Goal: Task Accomplishment & Management: Complete application form

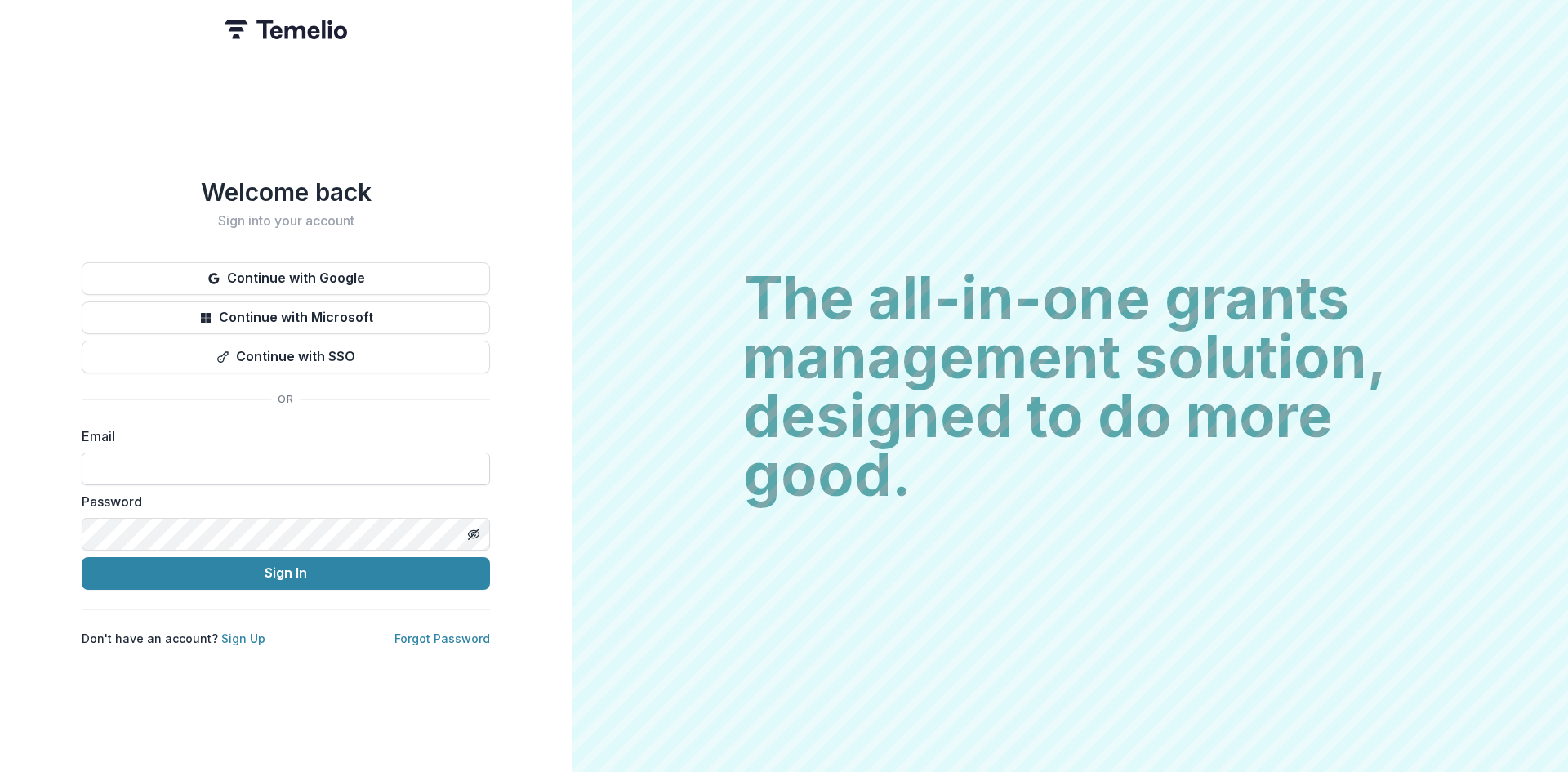
click at [183, 457] on input at bounding box center [286, 469] width 409 height 33
type input "**********"
click at [274, 568] on button "Sign In" at bounding box center [286, 573] width 409 height 33
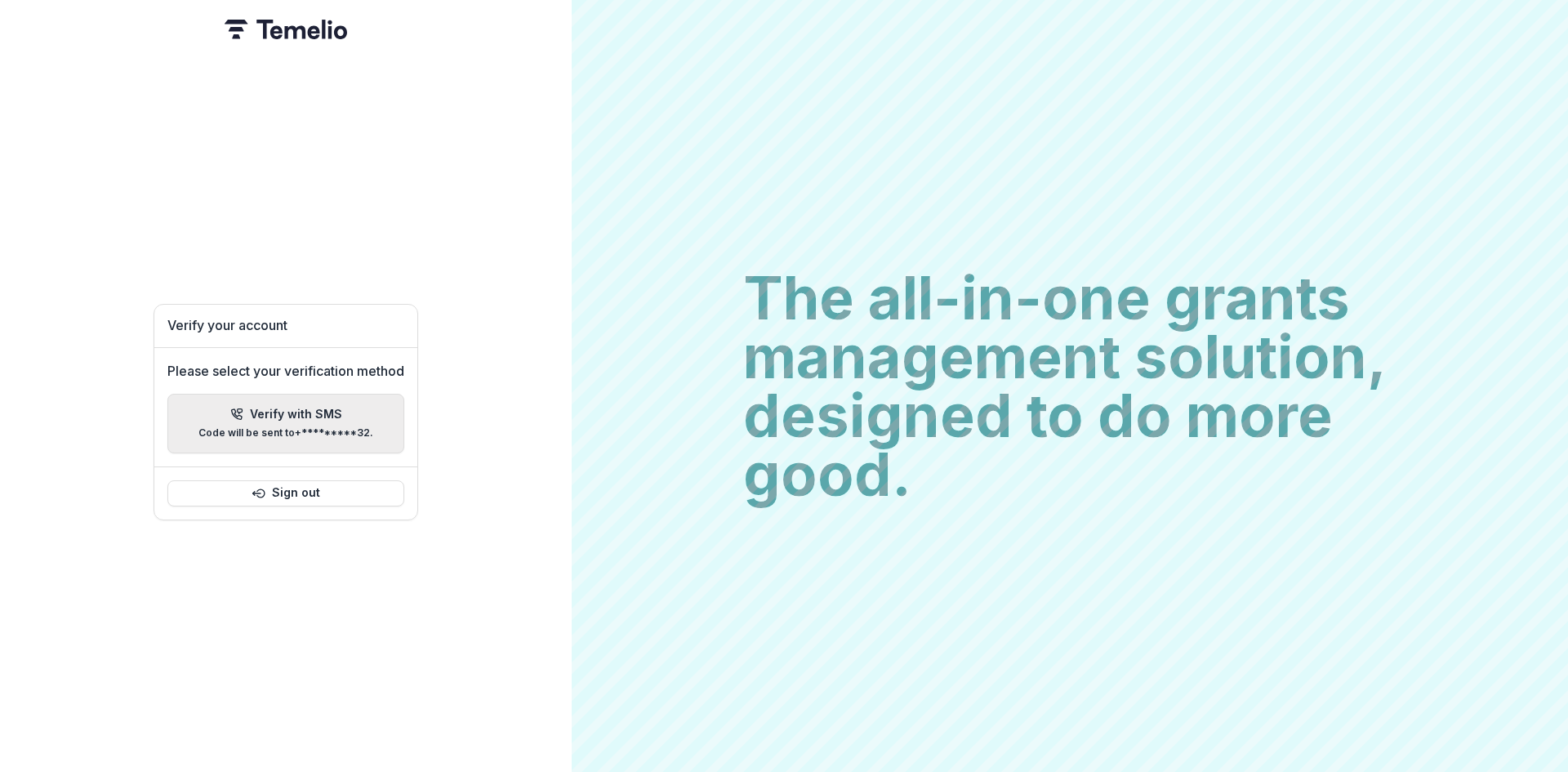
drag, startPoint x: 287, startPoint y: 415, endPoint x: 575, endPoint y: 446, distance: 289.7
click at [288, 415] on p "Verify with SMS" at bounding box center [295, 415] width 92 height 14
type input "*"
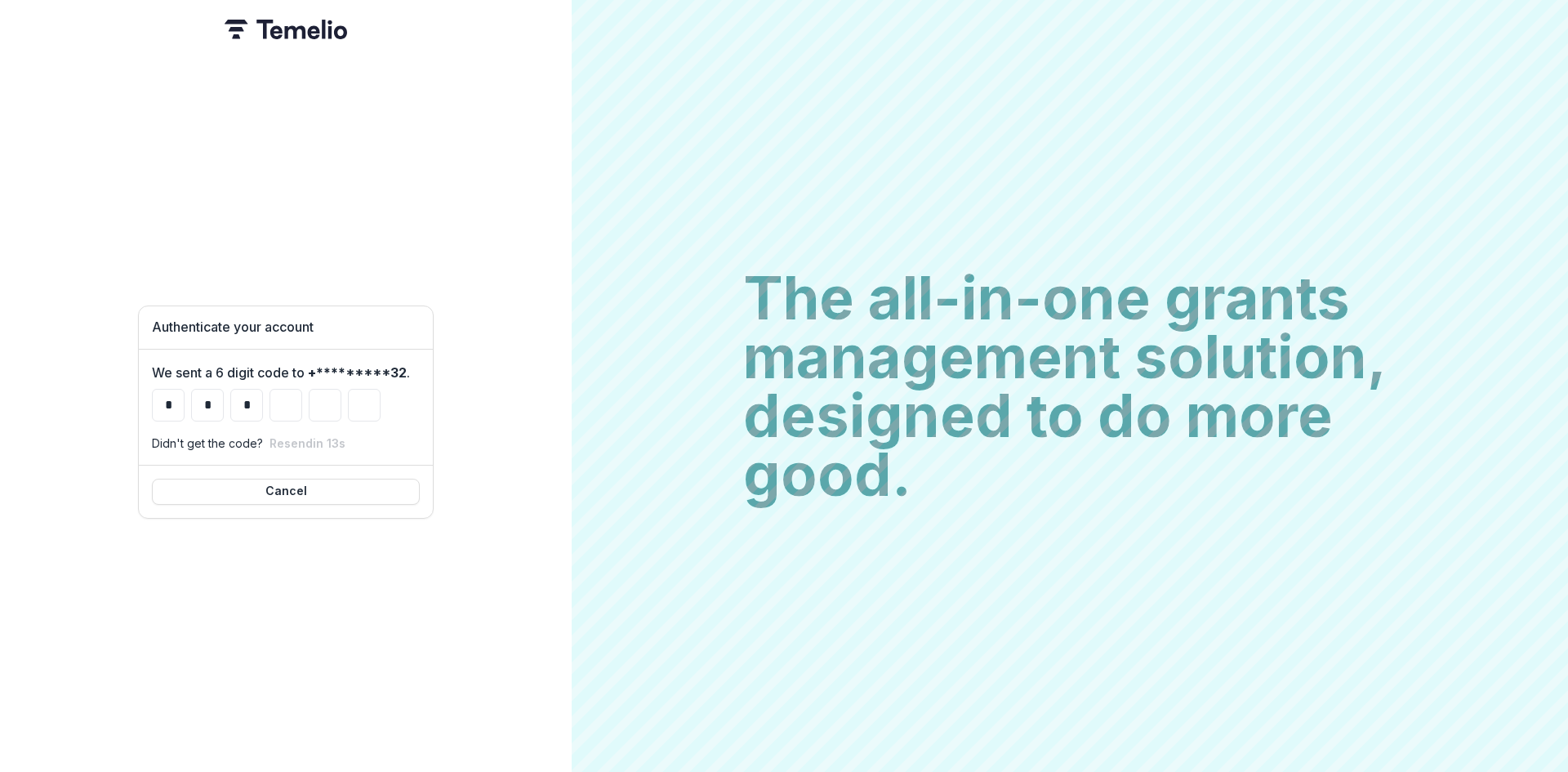
type input "*"
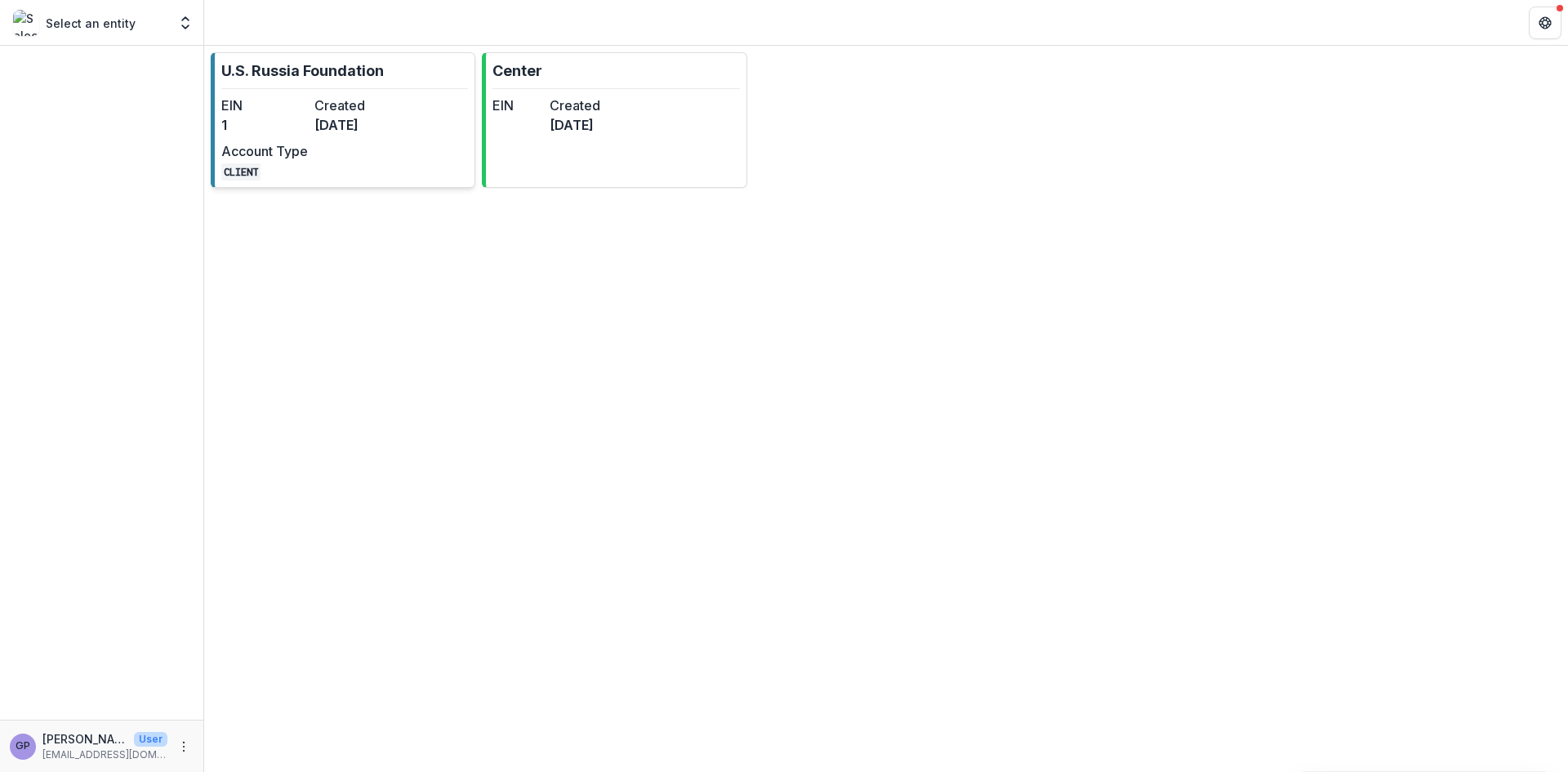
click at [326, 117] on dd "[DATE]" at bounding box center [357, 125] width 86 height 19
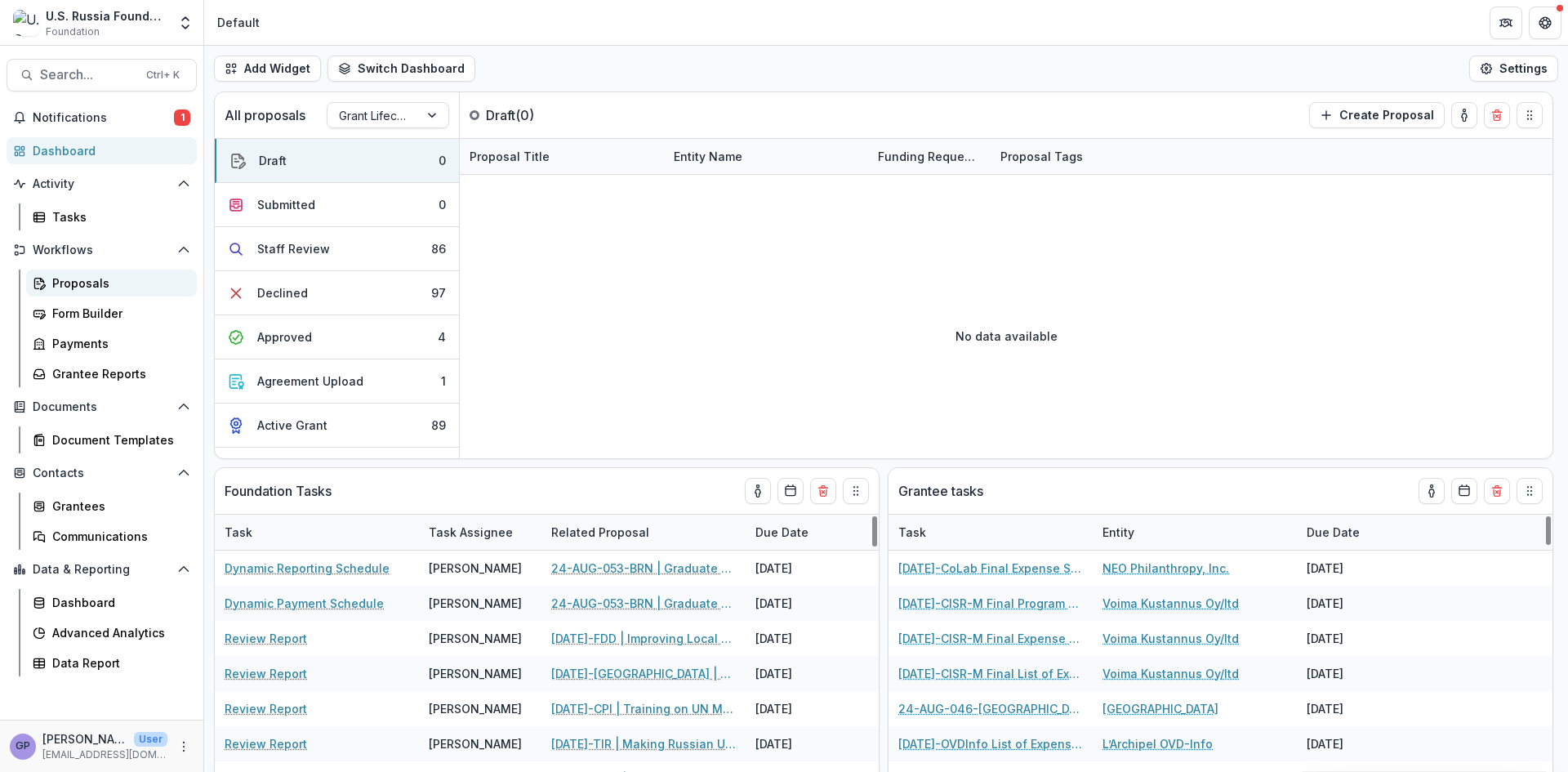
click at [71, 281] on div "Proposals" at bounding box center [118, 283] width 132 height 17
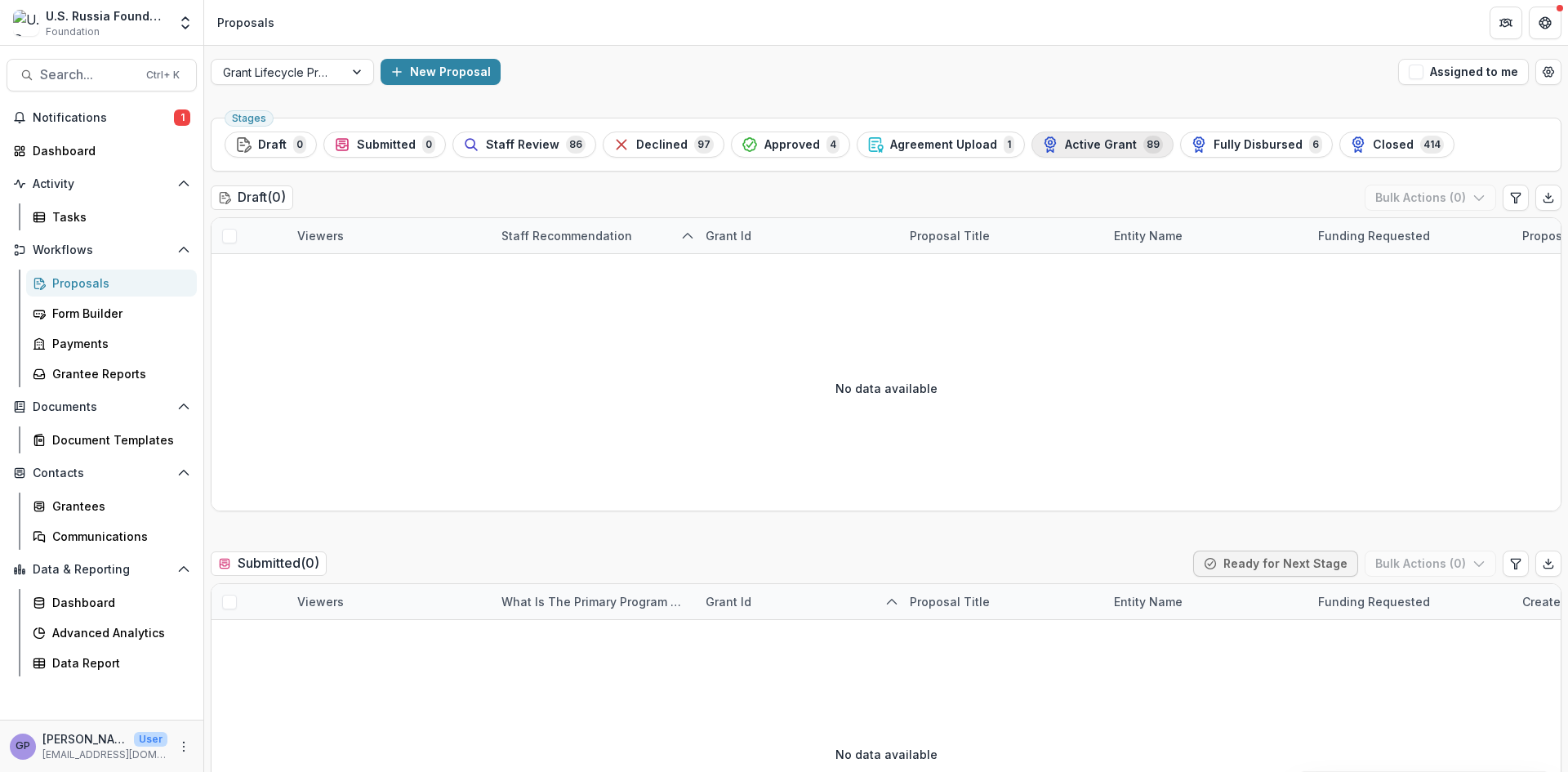
click at [1087, 140] on span "Active Grant" at bounding box center [1101, 145] width 72 height 14
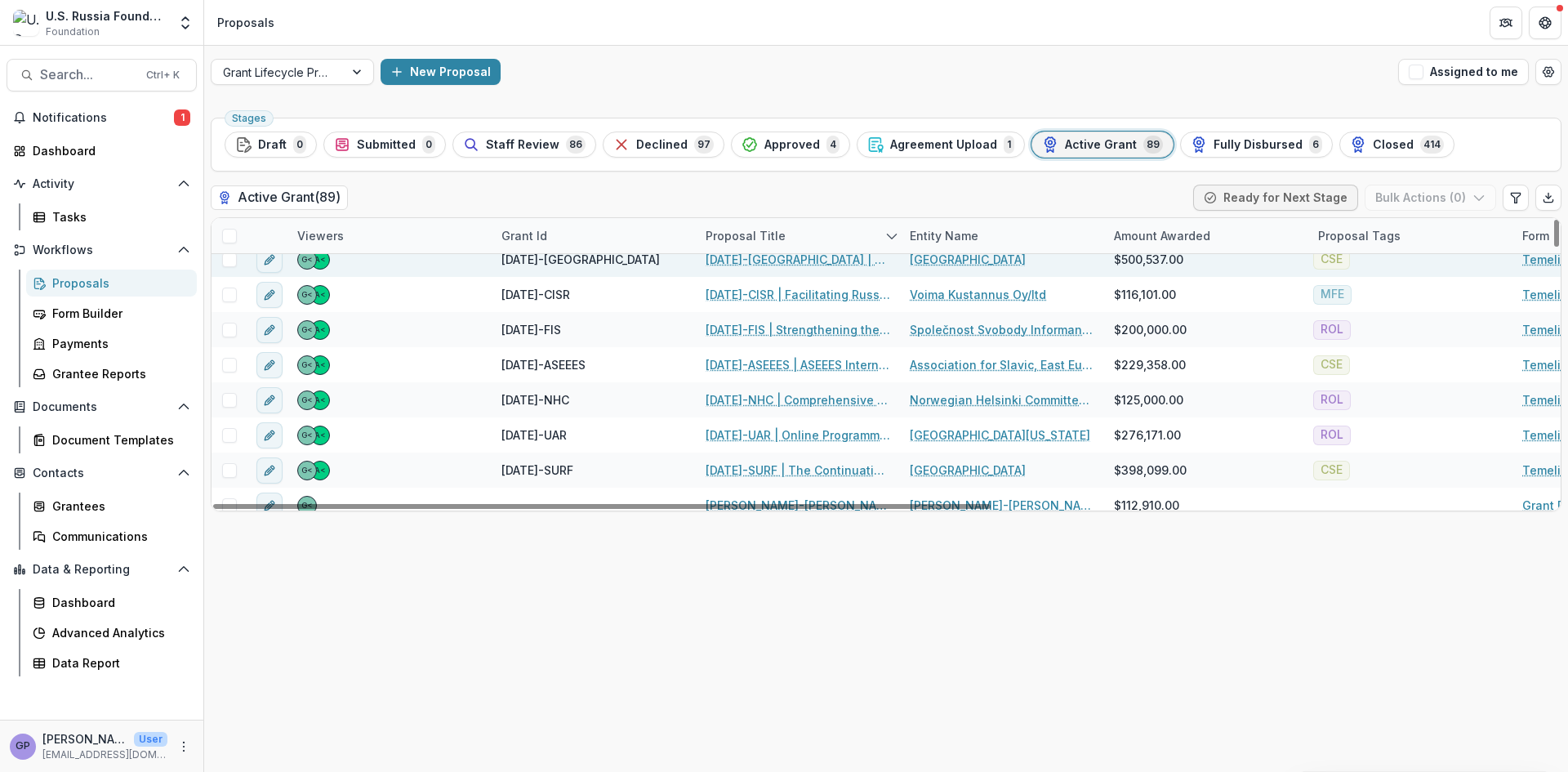
scroll to position [2761, 0]
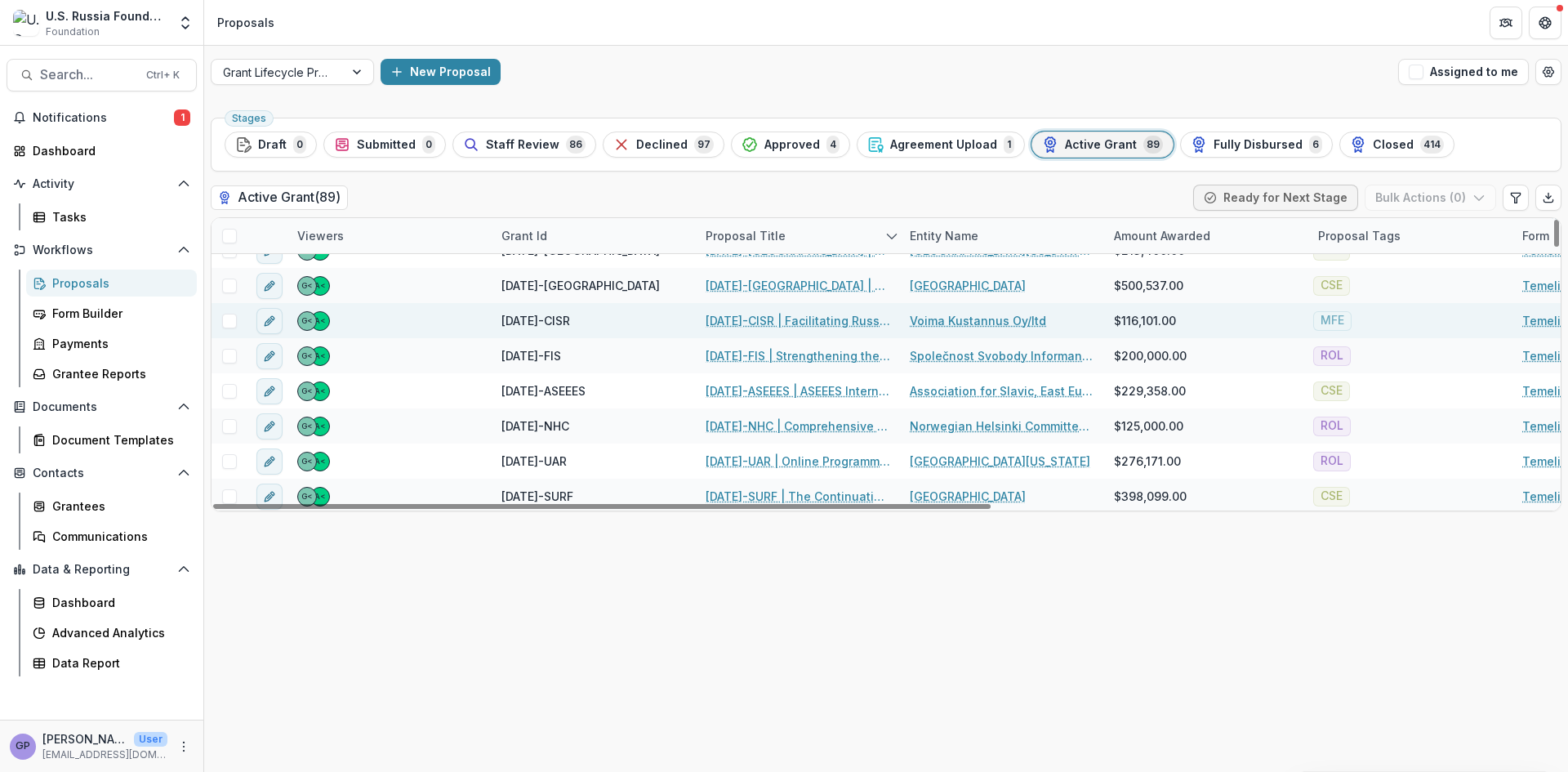
click at [782, 318] on link "[DATE]-CISR | Facilitating Russian Independent Social Science: Ensuring the Fut…" at bounding box center [798, 321] width 185 height 17
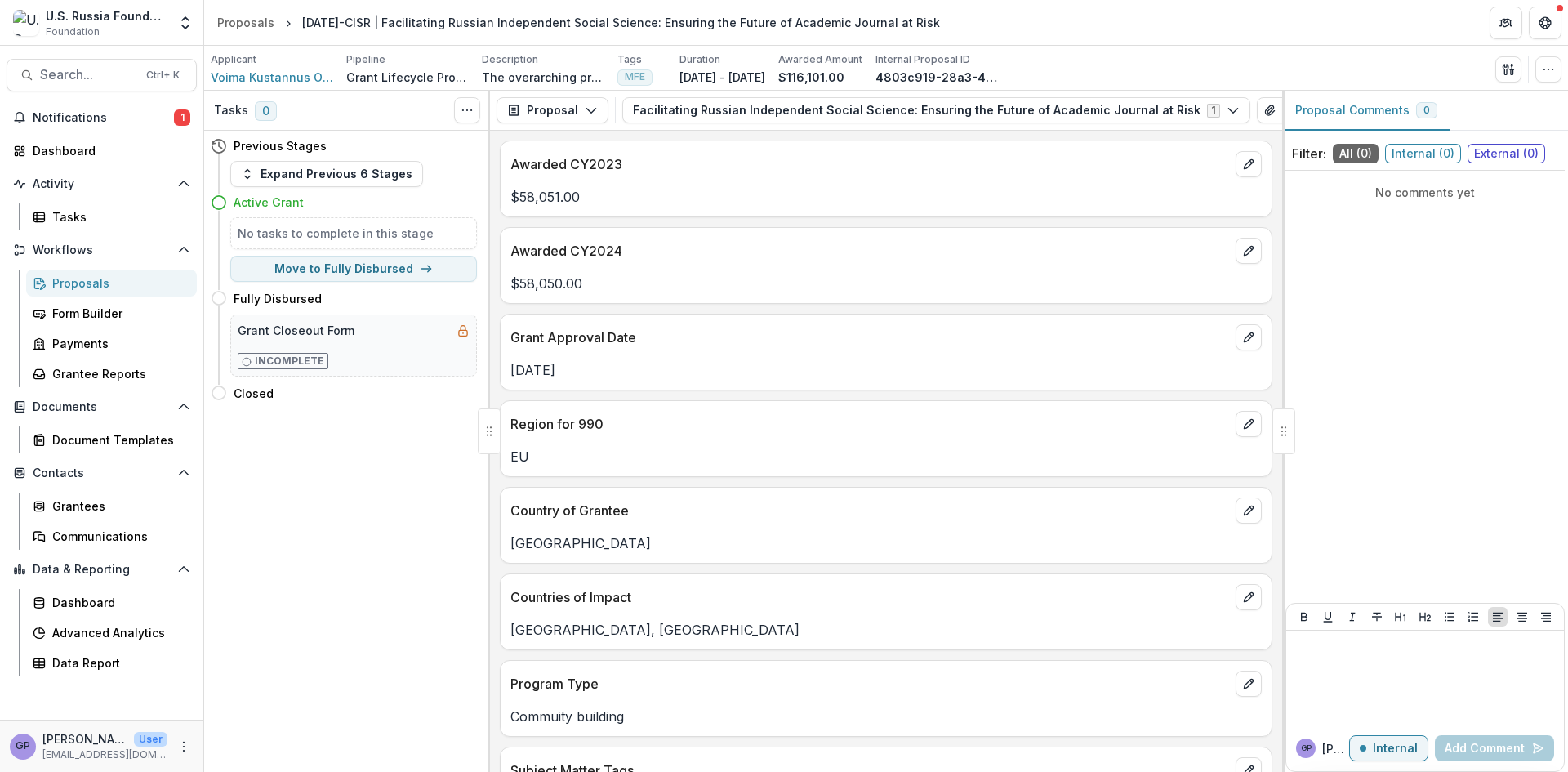
click at [223, 74] on span "Voima Kustannus Oy/ltd" at bounding box center [272, 77] width 122 height 17
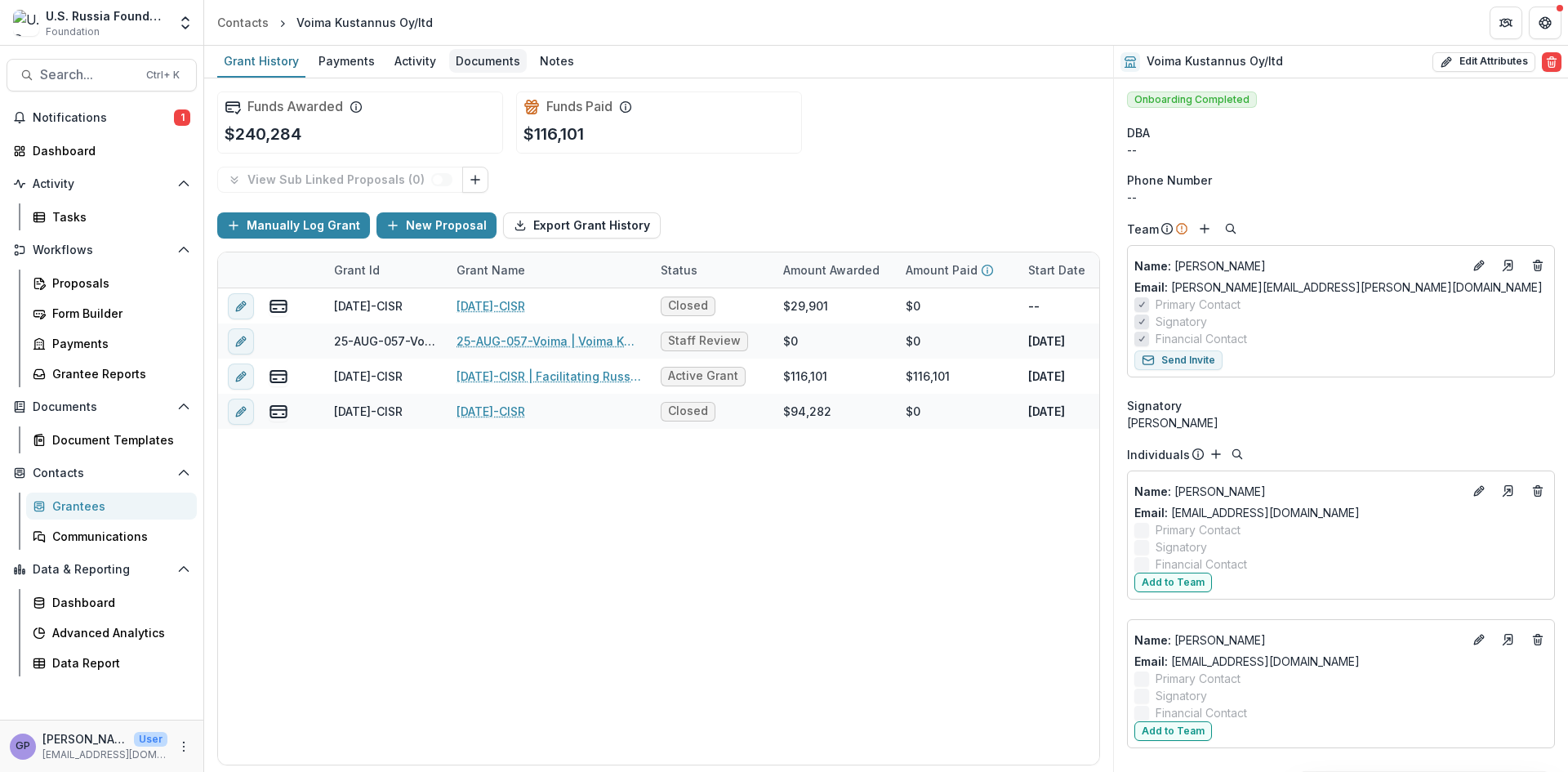
click at [495, 59] on div "Documents" at bounding box center [488, 61] width 77 height 23
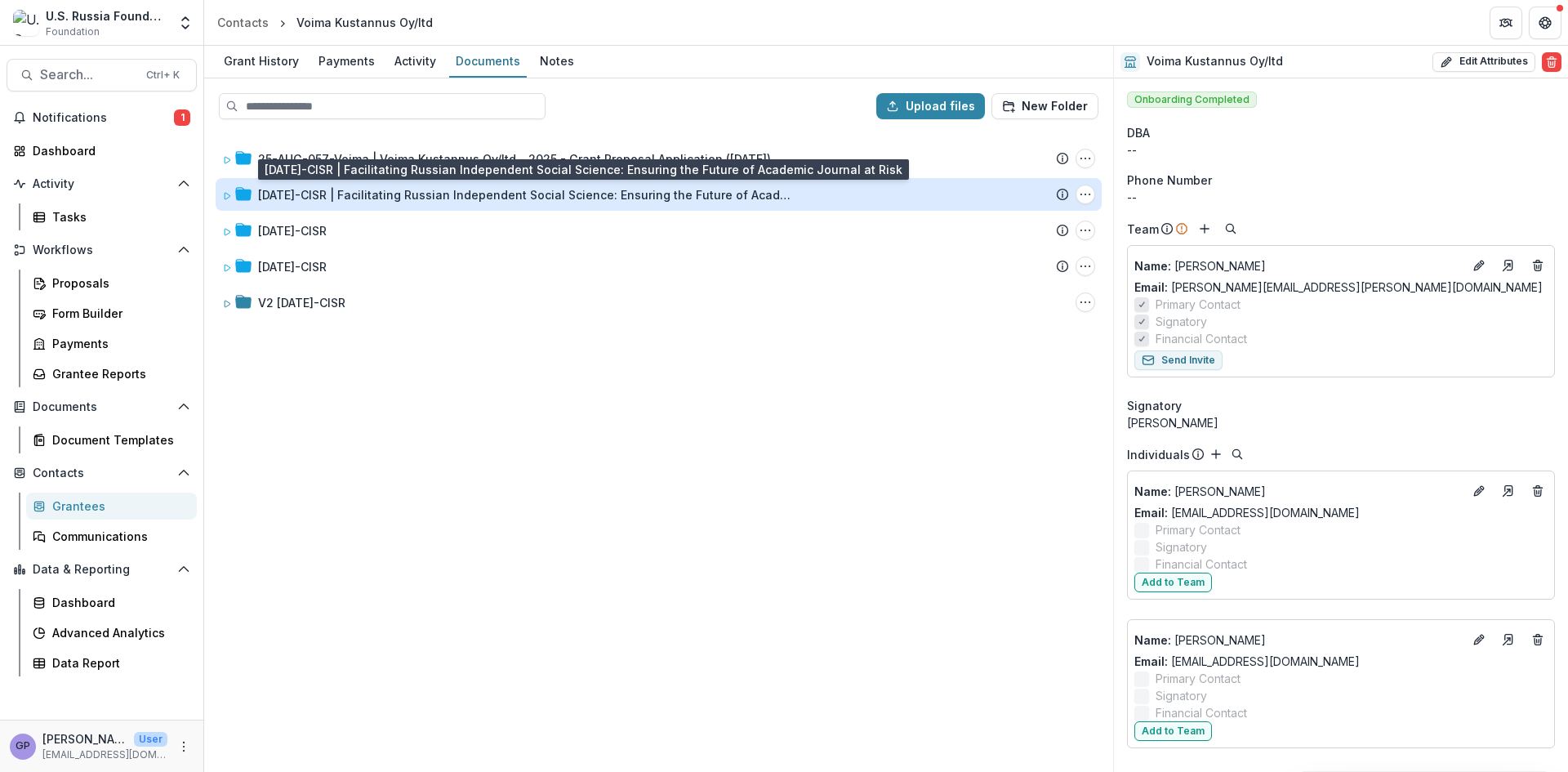
click at [379, 196] on div "[DATE]-CISR | Facilitating Russian Independent Social Science: Ensuring the Fut…" at bounding box center [527, 195] width 539 height 17
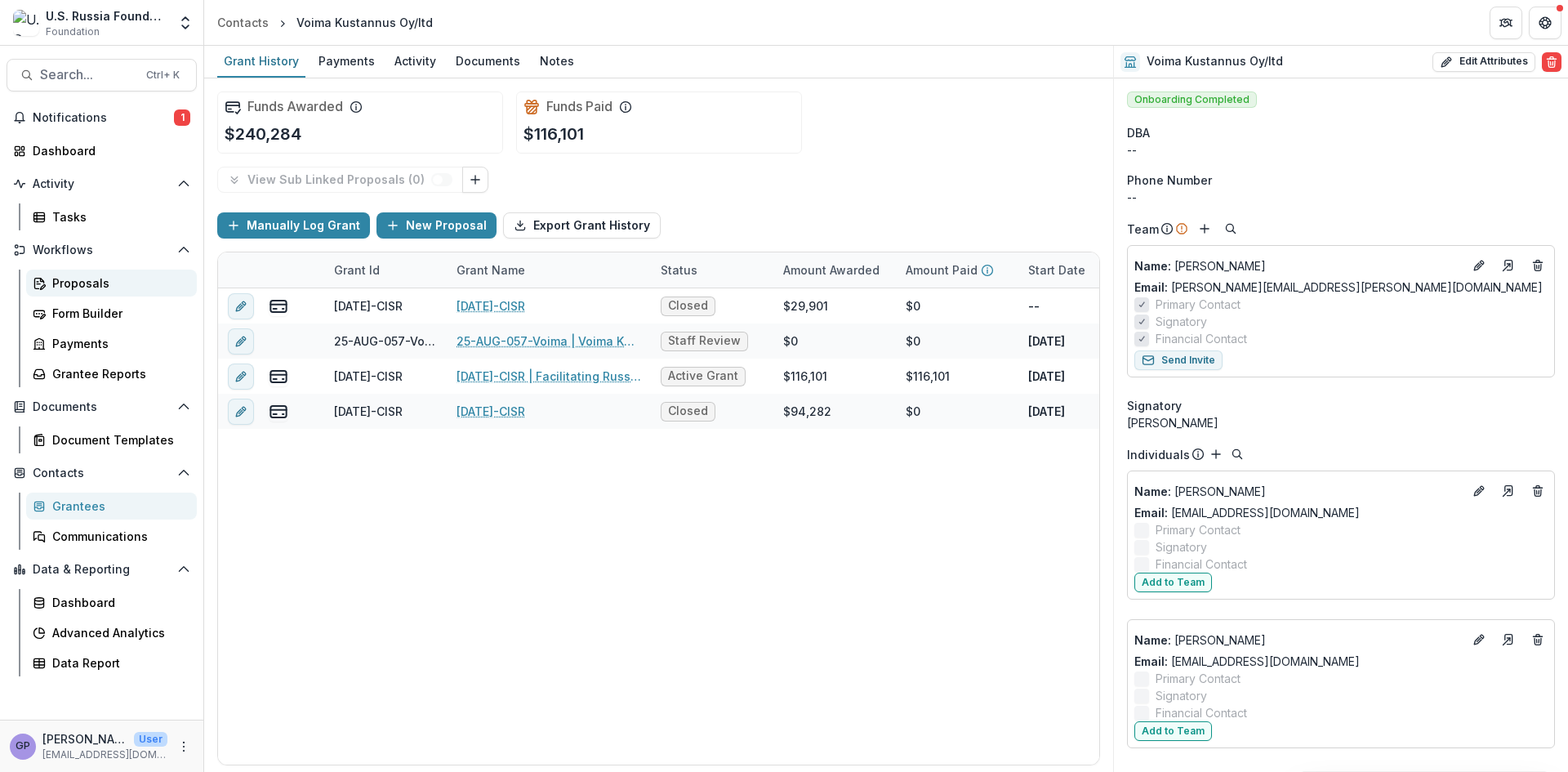
click at [67, 284] on div "Proposals" at bounding box center [118, 283] width 132 height 17
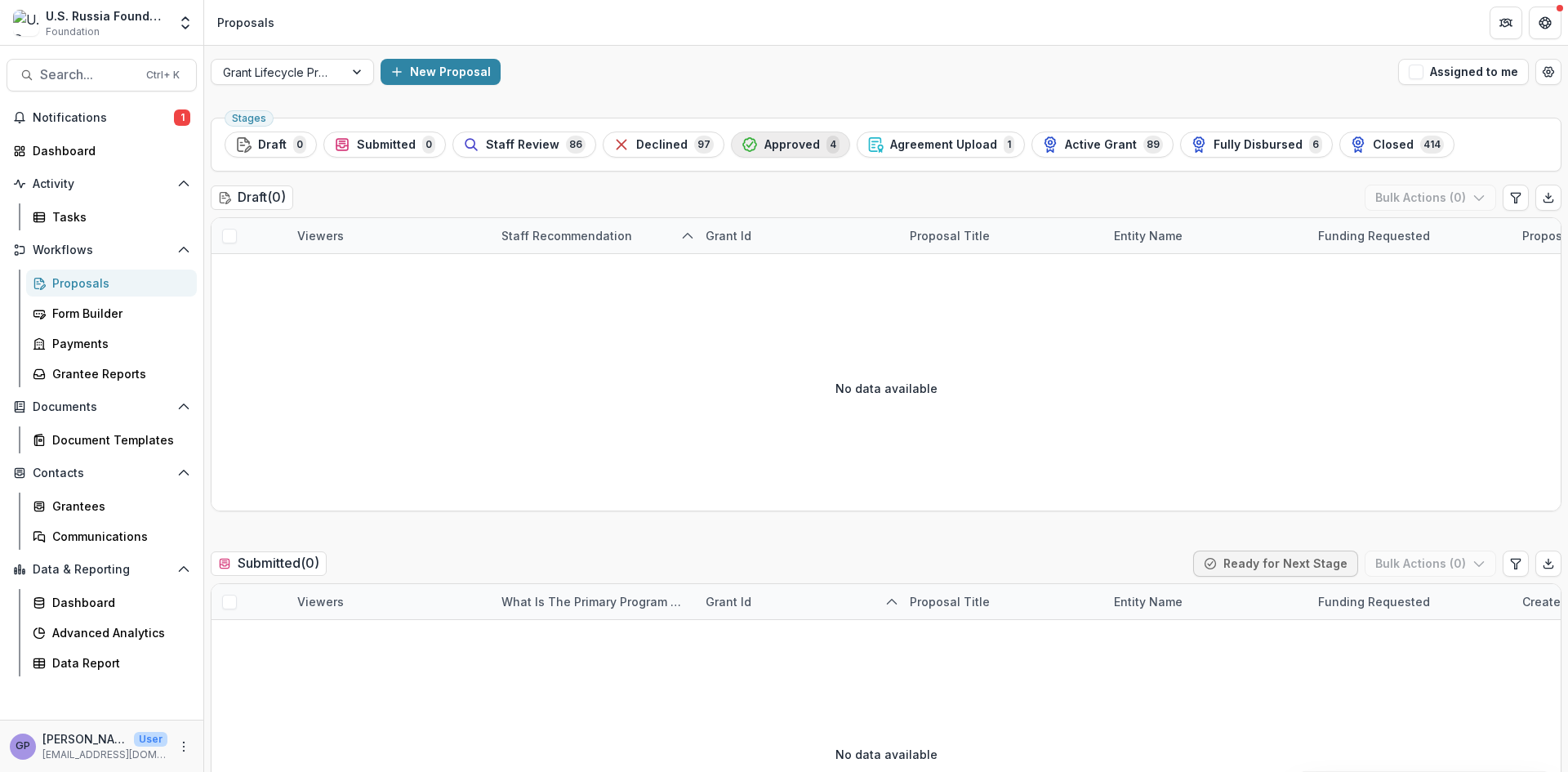
click at [774, 143] on span "Approved" at bounding box center [791, 145] width 55 height 14
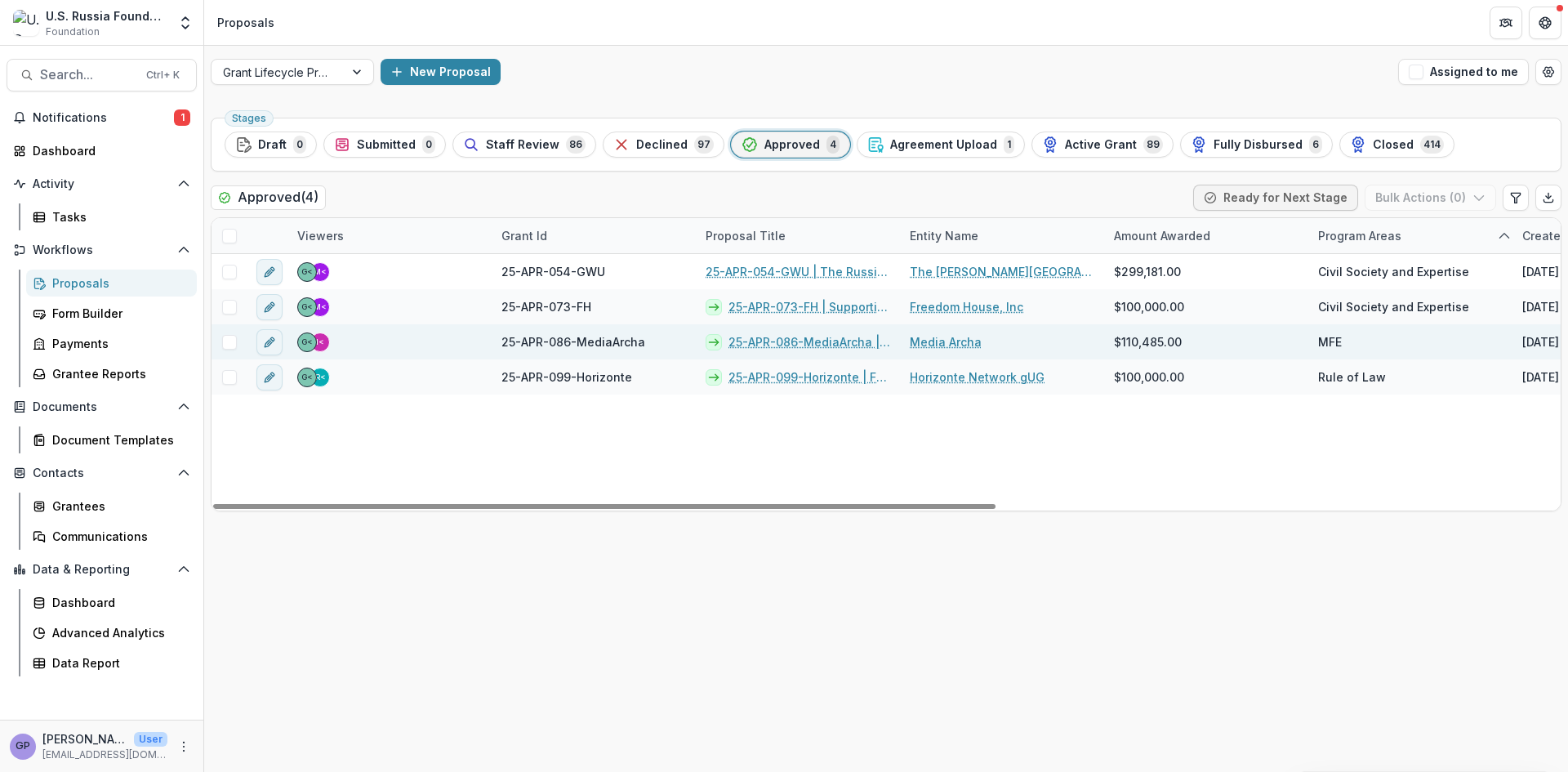
click at [788, 341] on link "25-APR-086-MediaArcha | Strengthening technologically advanced high-impact jour…" at bounding box center [809, 342] width 162 height 17
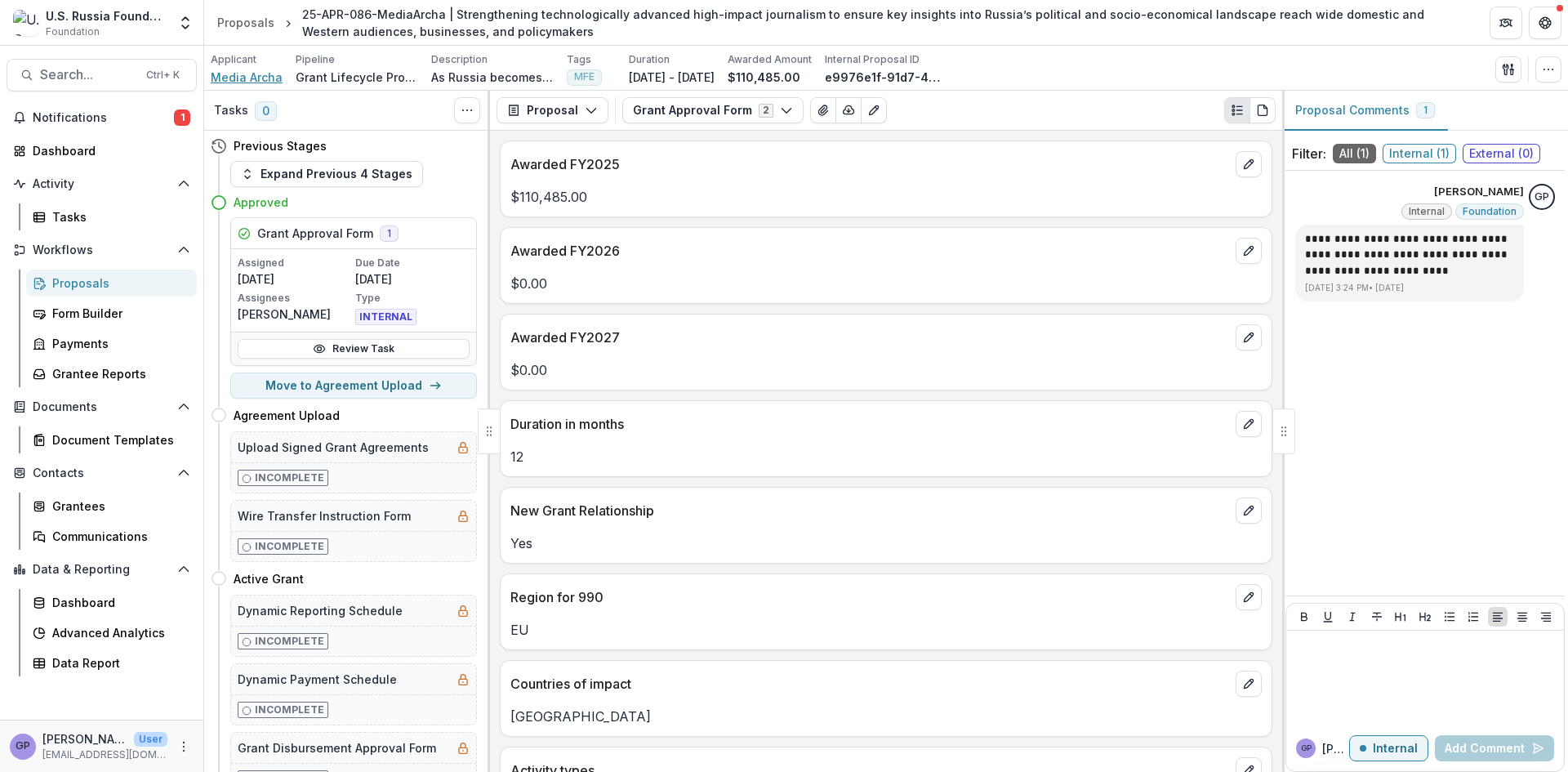
click at [238, 77] on span "Media Archa" at bounding box center [247, 77] width 72 height 17
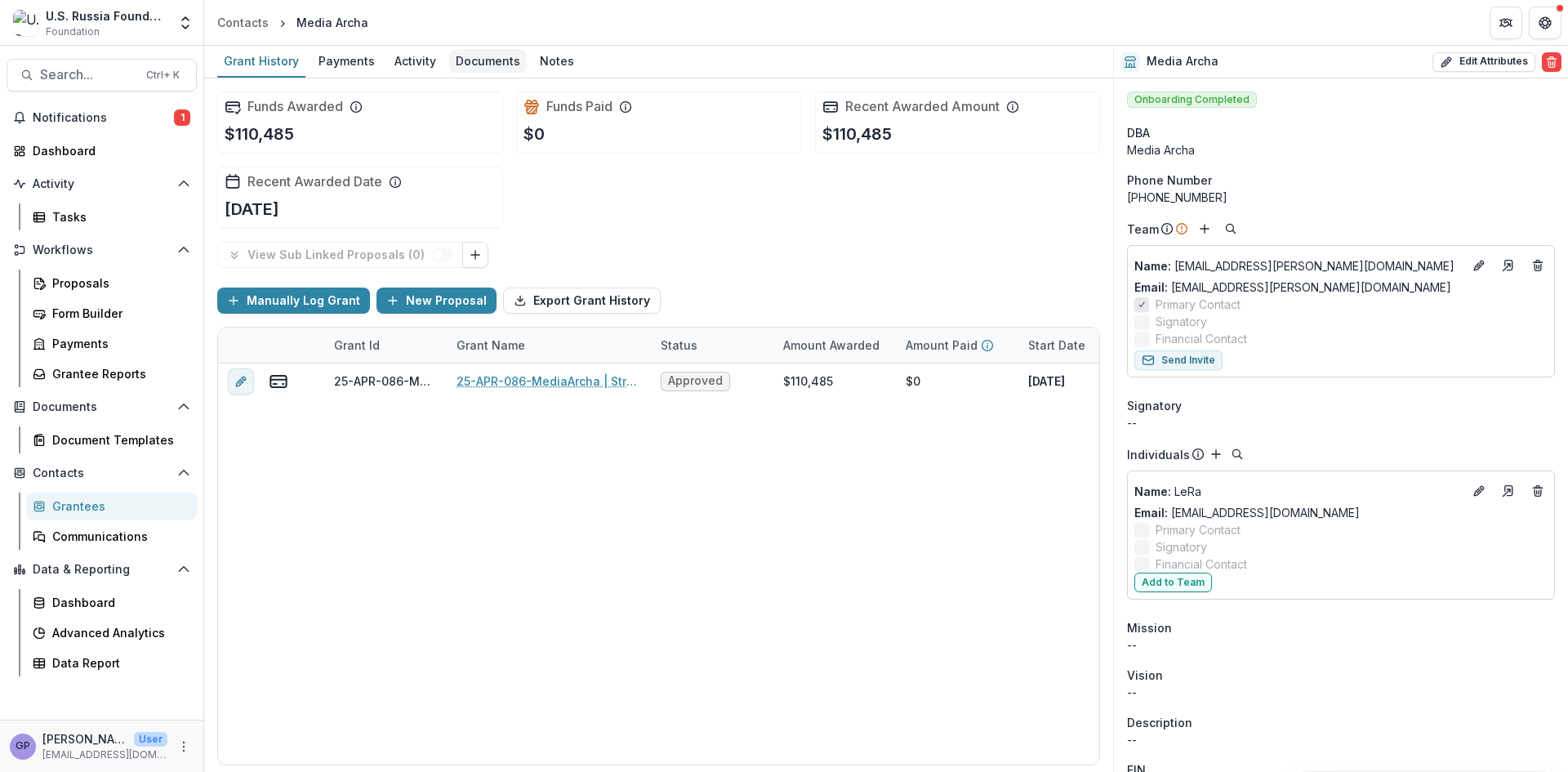
click at [492, 55] on div "Documents" at bounding box center [488, 61] width 77 height 23
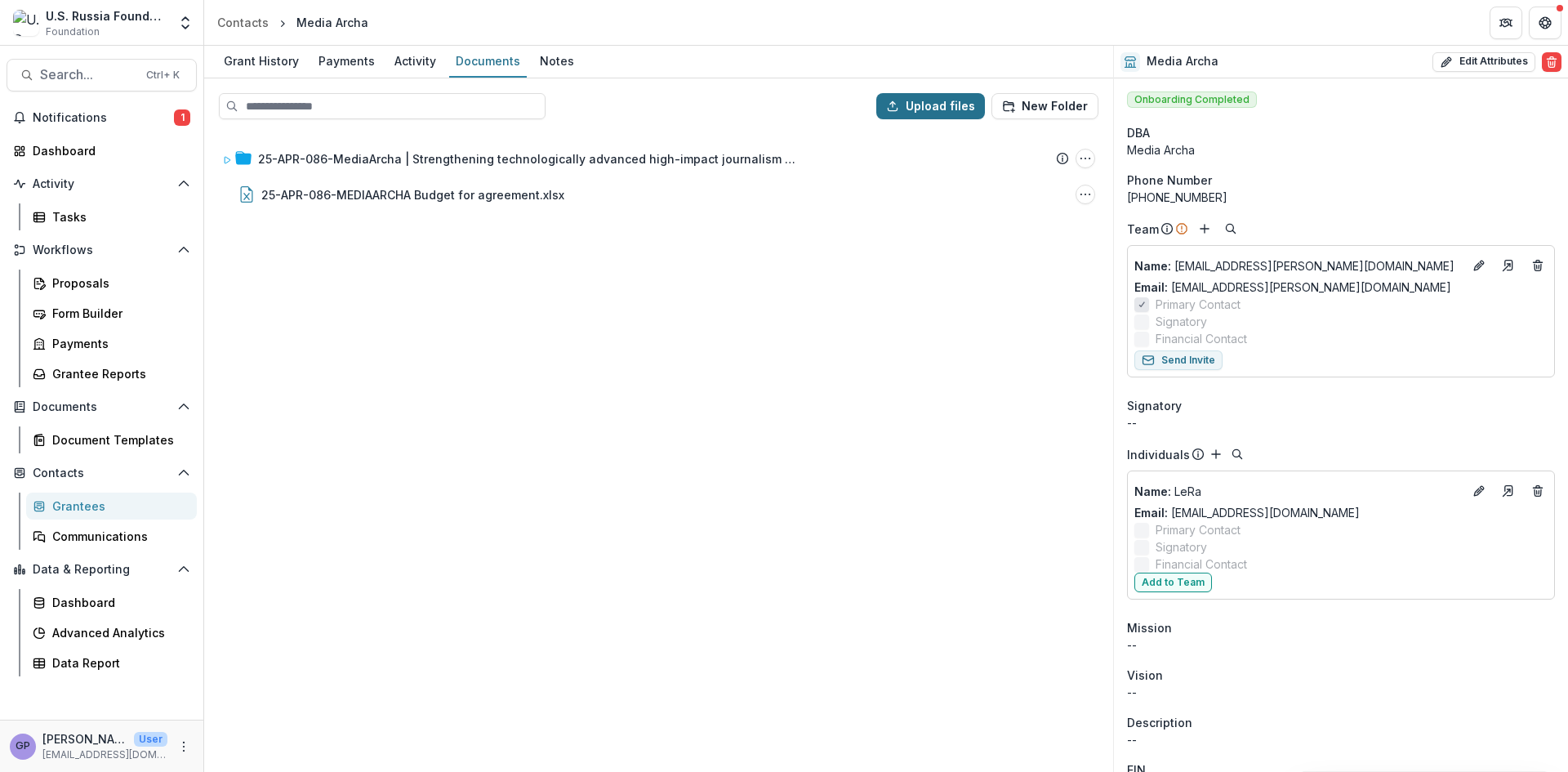
click at [952, 107] on button "Upload files" at bounding box center [931, 106] width 108 height 26
type input "**********"
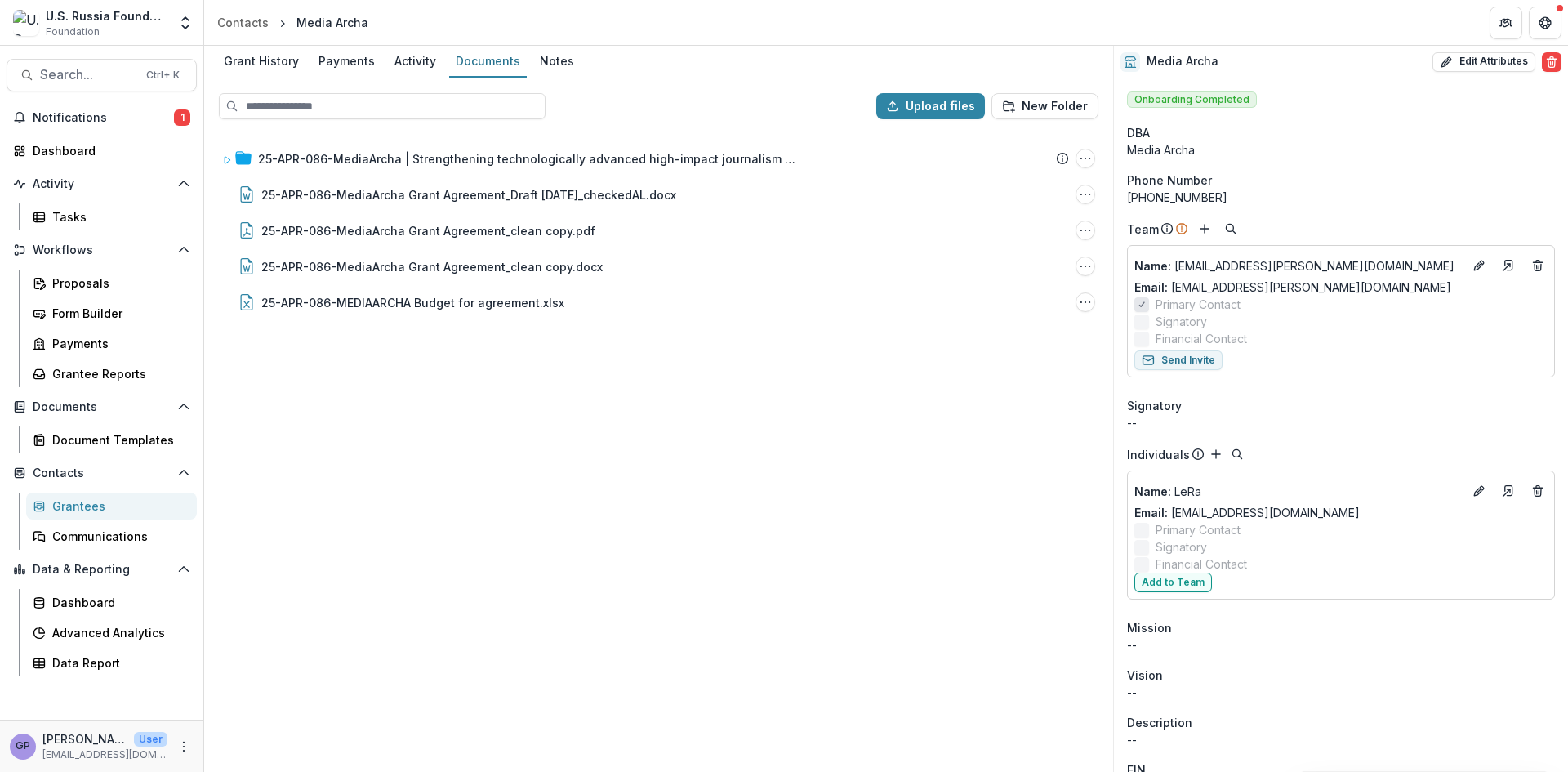
click at [589, 488] on div "25-APR-086-MediaArcha | Strengthening technologically advanced high-impact jour…" at bounding box center [658, 451] width 906 height 638
click at [67, 277] on div "Proposals" at bounding box center [118, 283] width 132 height 17
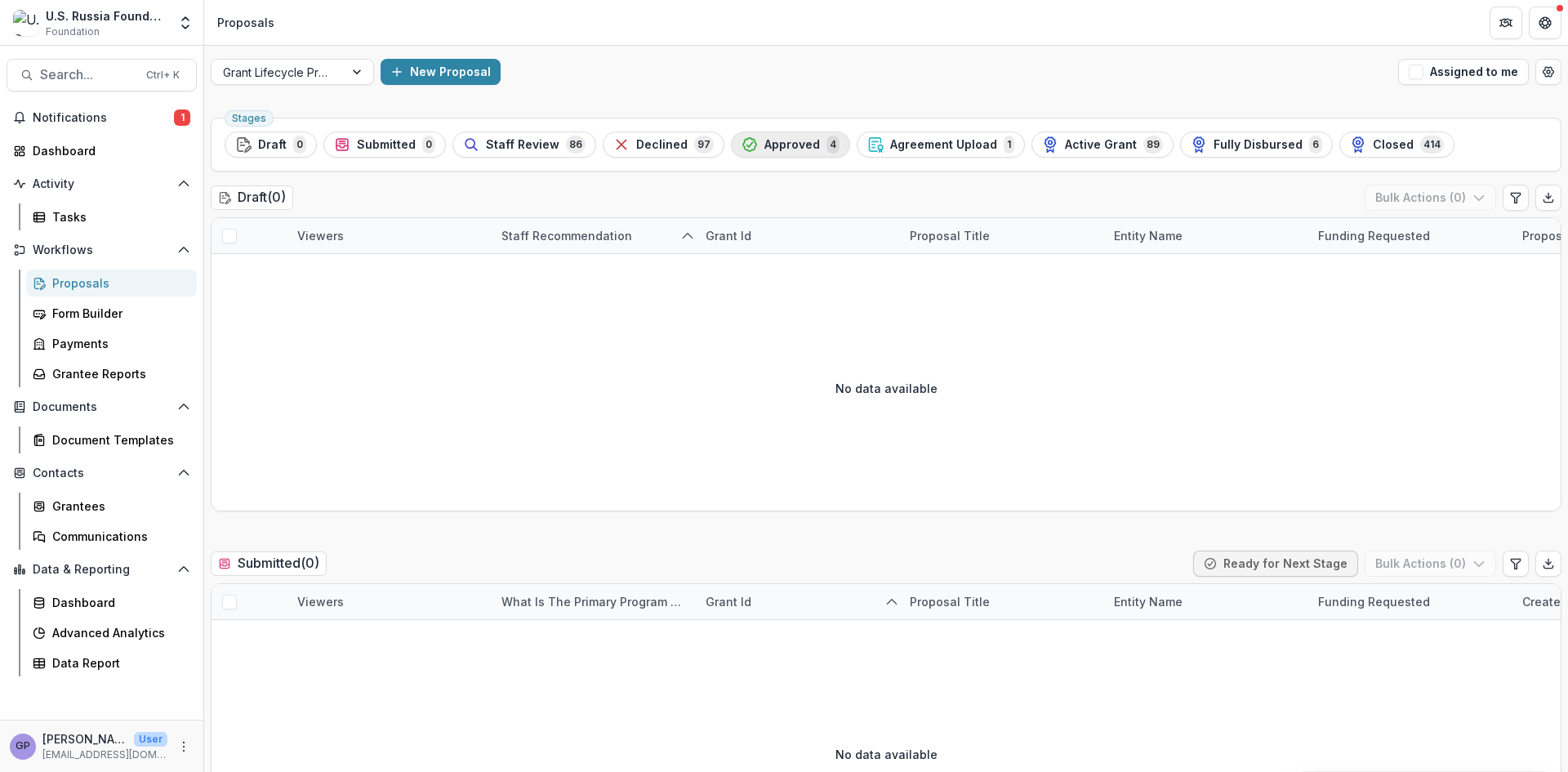
click at [774, 143] on span "Approved" at bounding box center [791, 145] width 55 height 14
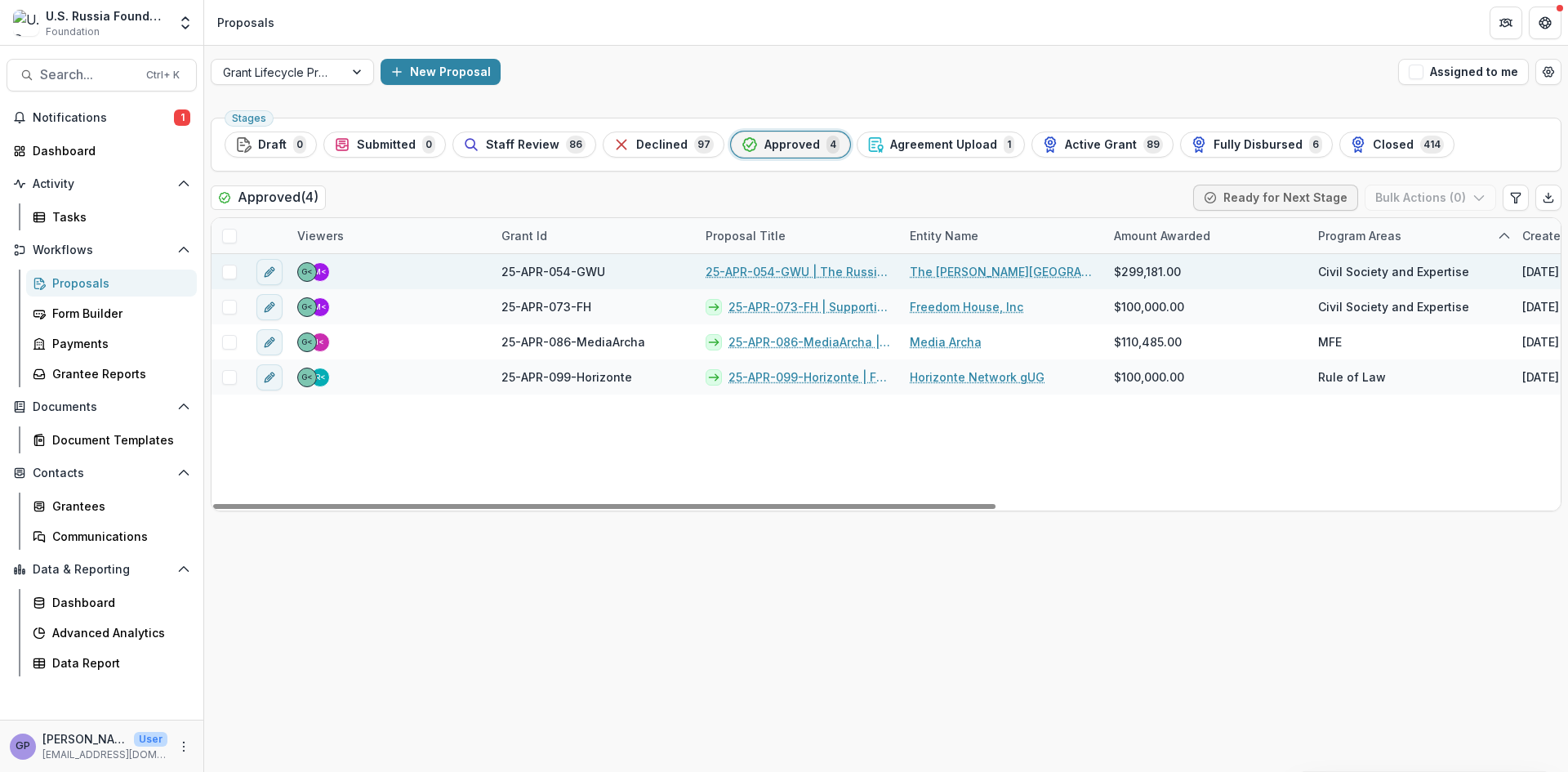
click at [581, 264] on span "25-APR-054-GWU" at bounding box center [553, 272] width 104 height 17
click at [779, 268] on link "25-APR-054-GWU | The Russia Program Educational Platform" at bounding box center [798, 272] width 185 height 17
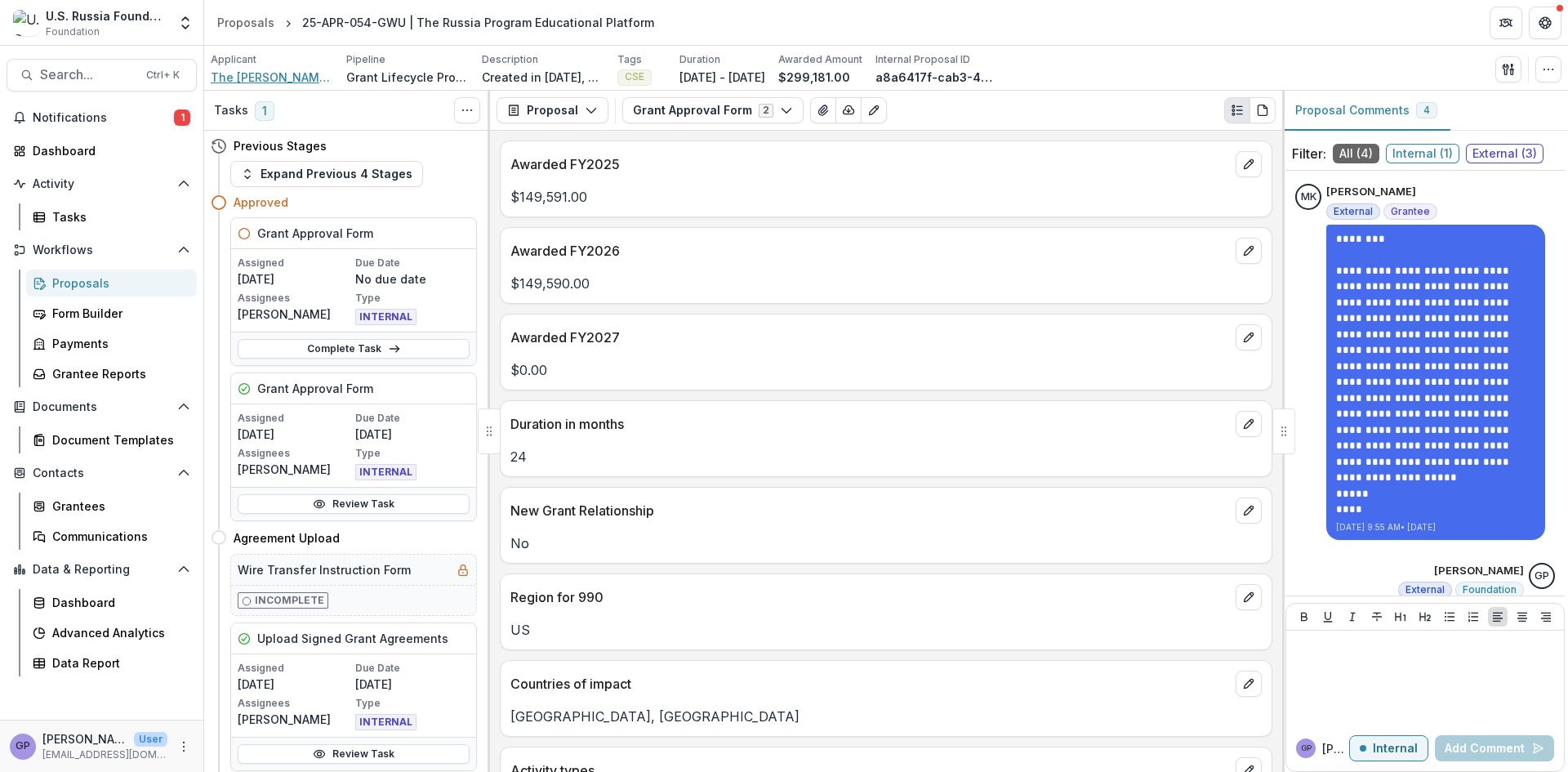
click at [295, 71] on span "The [PERSON_NAME][GEOGRAPHIC_DATA][US_STATE]" at bounding box center [272, 77] width 122 height 17
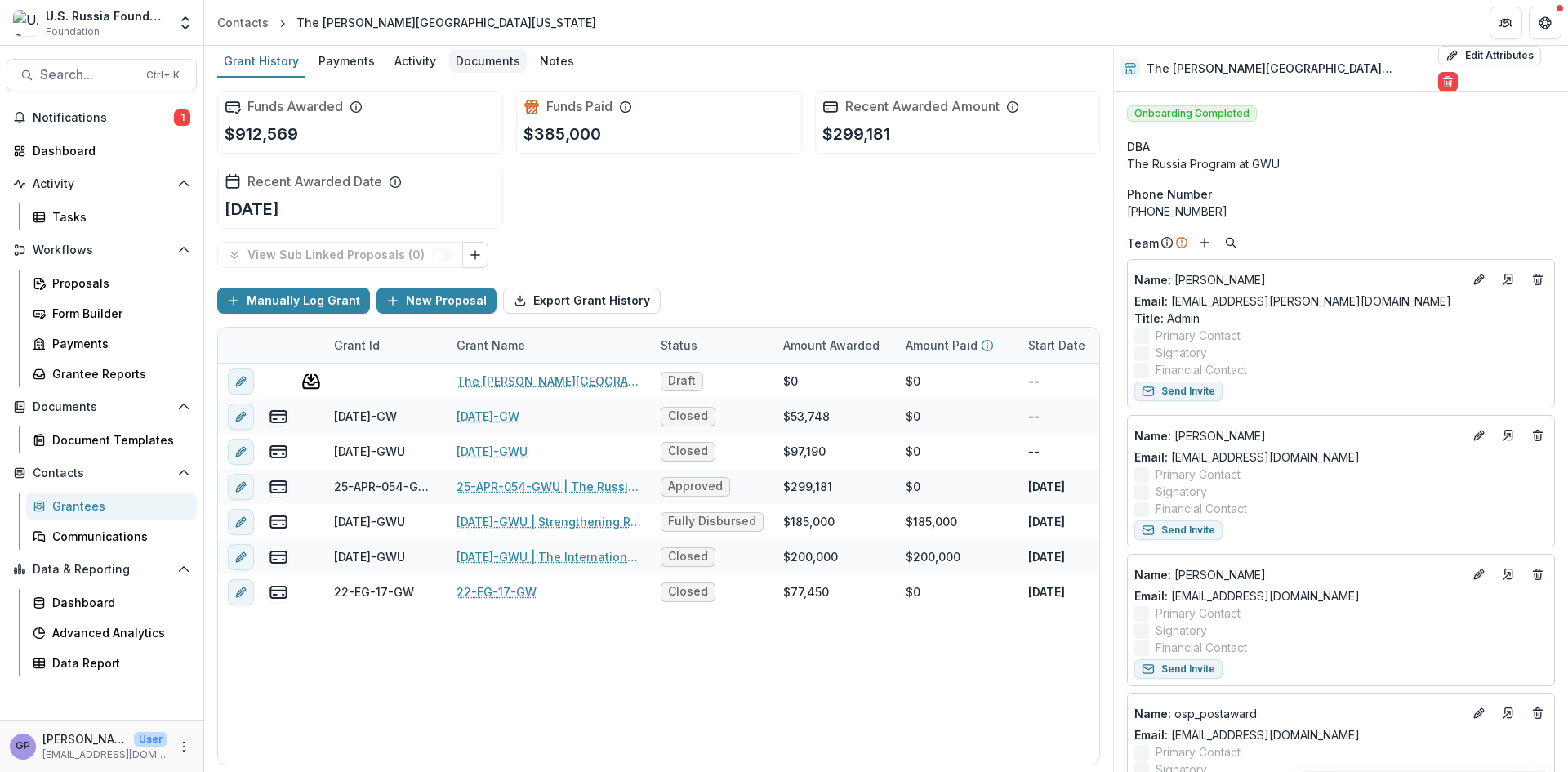
click at [502, 60] on div "Documents" at bounding box center [488, 61] width 77 height 23
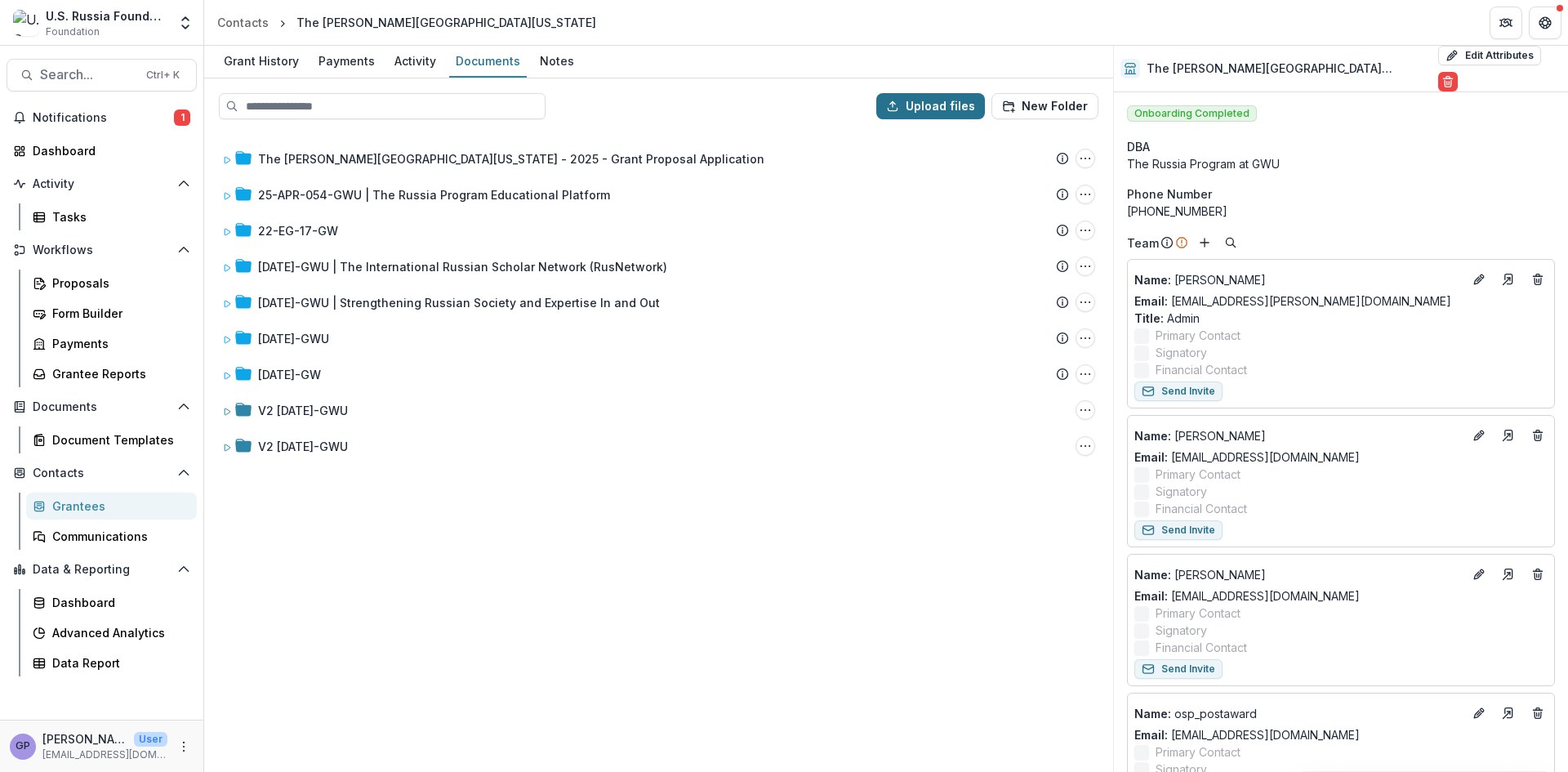
click at [895, 102] on icon "button" at bounding box center [892, 106] width 13 height 13
type input "**********"
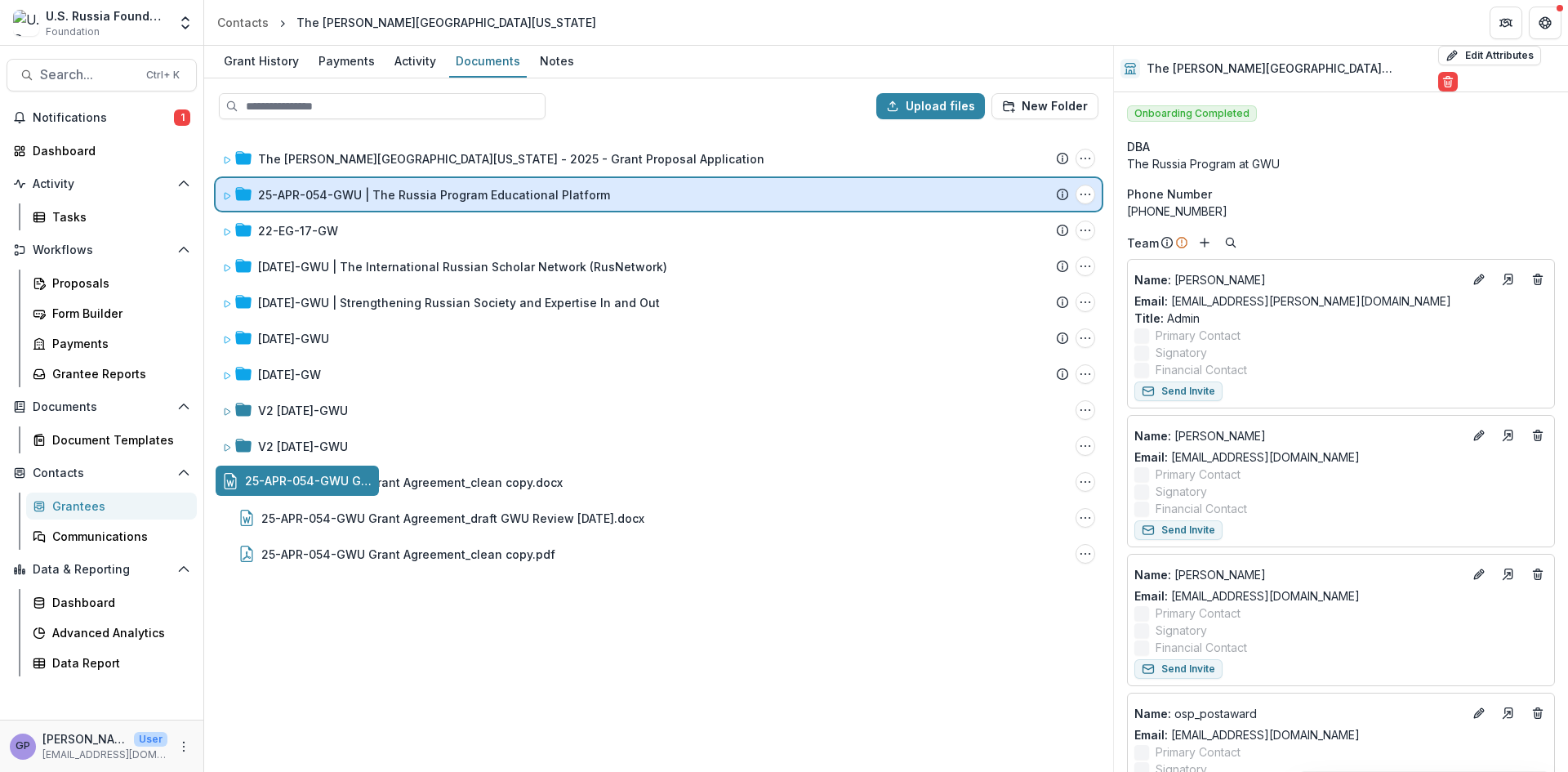
drag, startPoint x: 328, startPoint y: 478, endPoint x: 435, endPoint y: 195, distance: 302.6
click at [435, 195] on div "Upload files New Folder The [PERSON_NAME][US_STATE] University - 2025 - Grant P…" at bounding box center [659, 425] width 909 height 694
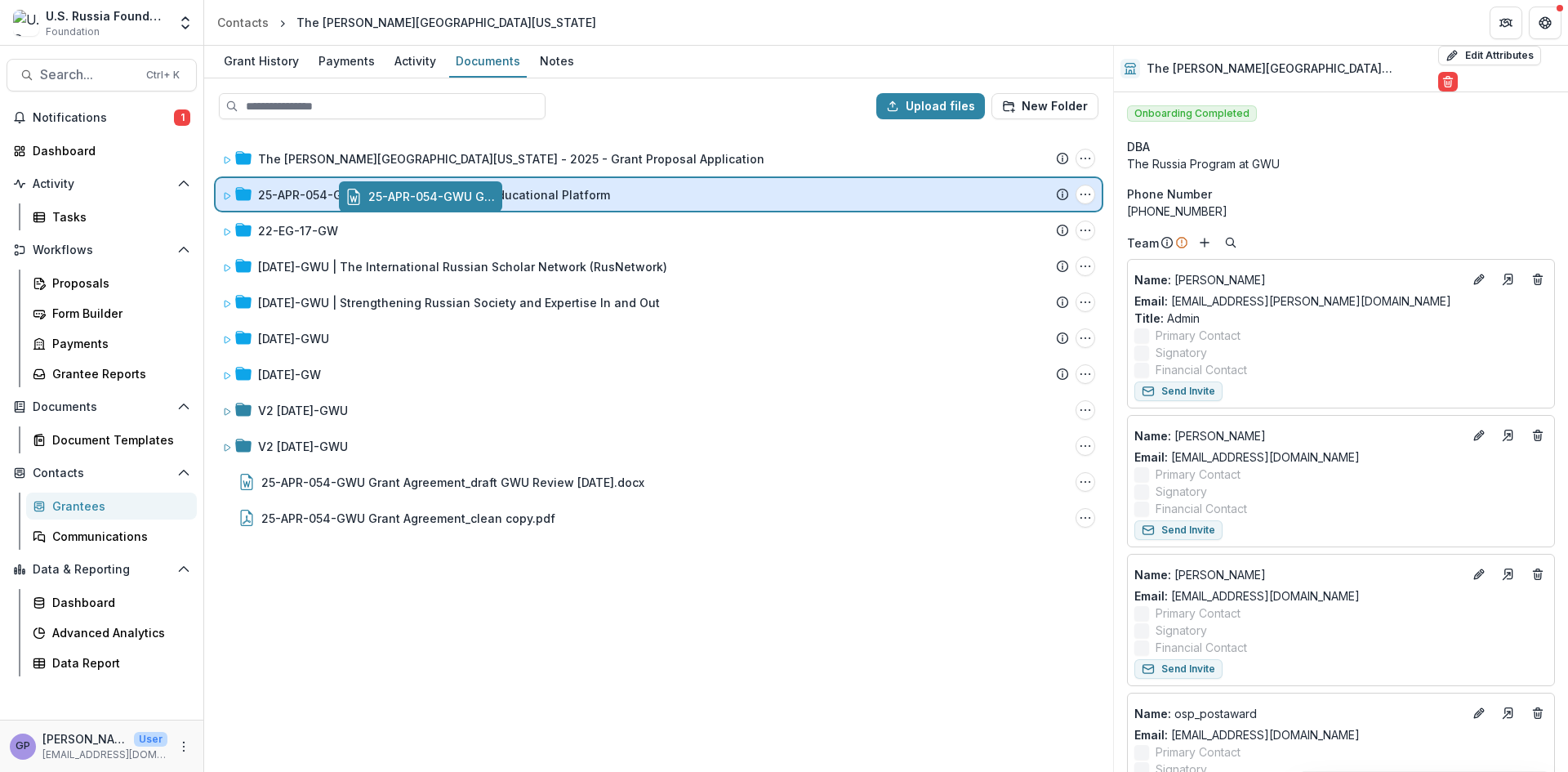
drag, startPoint x: 323, startPoint y: 480, endPoint x: 446, endPoint y: 196, distance: 309.5
click at [446, 196] on div "Upload files New Folder The [PERSON_NAME][US_STATE] University - 2025 - Grant P…" at bounding box center [659, 425] width 909 height 694
drag, startPoint x: 363, startPoint y: 479, endPoint x: 440, endPoint y: 190, distance: 299.1
click at [440, 190] on div "Upload files New Folder The [PERSON_NAME][US_STATE] University - 2025 - Grant P…" at bounding box center [659, 425] width 909 height 694
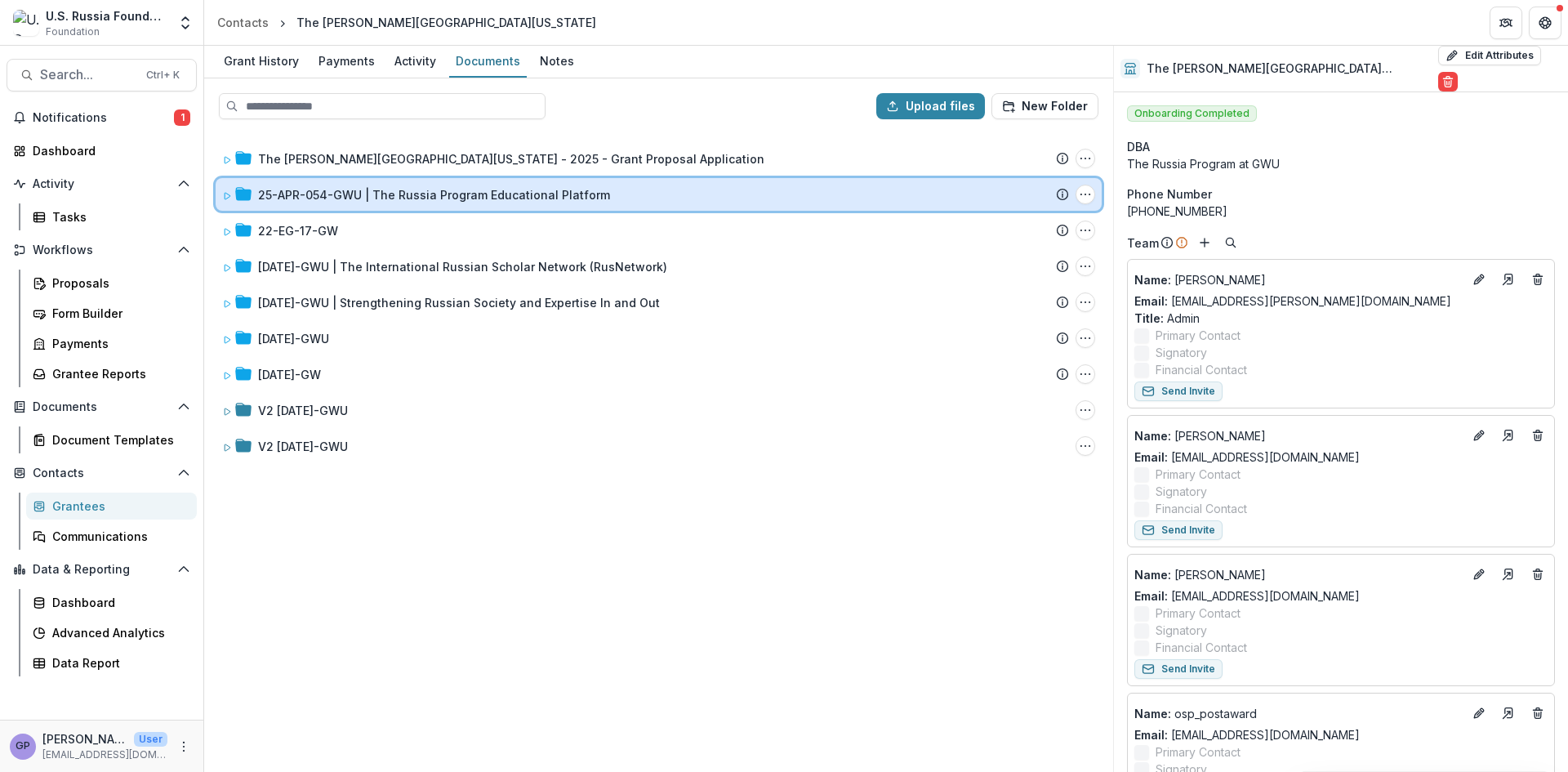
click at [227, 195] on icon at bounding box center [227, 196] width 10 height 10
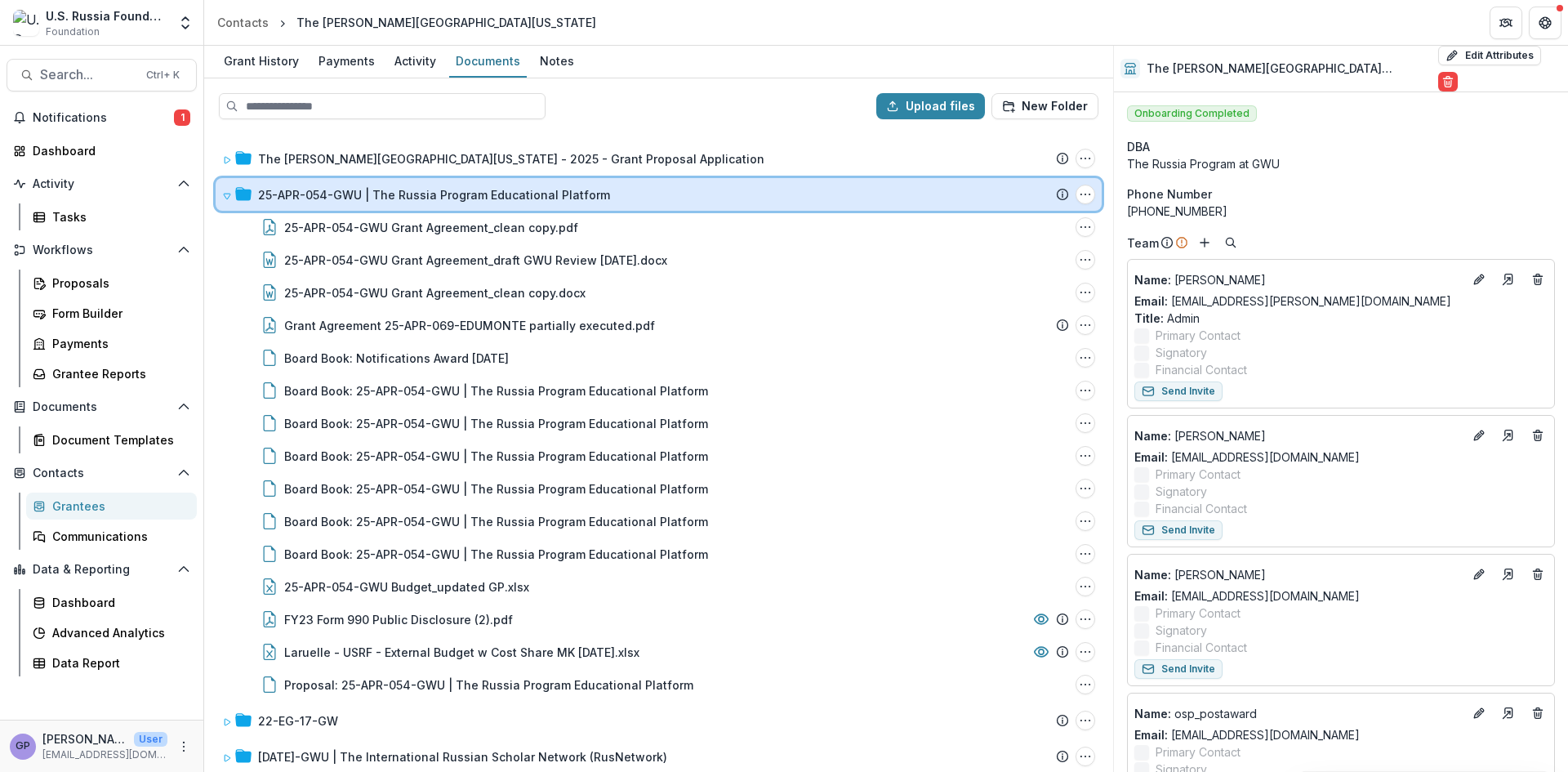
click at [227, 195] on icon at bounding box center [227, 196] width 10 height 10
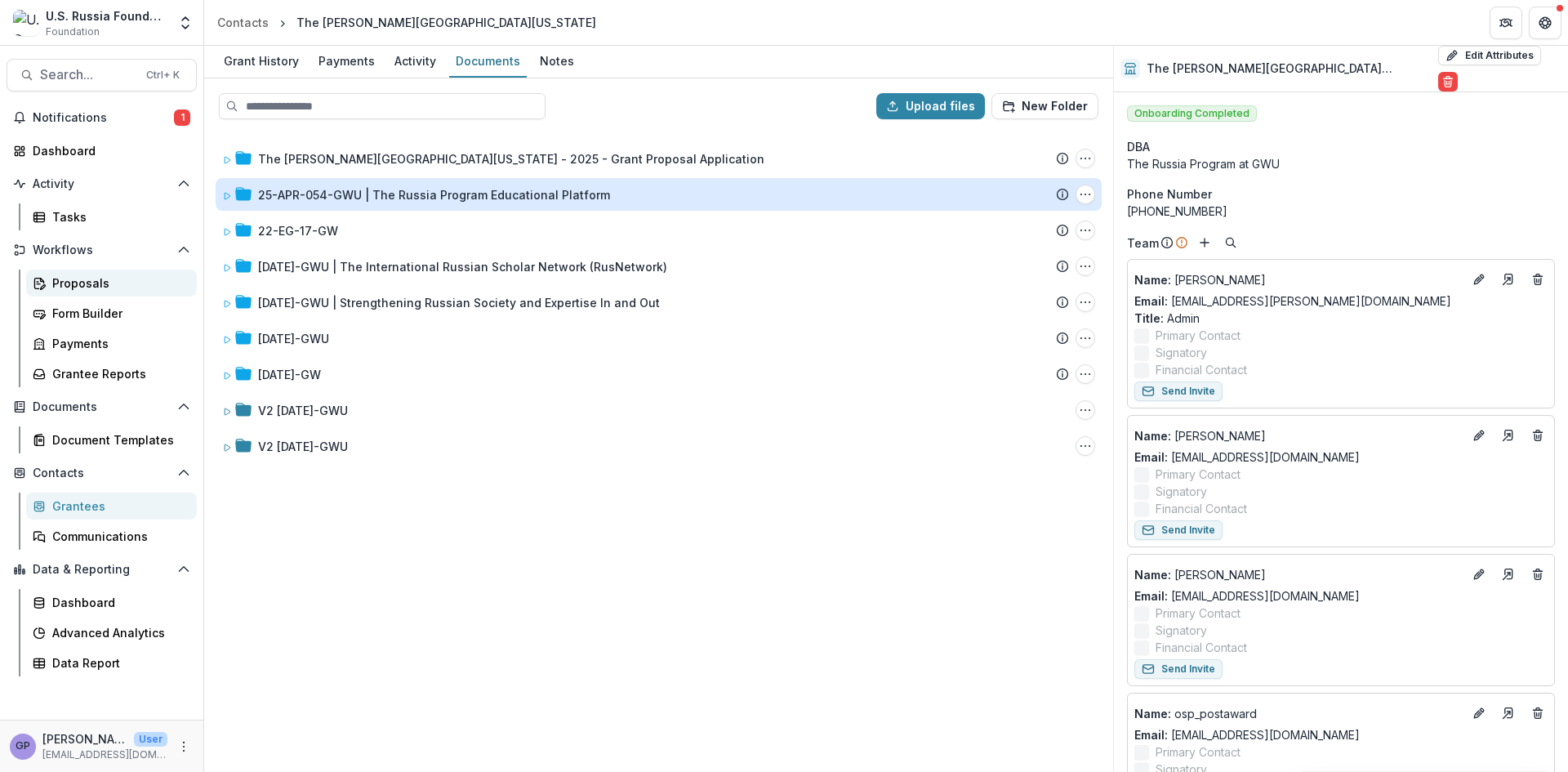
click at [73, 279] on div "Proposals" at bounding box center [118, 283] width 132 height 17
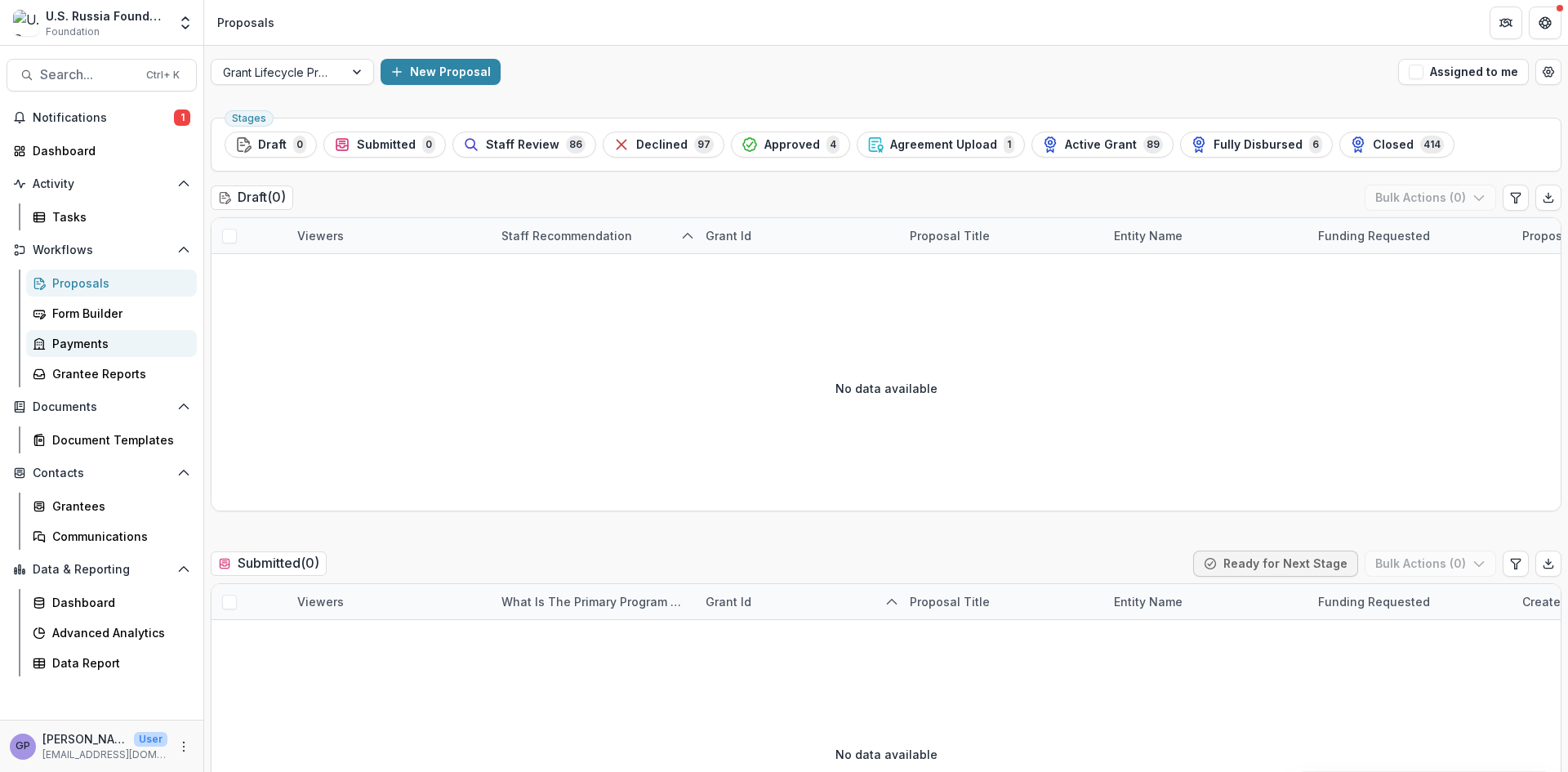
click at [69, 341] on div "Payments" at bounding box center [118, 344] width 132 height 17
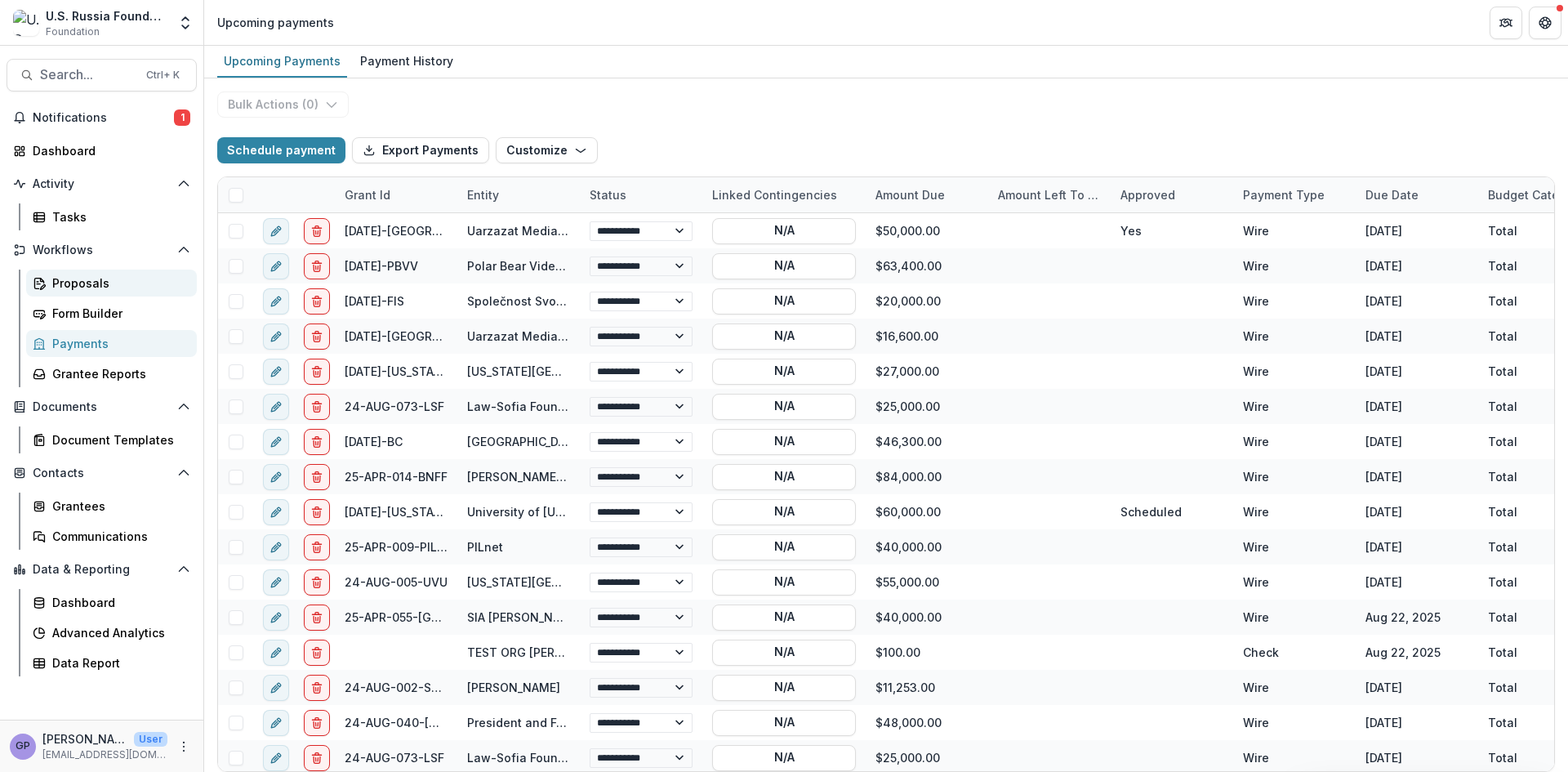
click at [89, 281] on div "Proposals" at bounding box center [118, 283] width 132 height 17
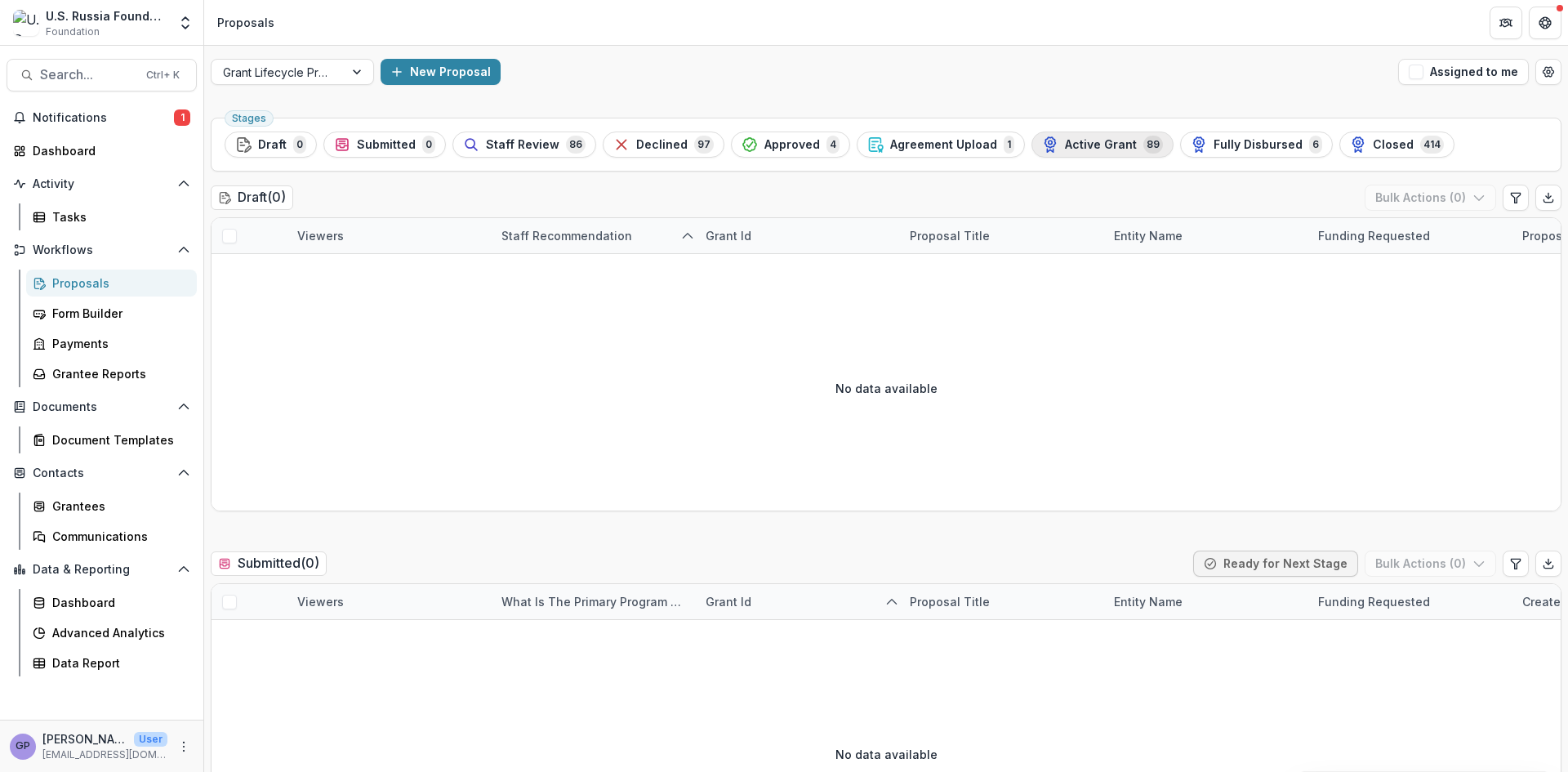
click at [1088, 137] on div "Active Grant 89" at bounding box center [1102, 144] width 121 height 18
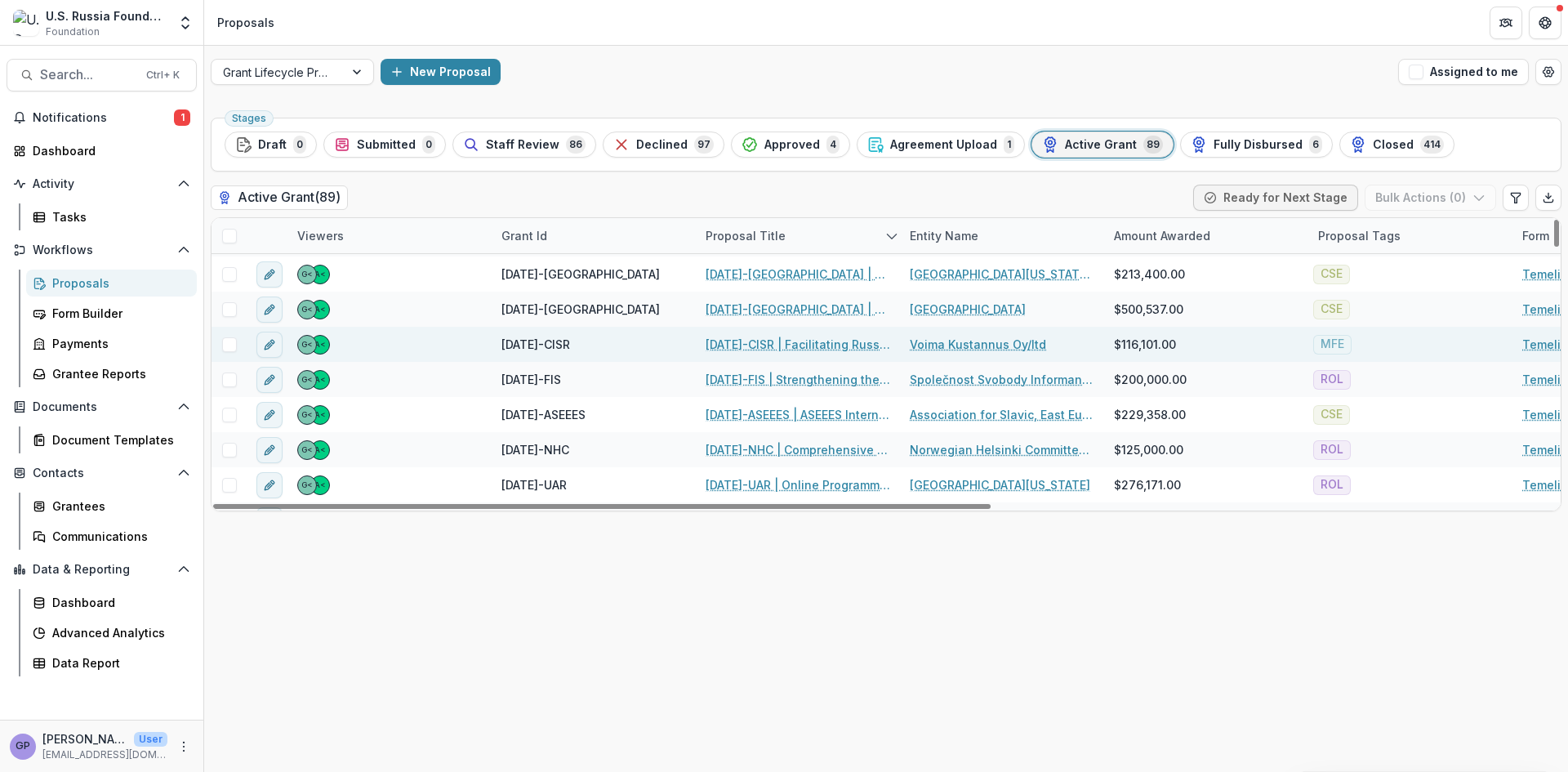
scroll to position [2733, 0]
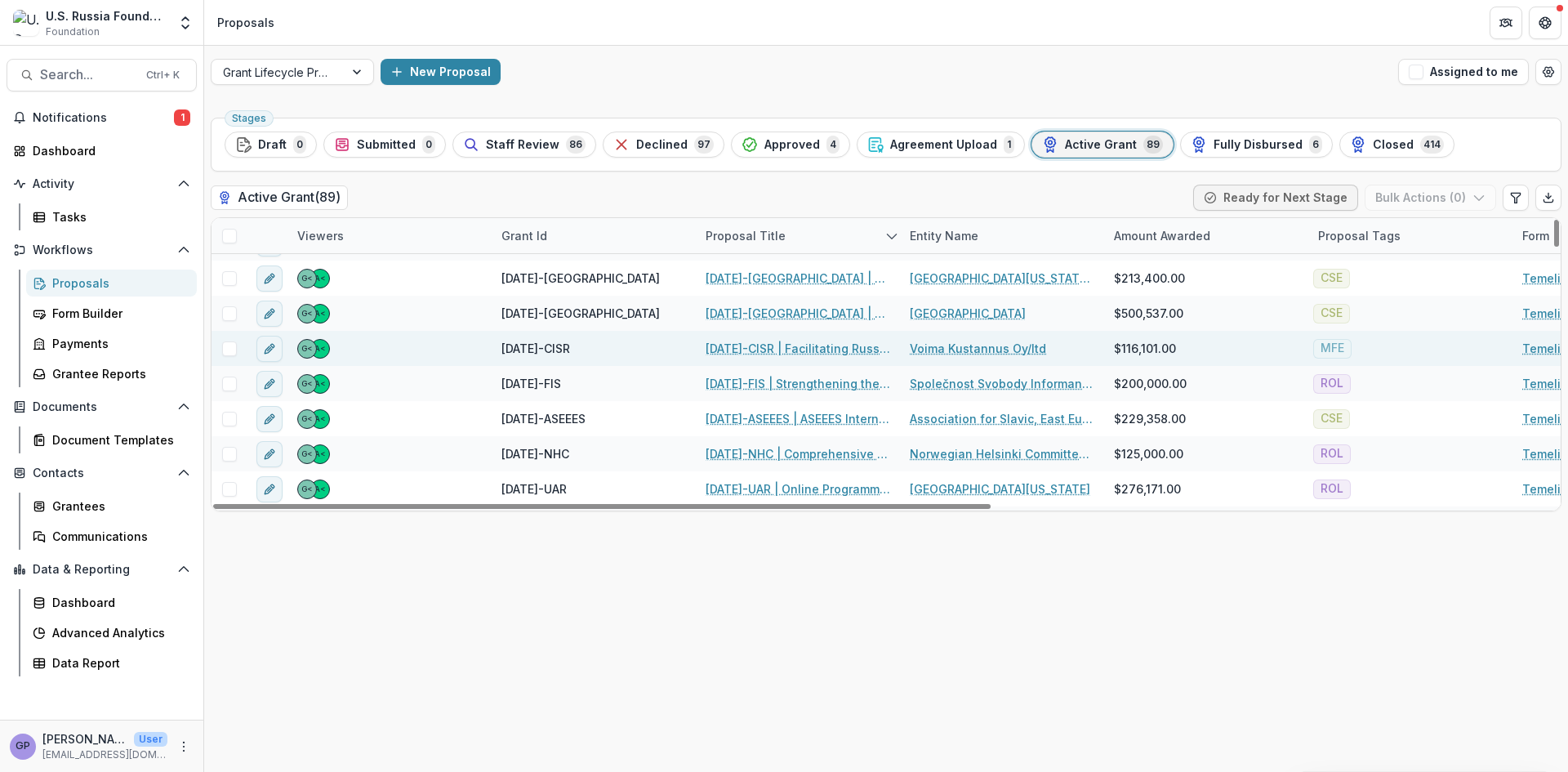
click at [774, 347] on link "[DATE]-CISR | Facilitating Russian Independent Social Science: Ensuring the Fut…" at bounding box center [798, 349] width 185 height 17
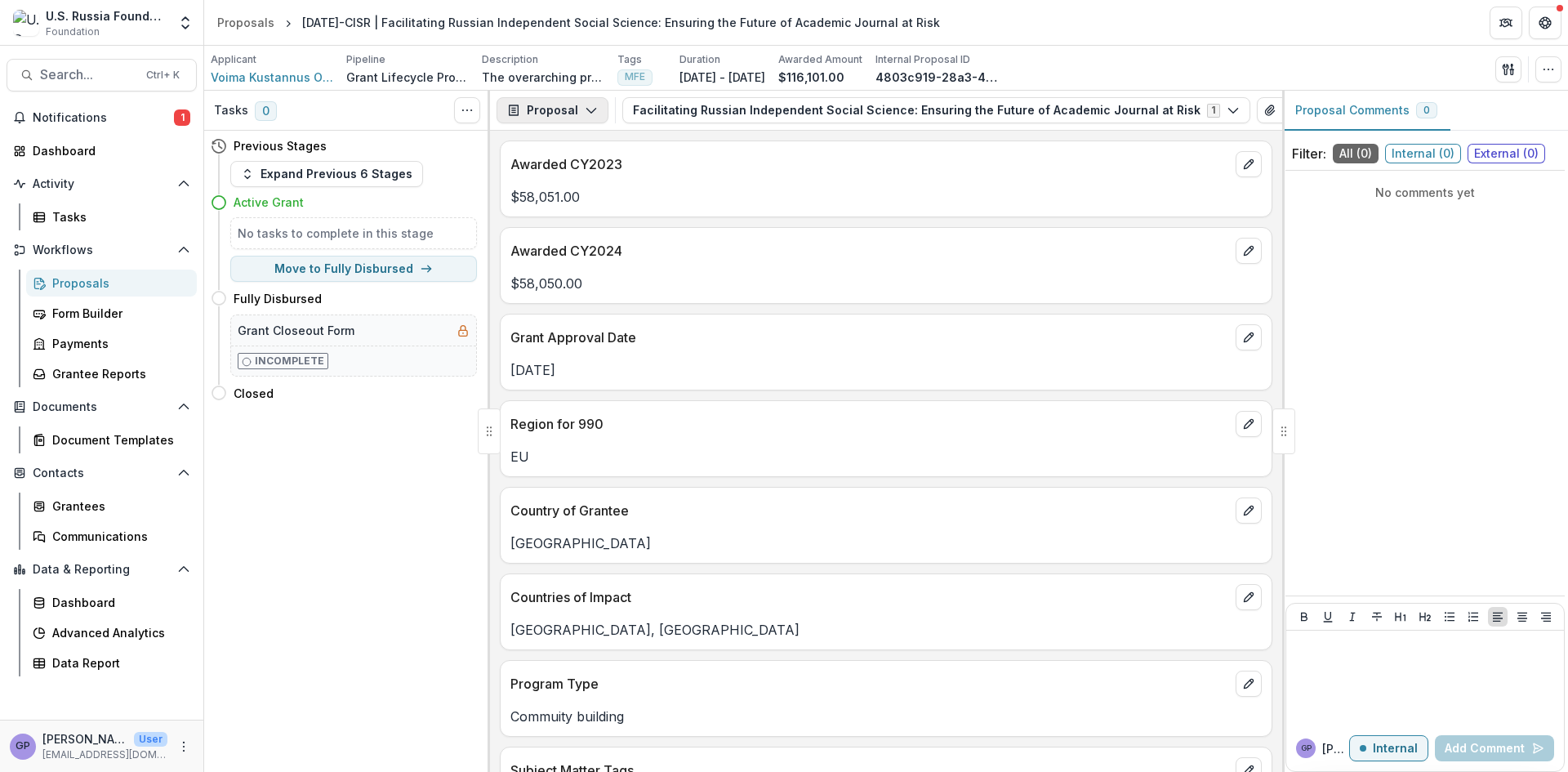
click at [589, 107] on icon "button" at bounding box center [591, 109] width 13 height 13
click at [557, 195] on div "Reports" at bounding box center [603, 201] width 149 height 17
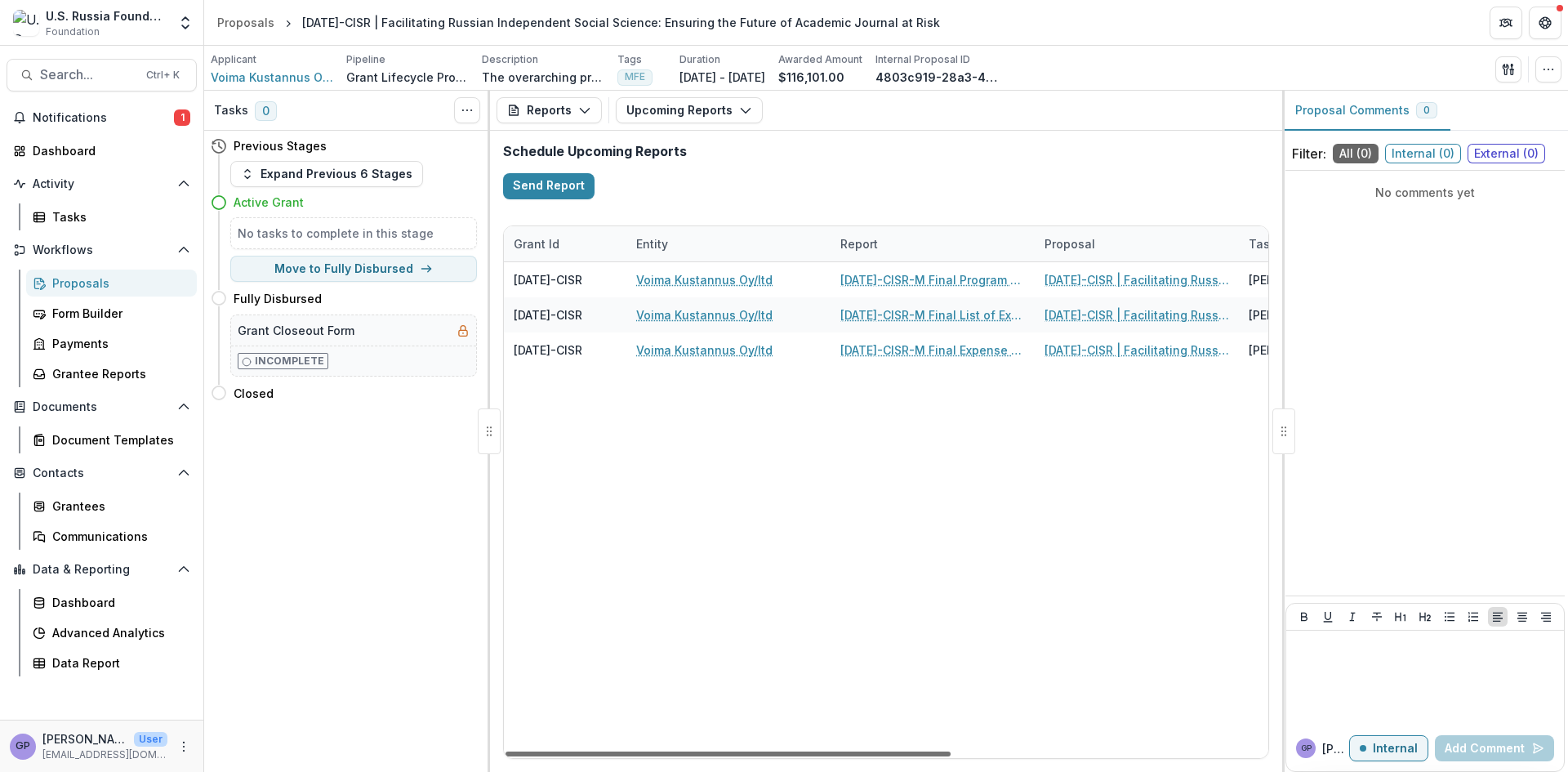
drag, startPoint x: 723, startPoint y: 754, endPoint x: 534, endPoint y: 757, distance: 189.0
click at [534, 757] on div at bounding box center [728, 754] width 446 height 5
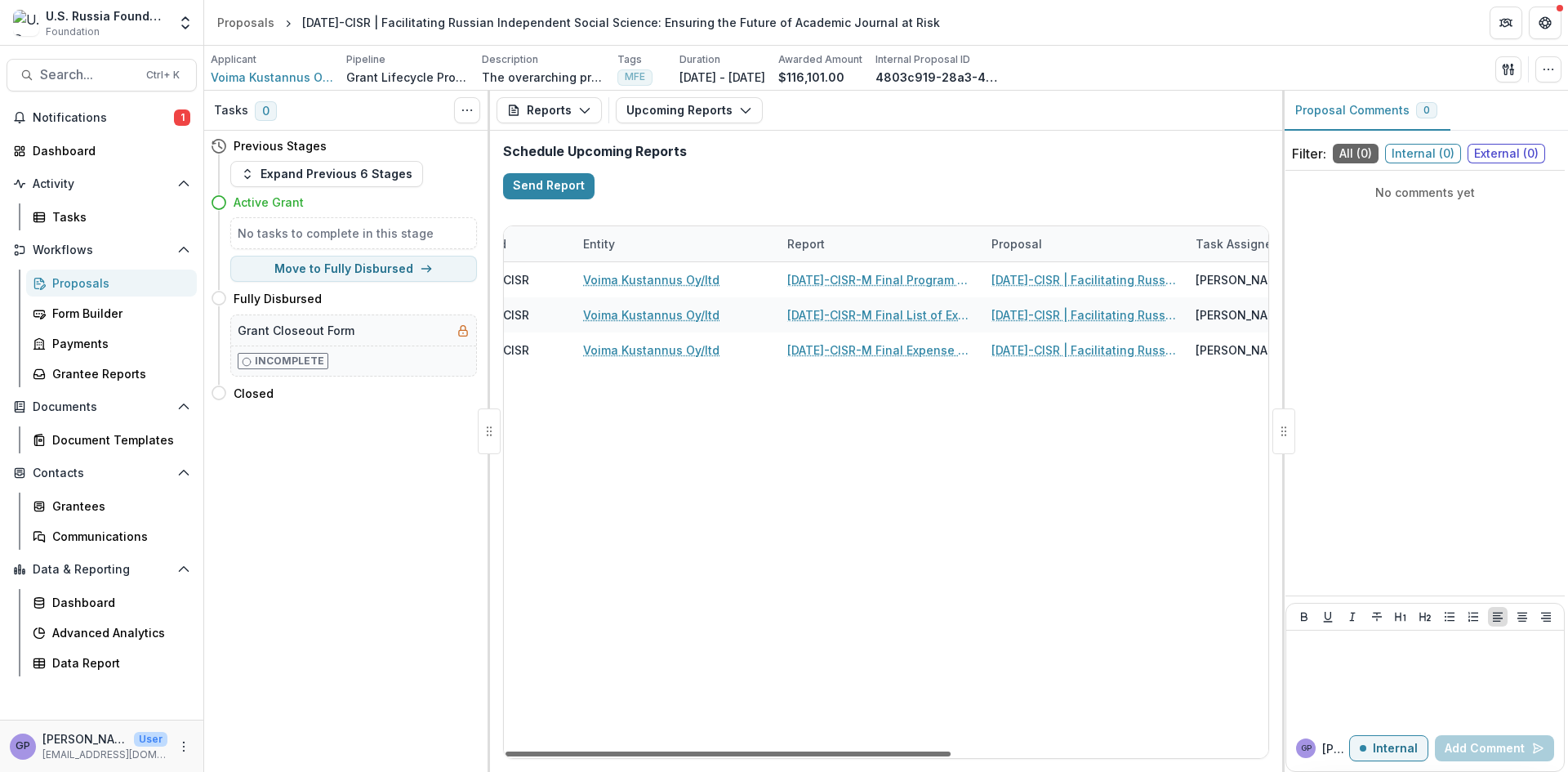
scroll to position [0, 45]
drag, startPoint x: 796, startPoint y: 756, endPoint x: 822, endPoint y: 786, distance: 39.7
click at [822, 757] on div at bounding box center [728, 754] width 446 height 5
click at [745, 108] on icon "button" at bounding box center [745, 109] width 13 height 13
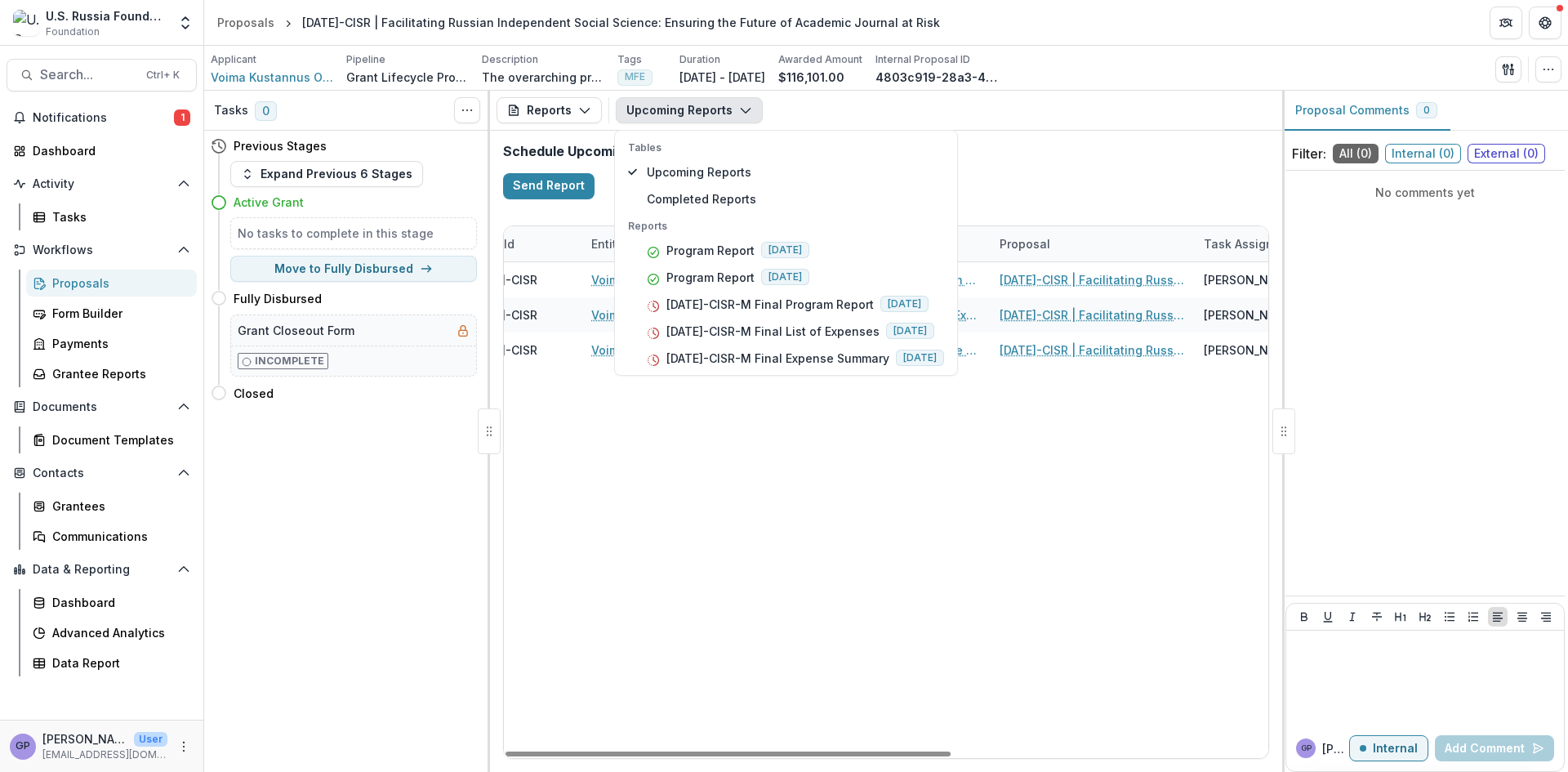
click at [1118, 461] on div "[DATE]-CISR Voima Kustannus Oy/ltd [DATE]-CISR-M Final Program Report [DATE]-CI…" at bounding box center [1112, 510] width 1307 height 496
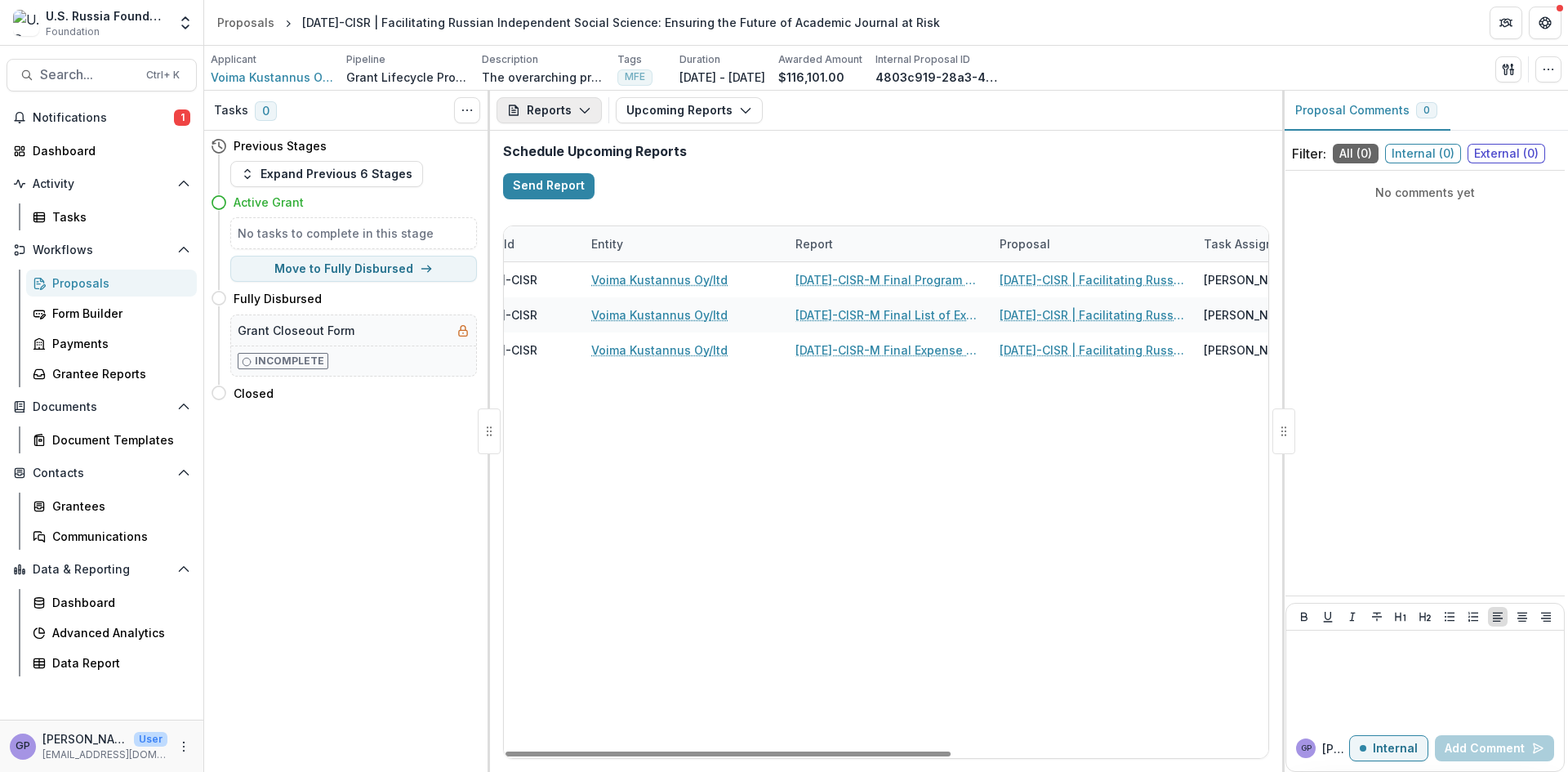
click at [582, 105] on icon "button" at bounding box center [584, 109] width 13 height 13
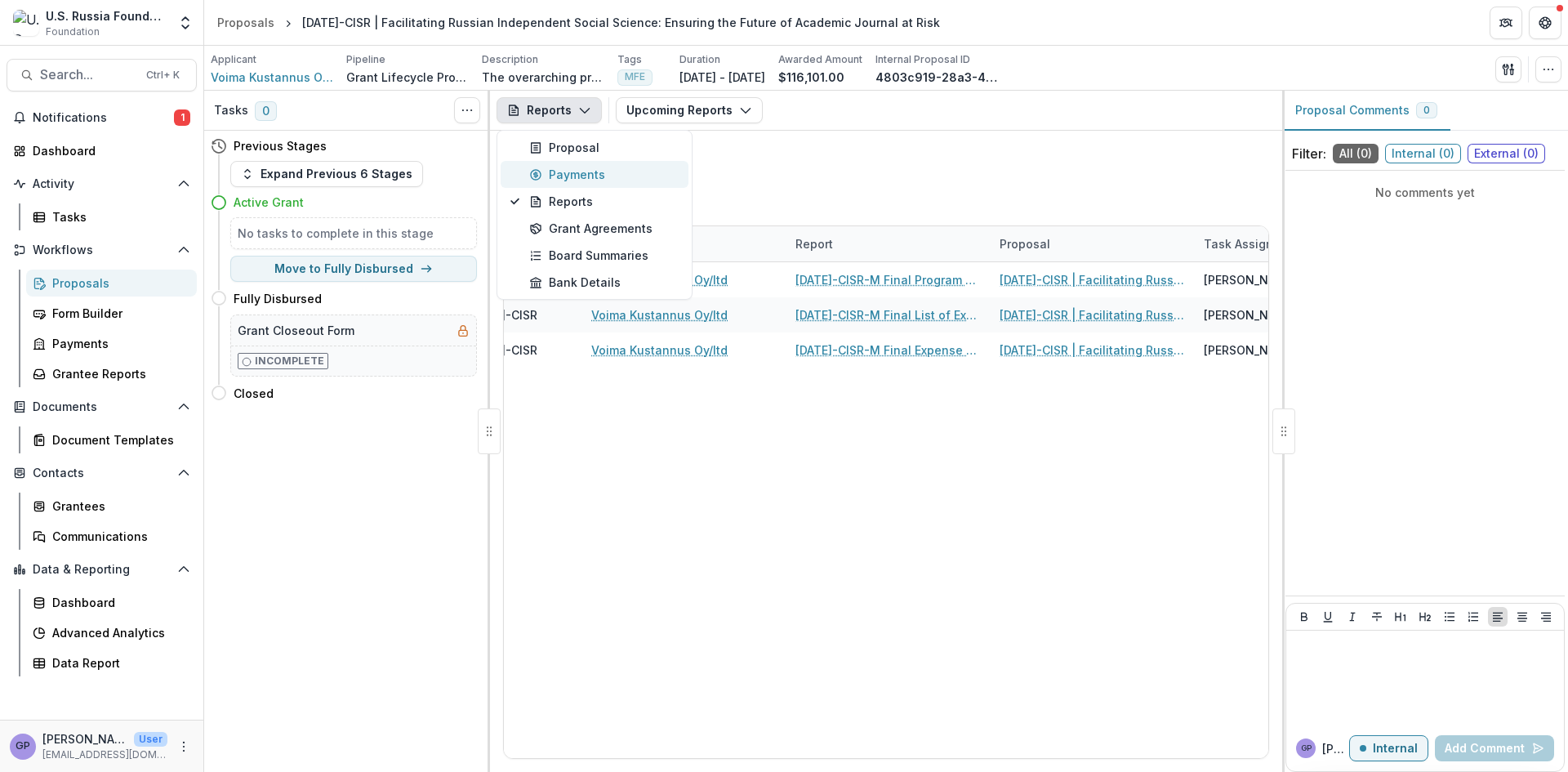
click at [585, 172] on div "Payments" at bounding box center [603, 174] width 149 height 17
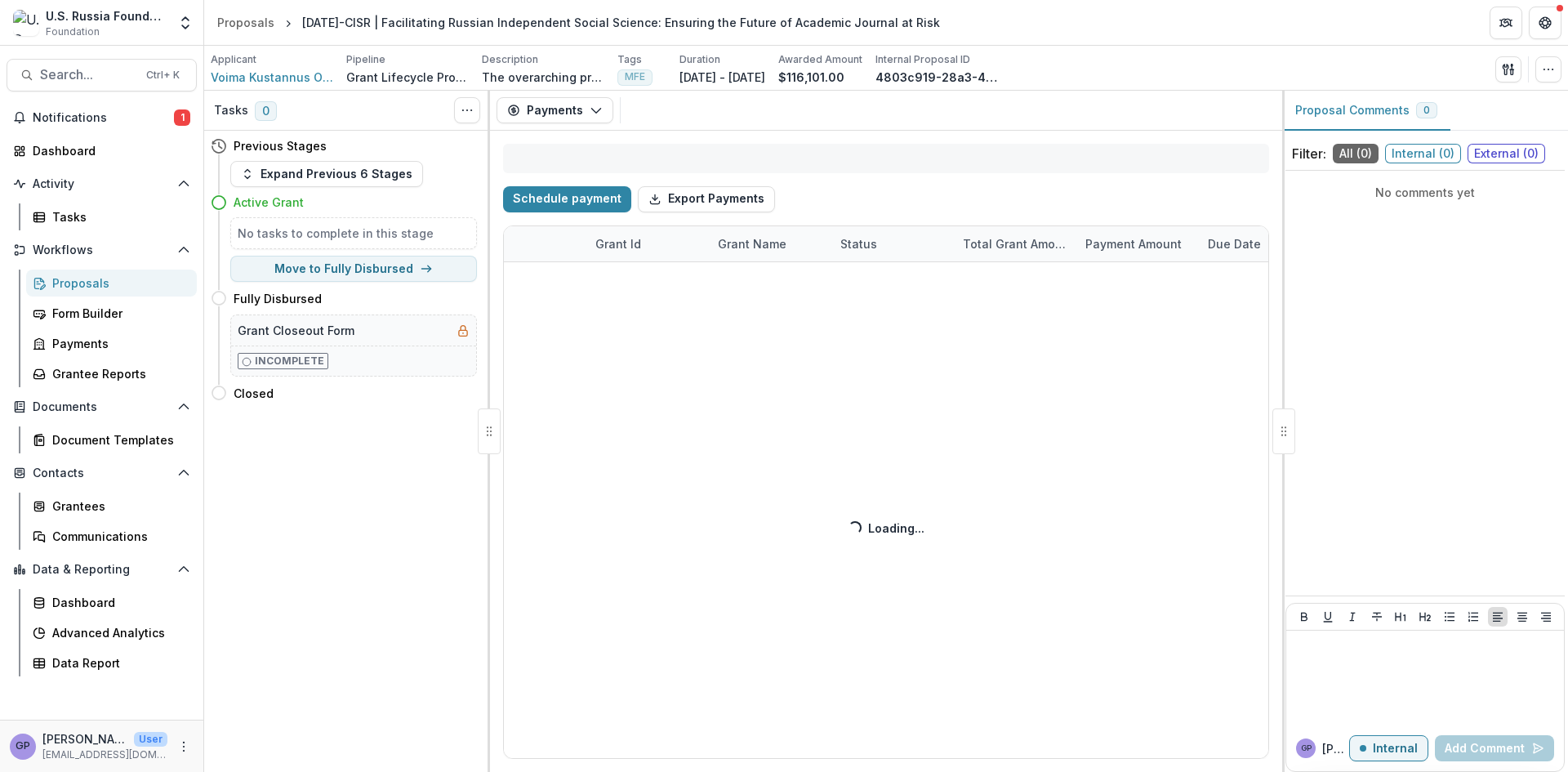
select select "****"
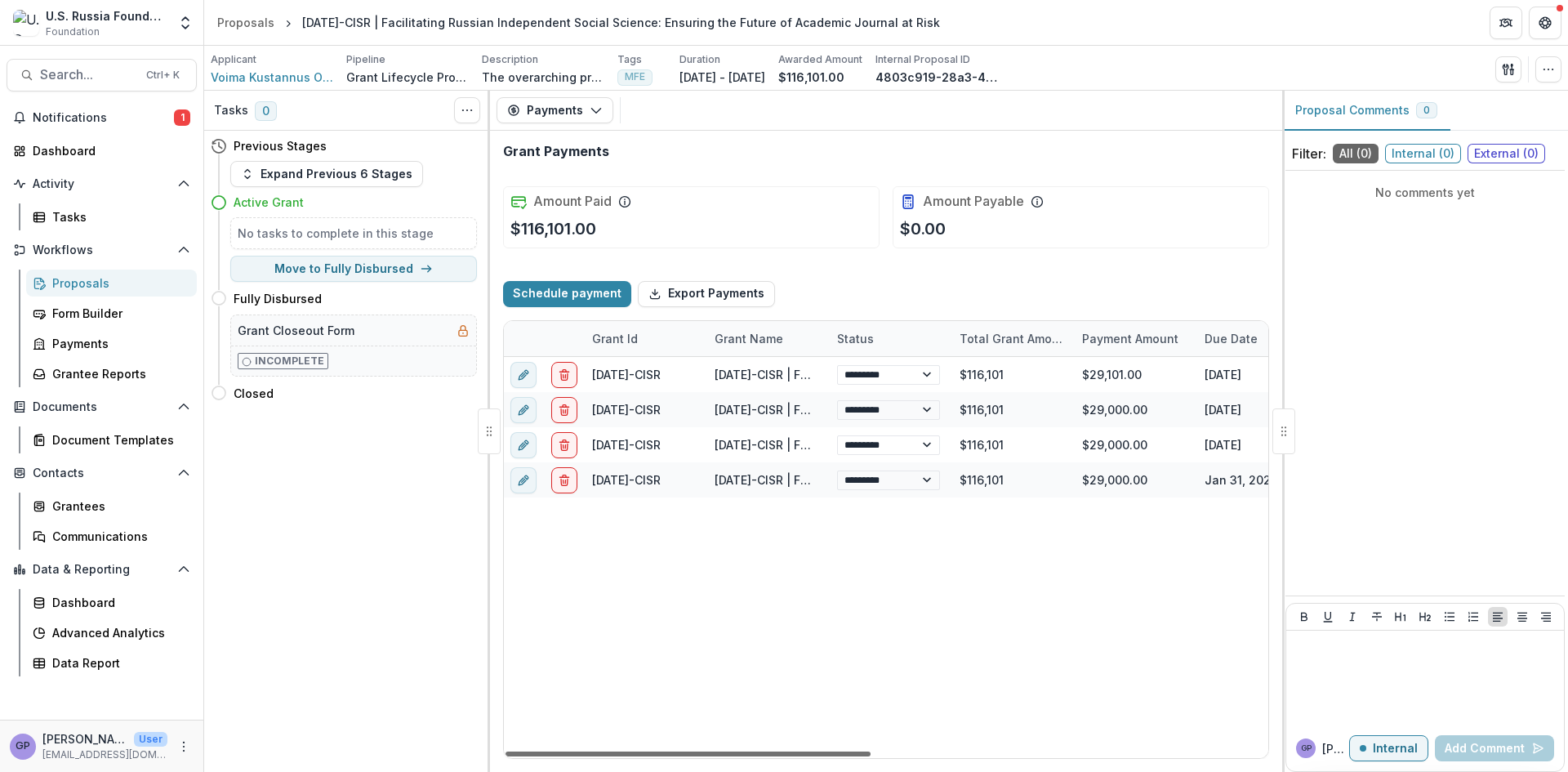
scroll to position [0, 2]
drag, startPoint x: 791, startPoint y: 753, endPoint x: 792, endPoint y: 768, distance: 15.0
click at [792, 757] on div at bounding box center [688, 754] width 365 height 5
click at [597, 108] on icon "button" at bounding box center [596, 109] width 13 height 13
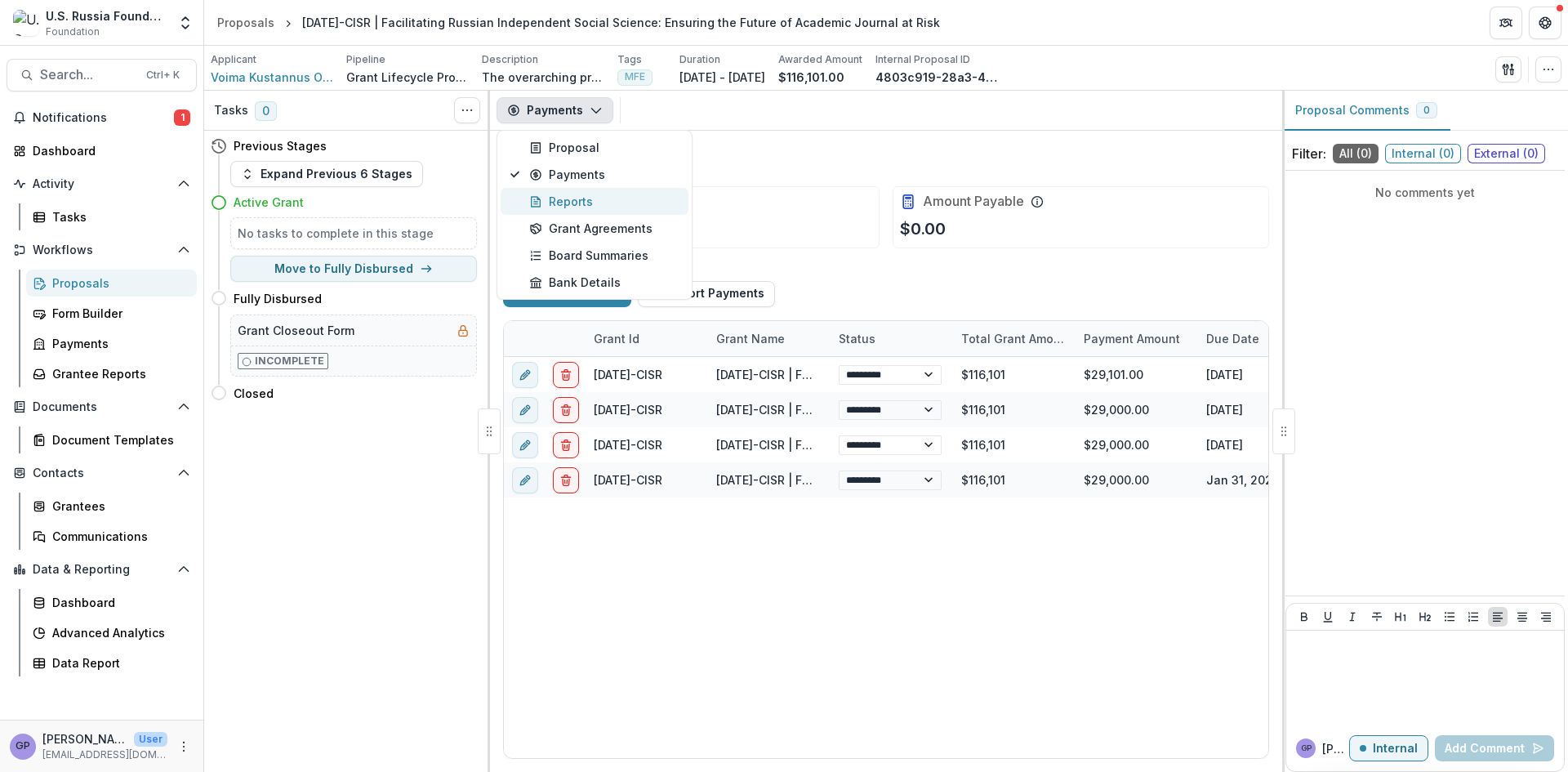
click at [579, 200] on div "Reports" at bounding box center [603, 201] width 149 height 17
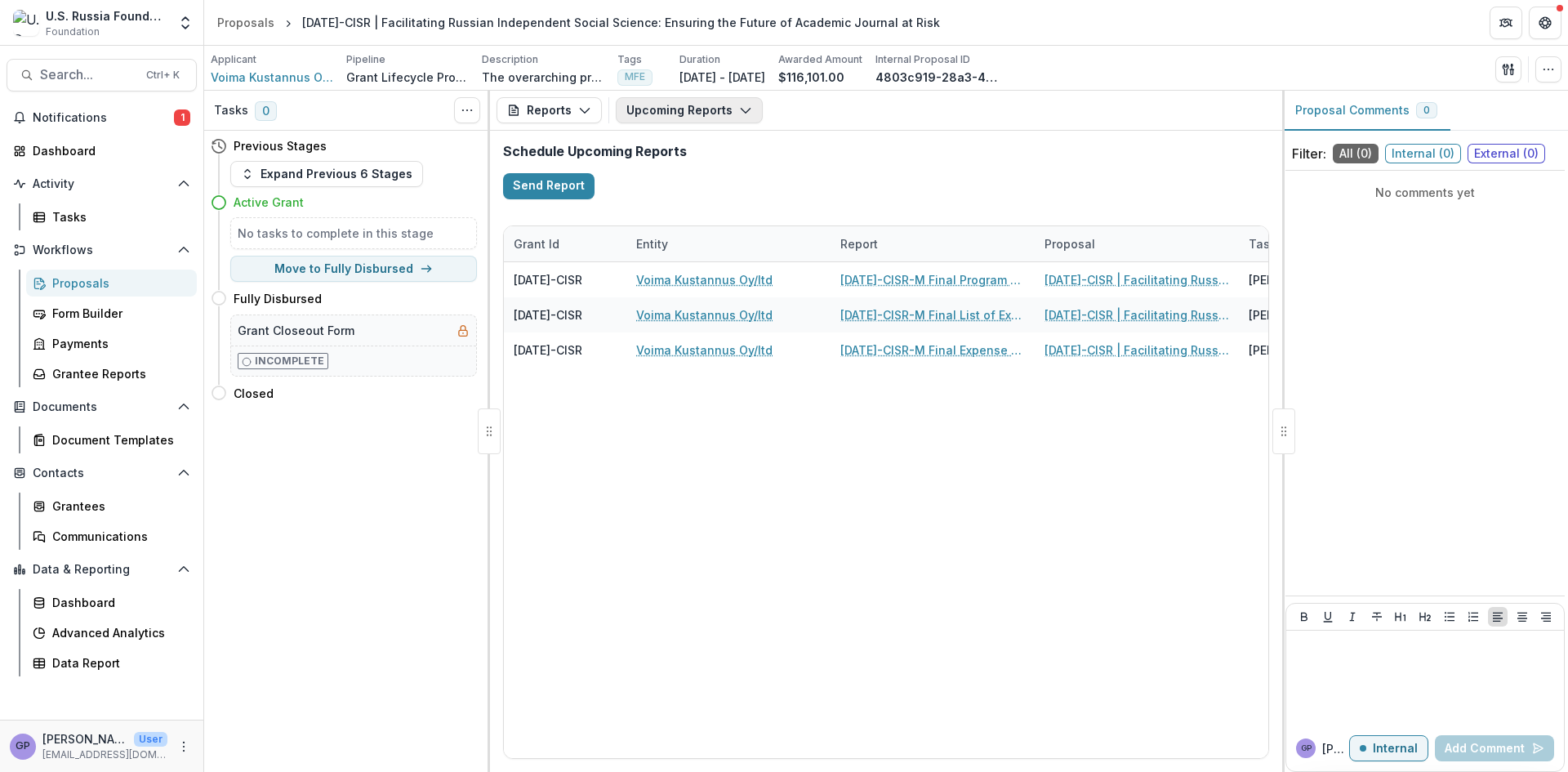
click at [745, 111] on icon "button" at bounding box center [745, 109] width 13 height 13
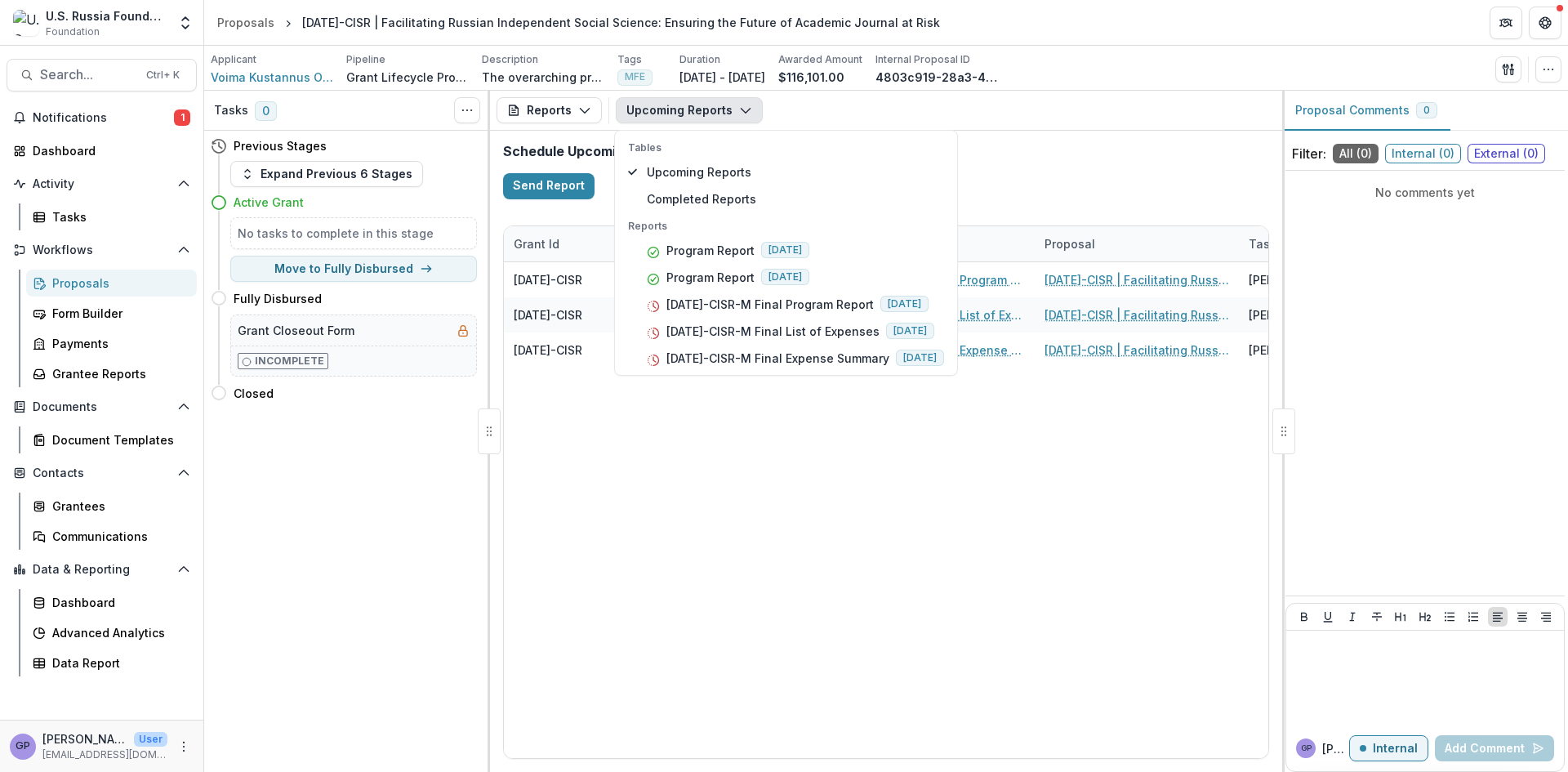
click at [745, 111] on icon "button" at bounding box center [745, 109] width 13 height 13
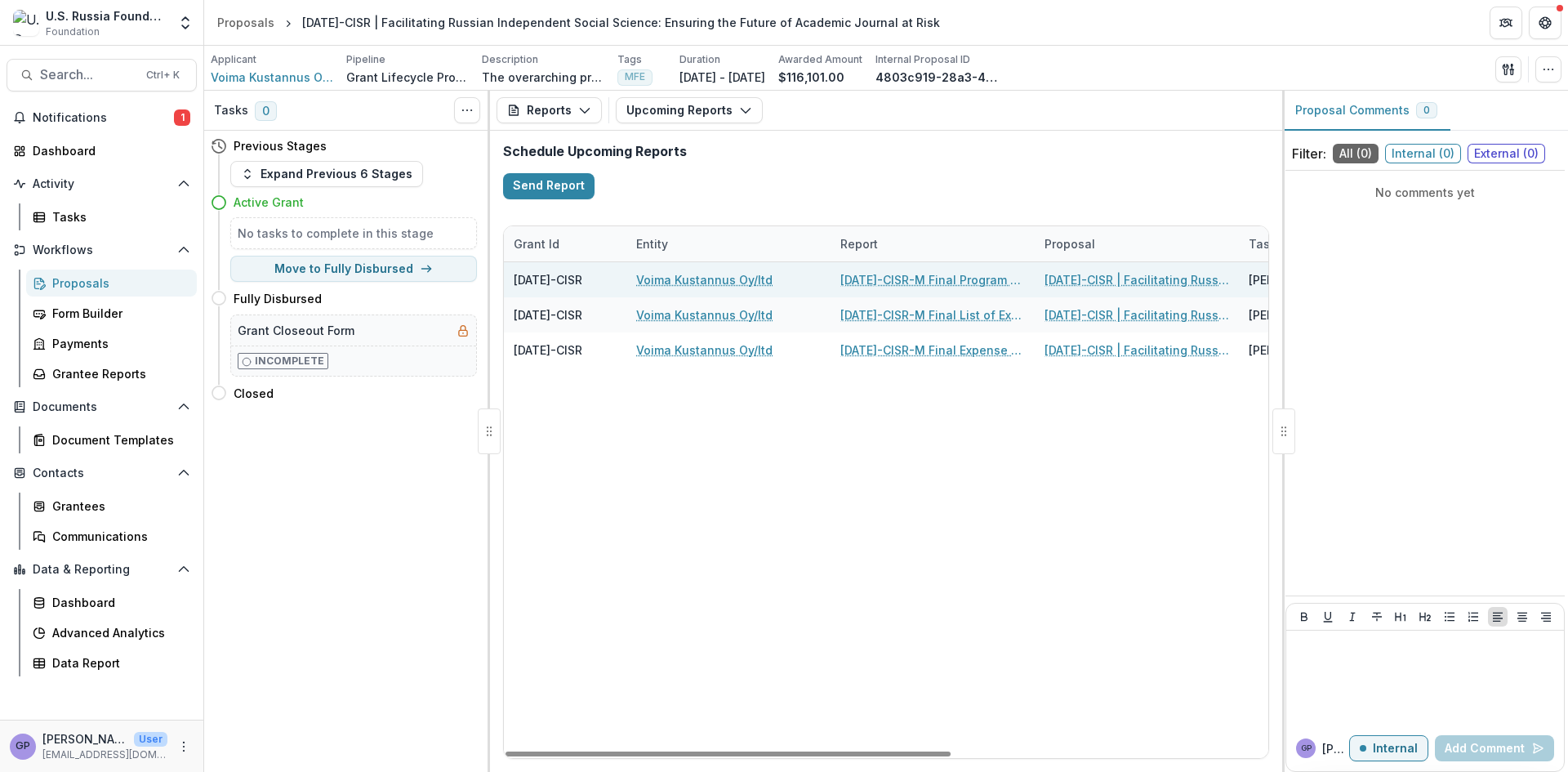
click at [867, 279] on link "[DATE]-CISR-M Final Program Report" at bounding box center [933, 280] width 185 height 17
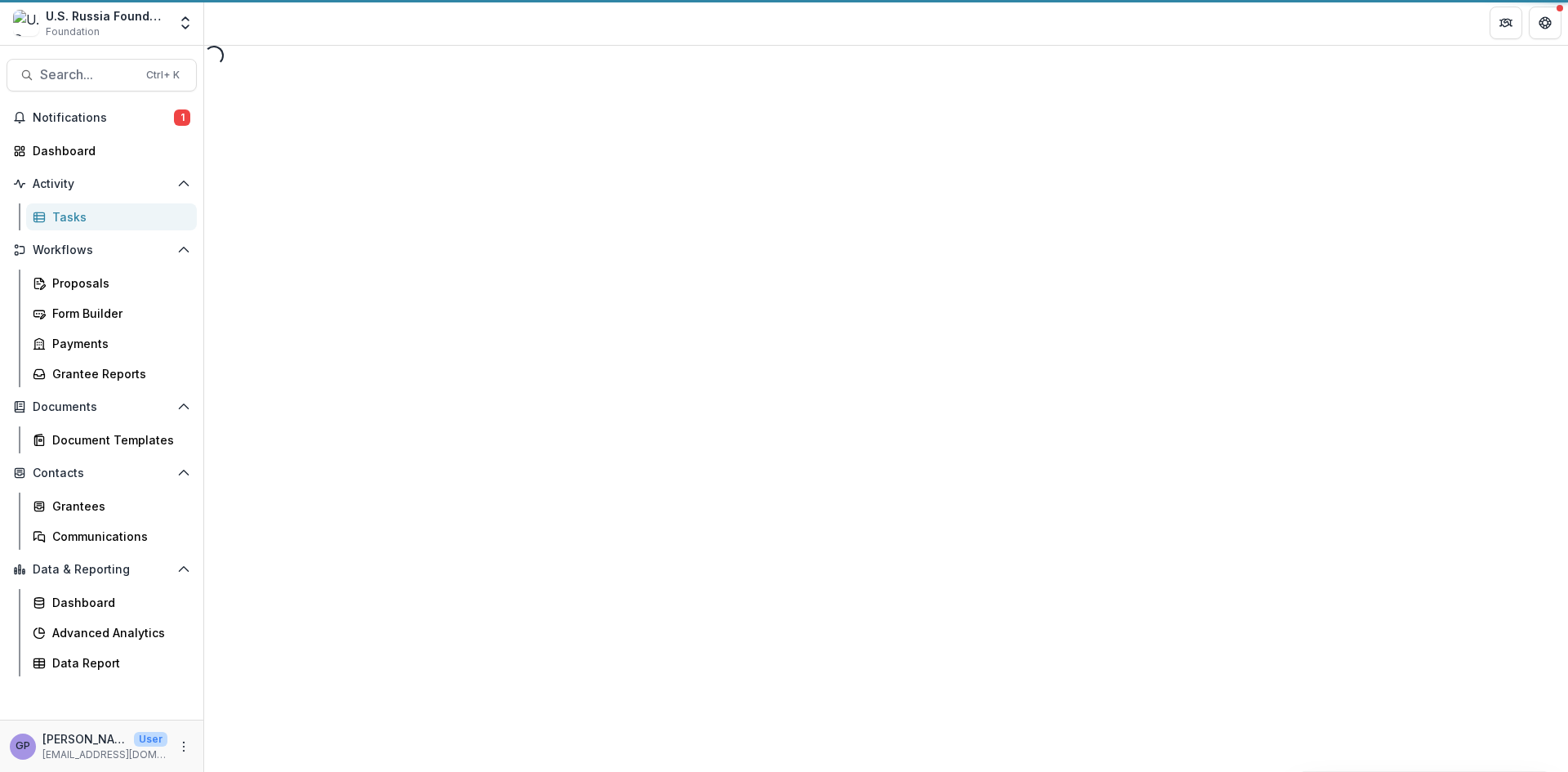
select select "********"
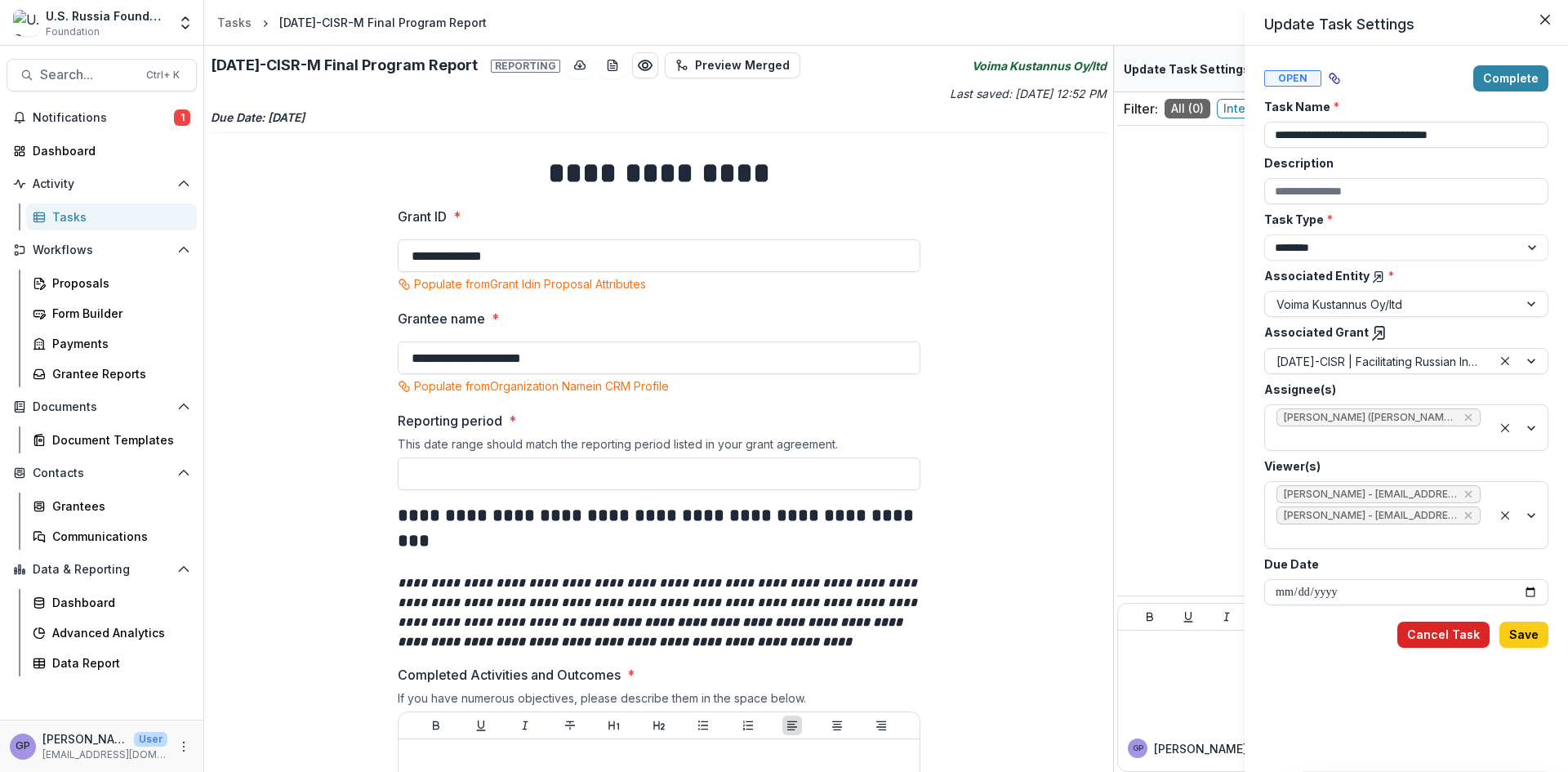
click at [1461, 622] on button "Cancel Task" at bounding box center [1443, 634] width 92 height 26
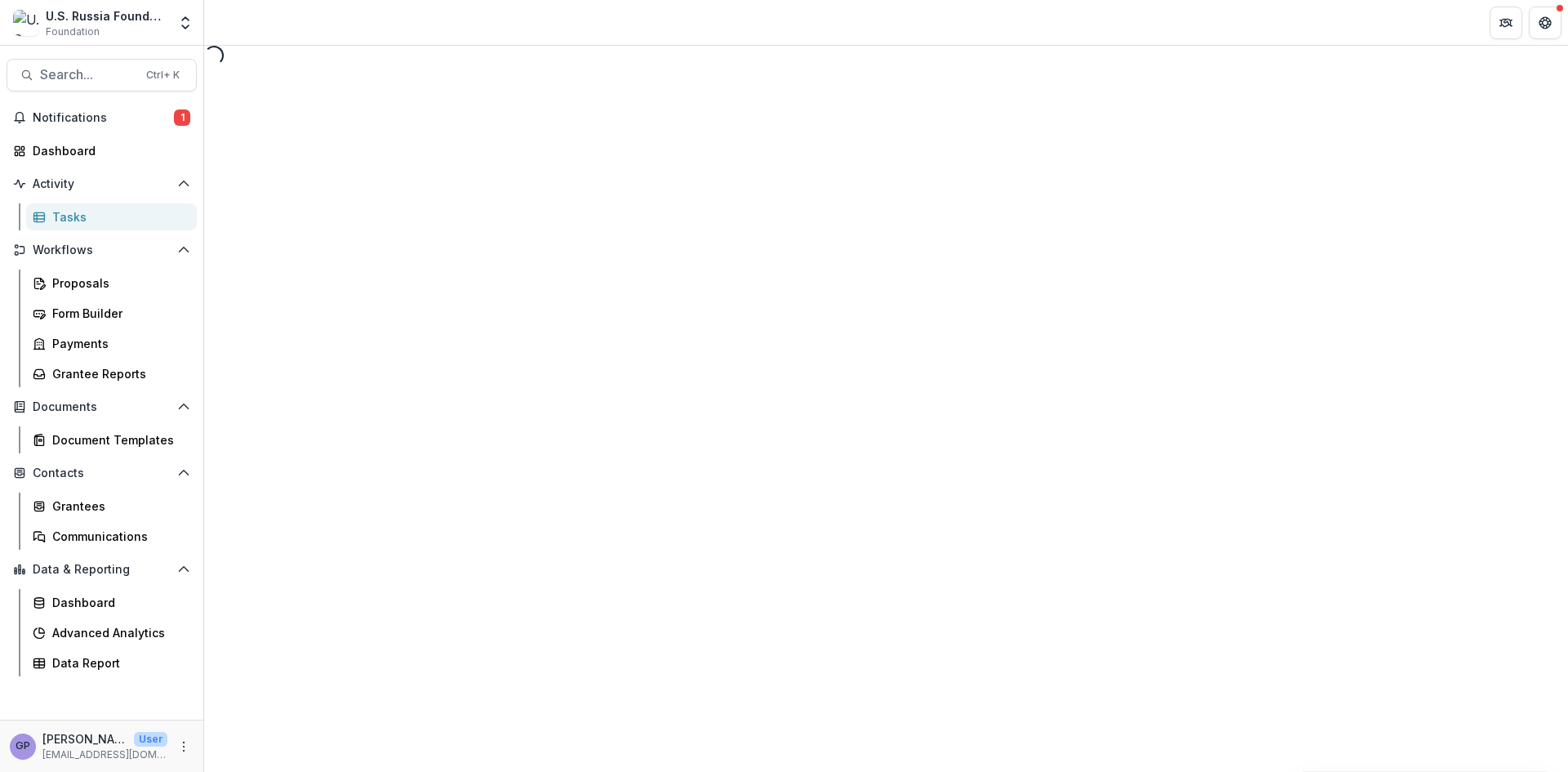
select select "********"
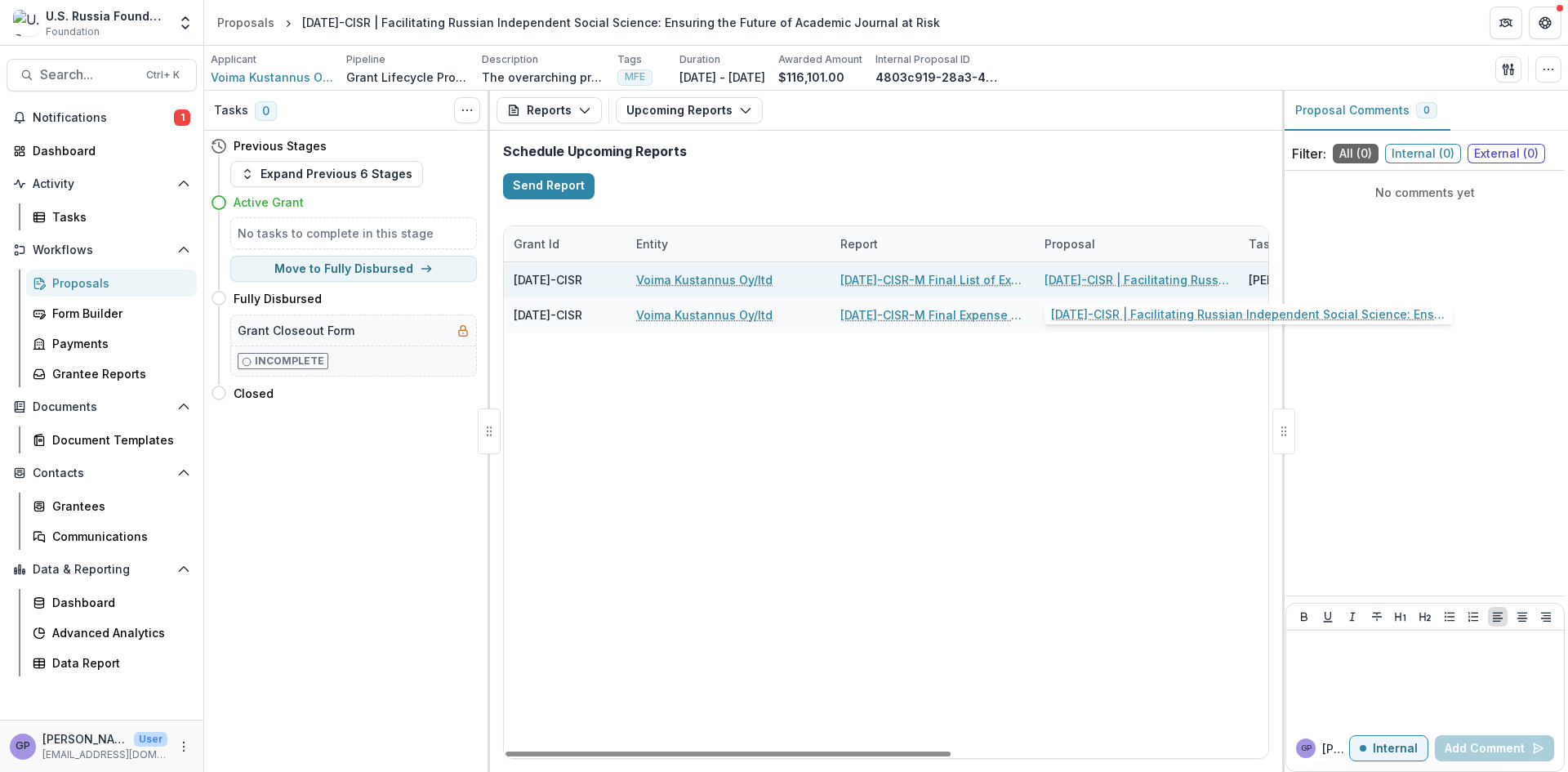
click at [1096, 275] on link "[DATE]-CISR | Facilitating Russian Independent Social Science: Ensuring the Fut…" at bounding box center [1137, 280] width 185 height 17
click at [888, 279] on link "[DATE]-CISR-M Final List of Expenses" at bounding box center [933, 280] width 185 height 17
select select "********"
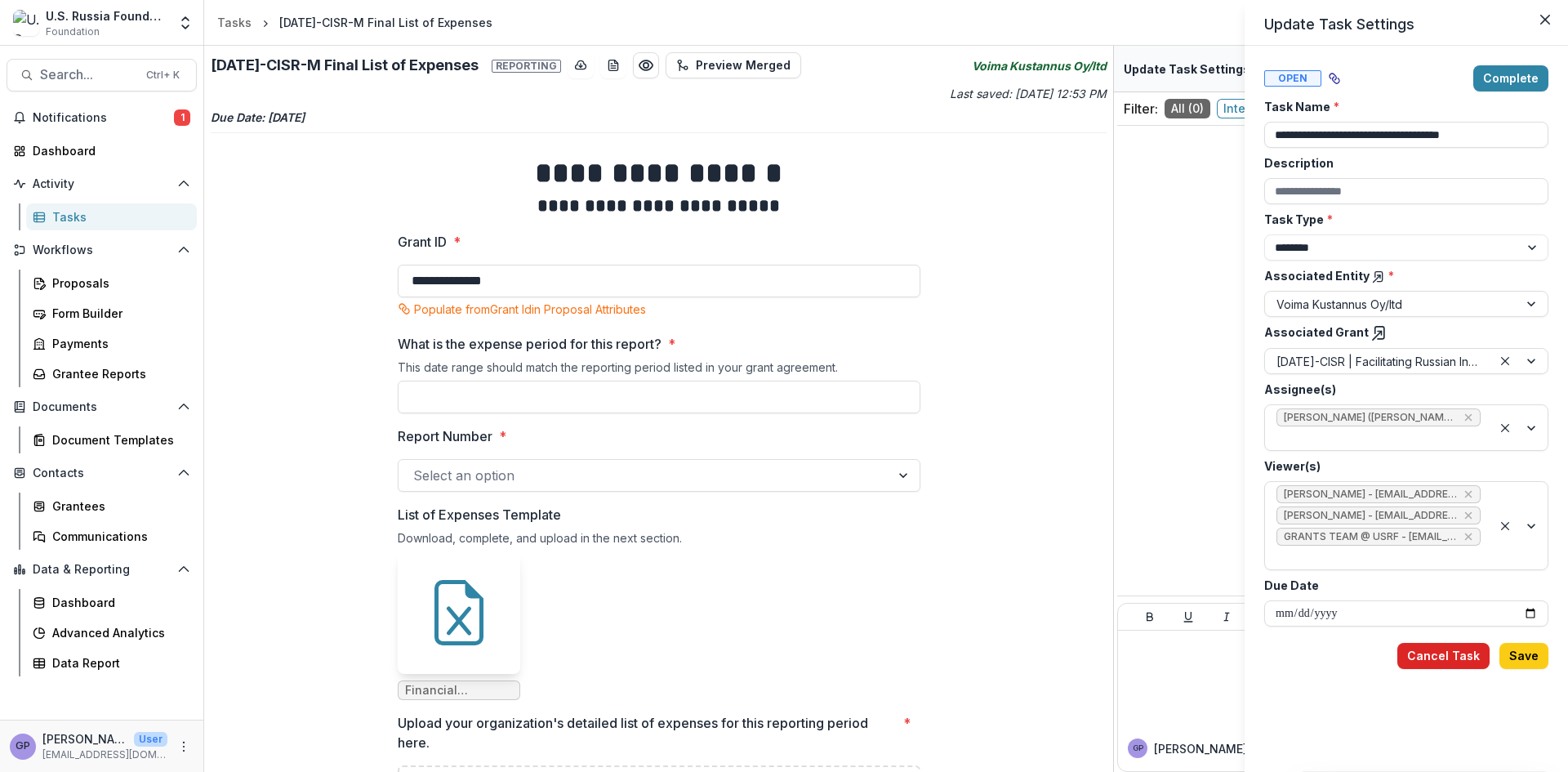
click at [1446, 660] on button "Cancel Task" at bounding box center [1443, 656] width 92 height 26
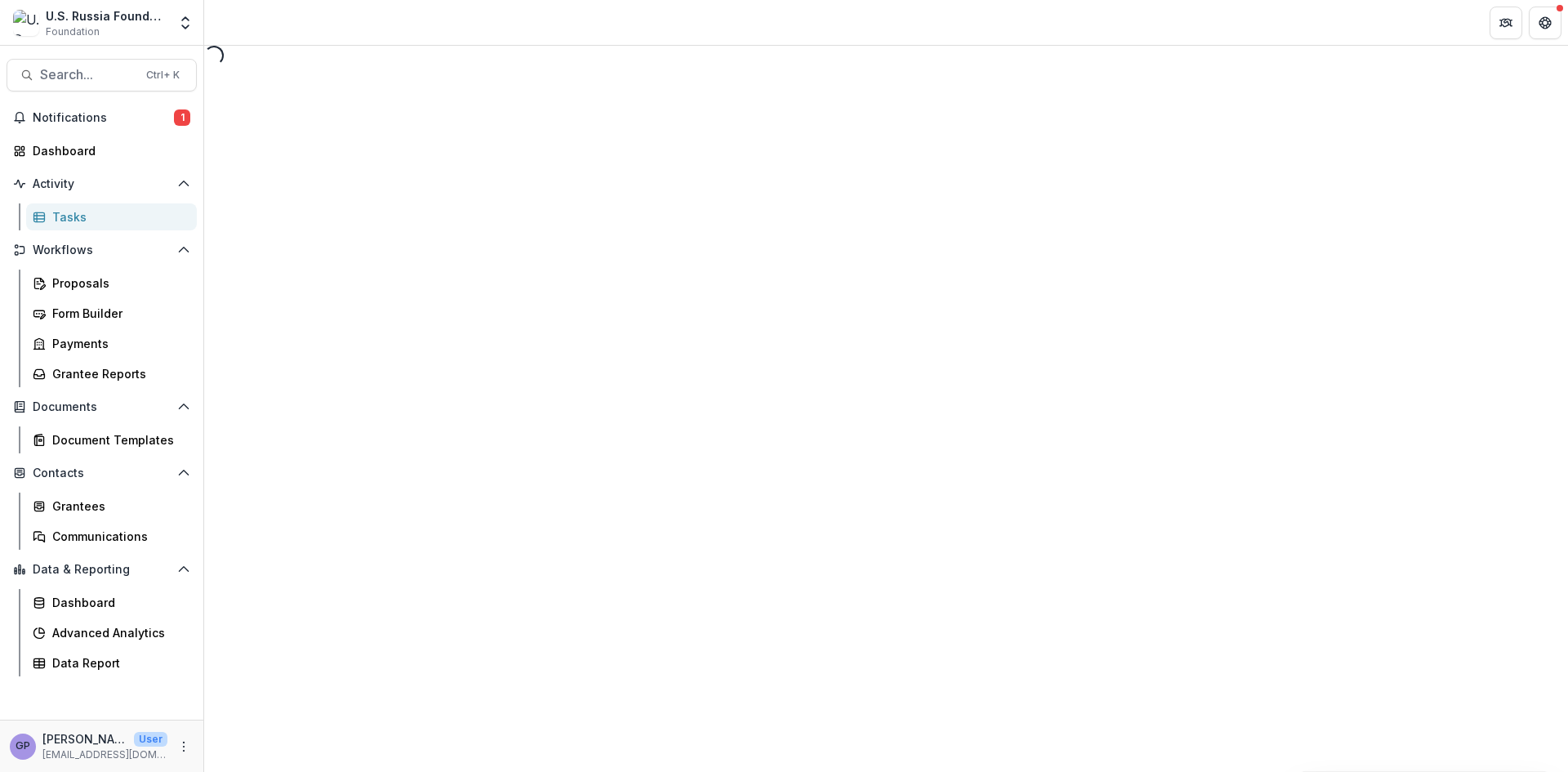
select select "********"
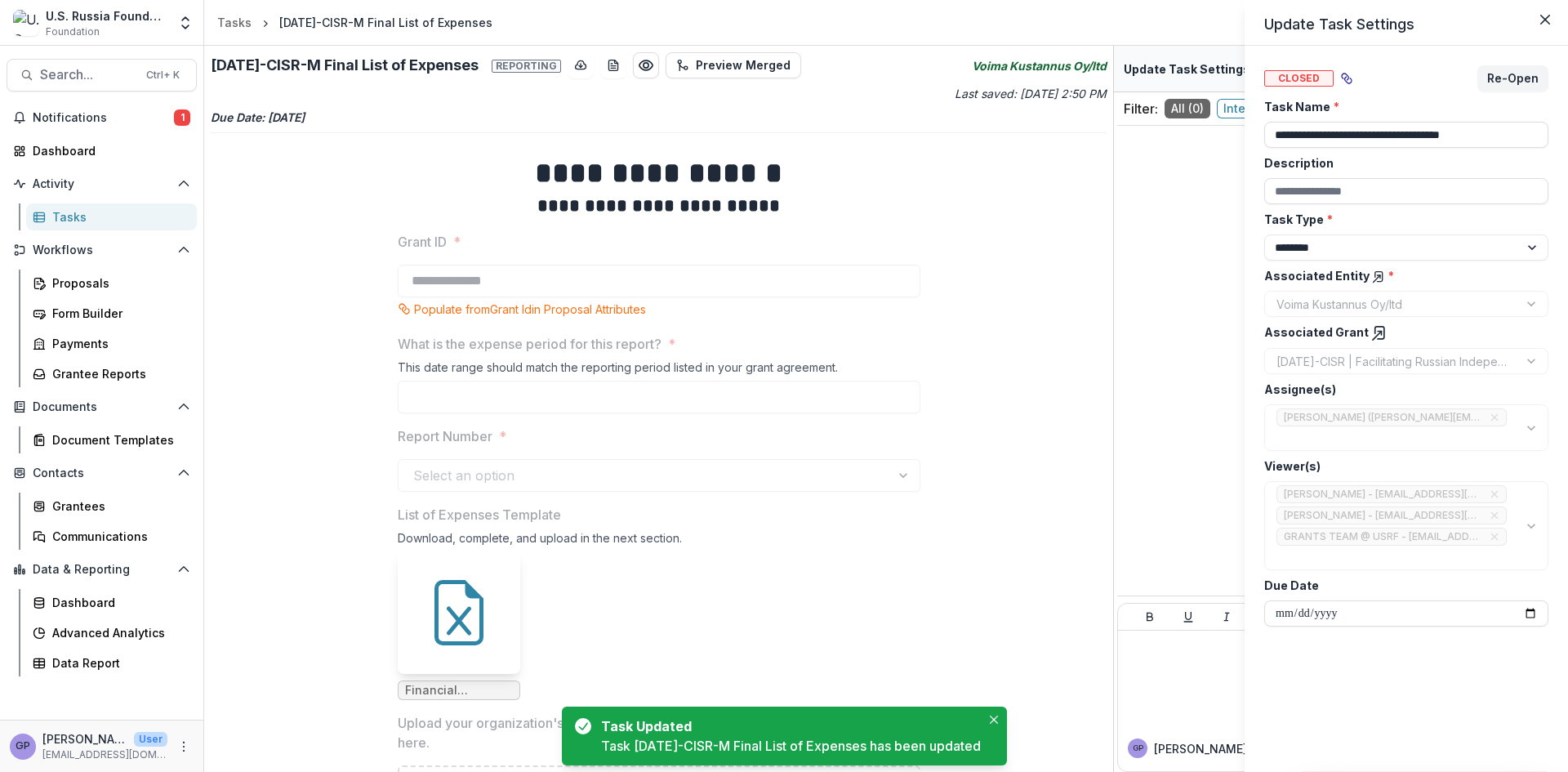
click at [49, 112] on div "**********" at bounding box center [784, 386] width 1568 height 772
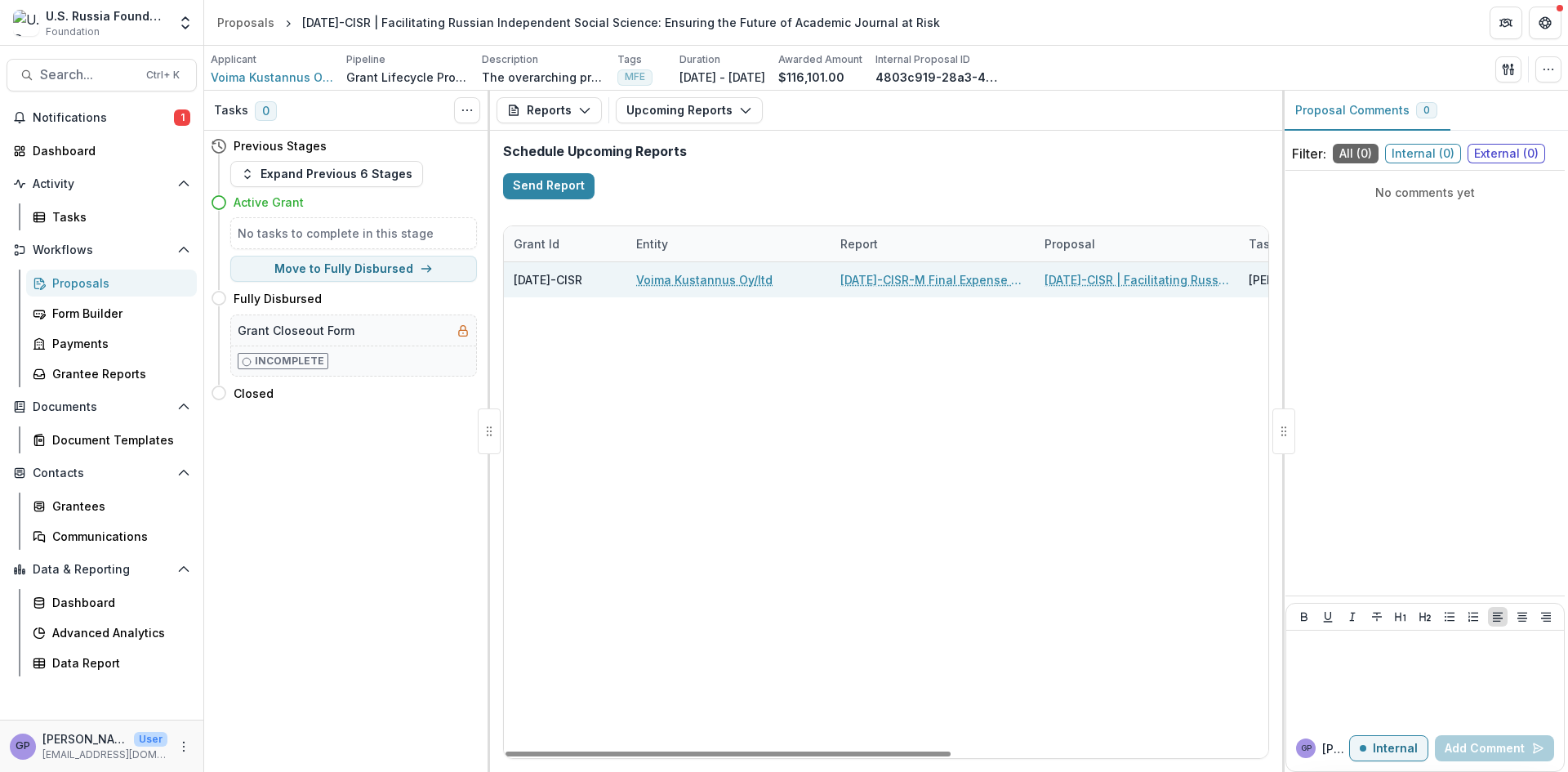
click at [883, 281] on link "[DATE]-CISR-M Final Expense Summary" at bounding box center [933, 280] width 185 height 17
select select "********"
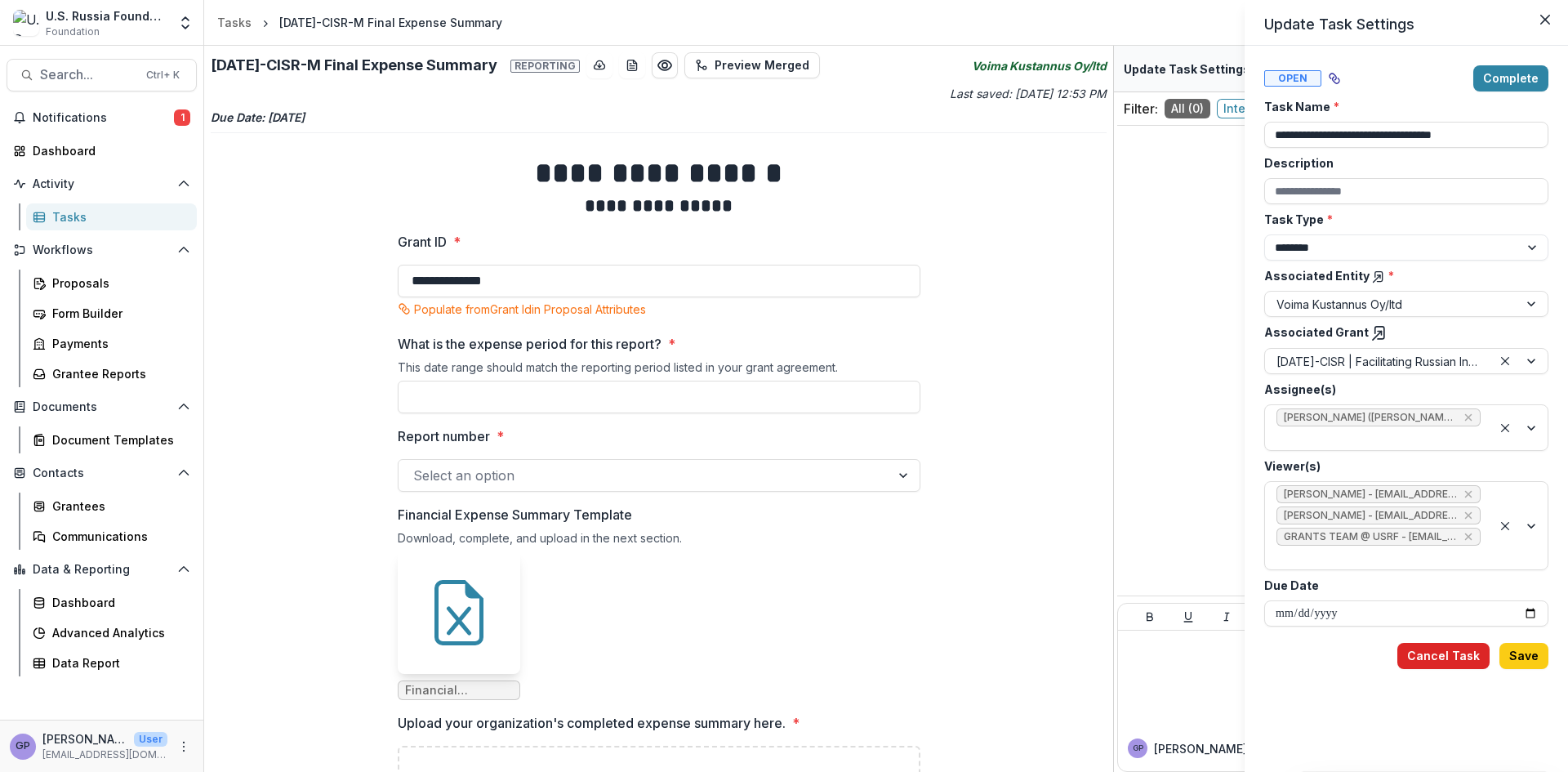
click at [1460, 659] on button "Cancel Task" at bounding box center [1443, 656] width 92 height 26
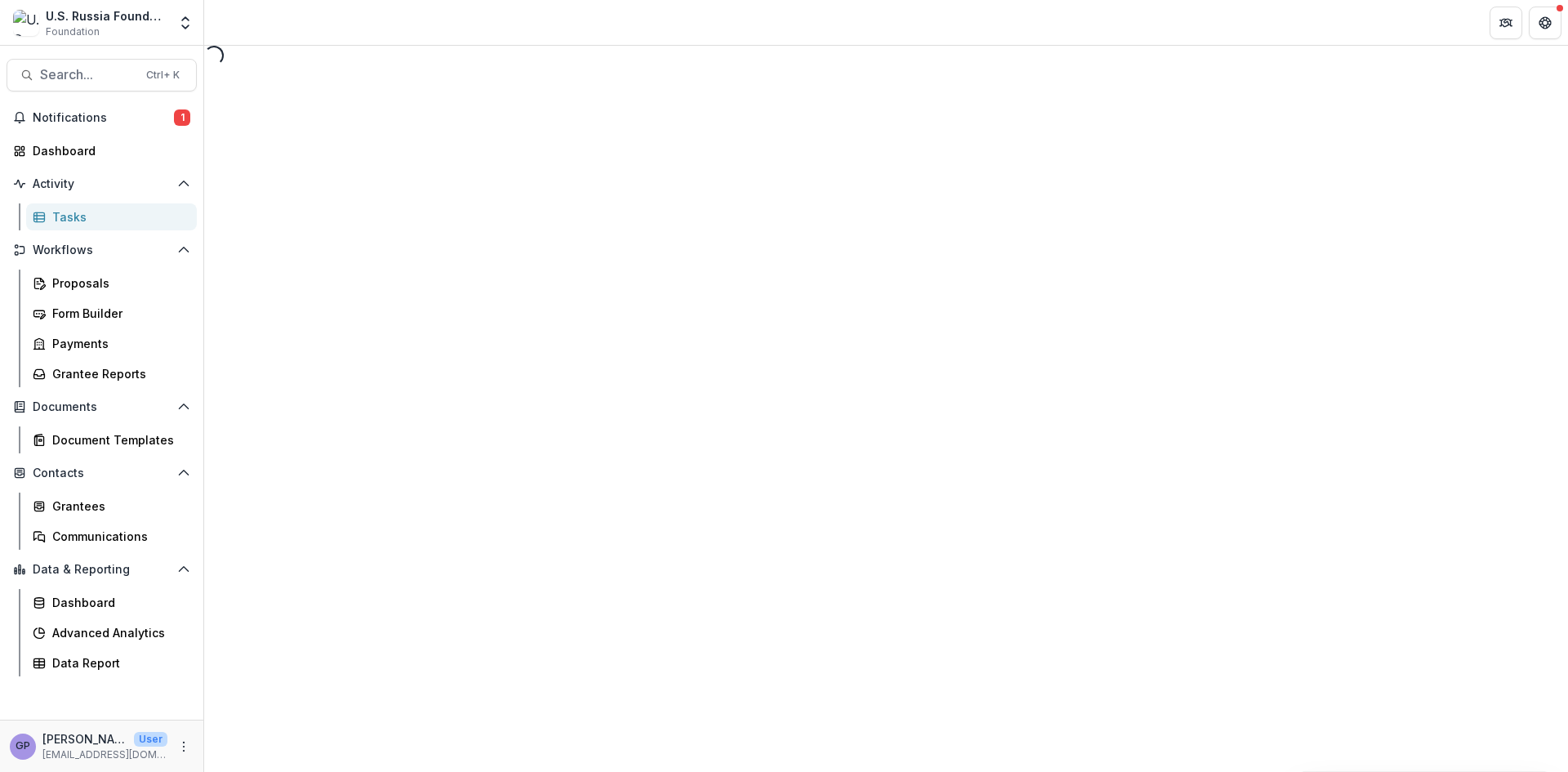
select select "********"
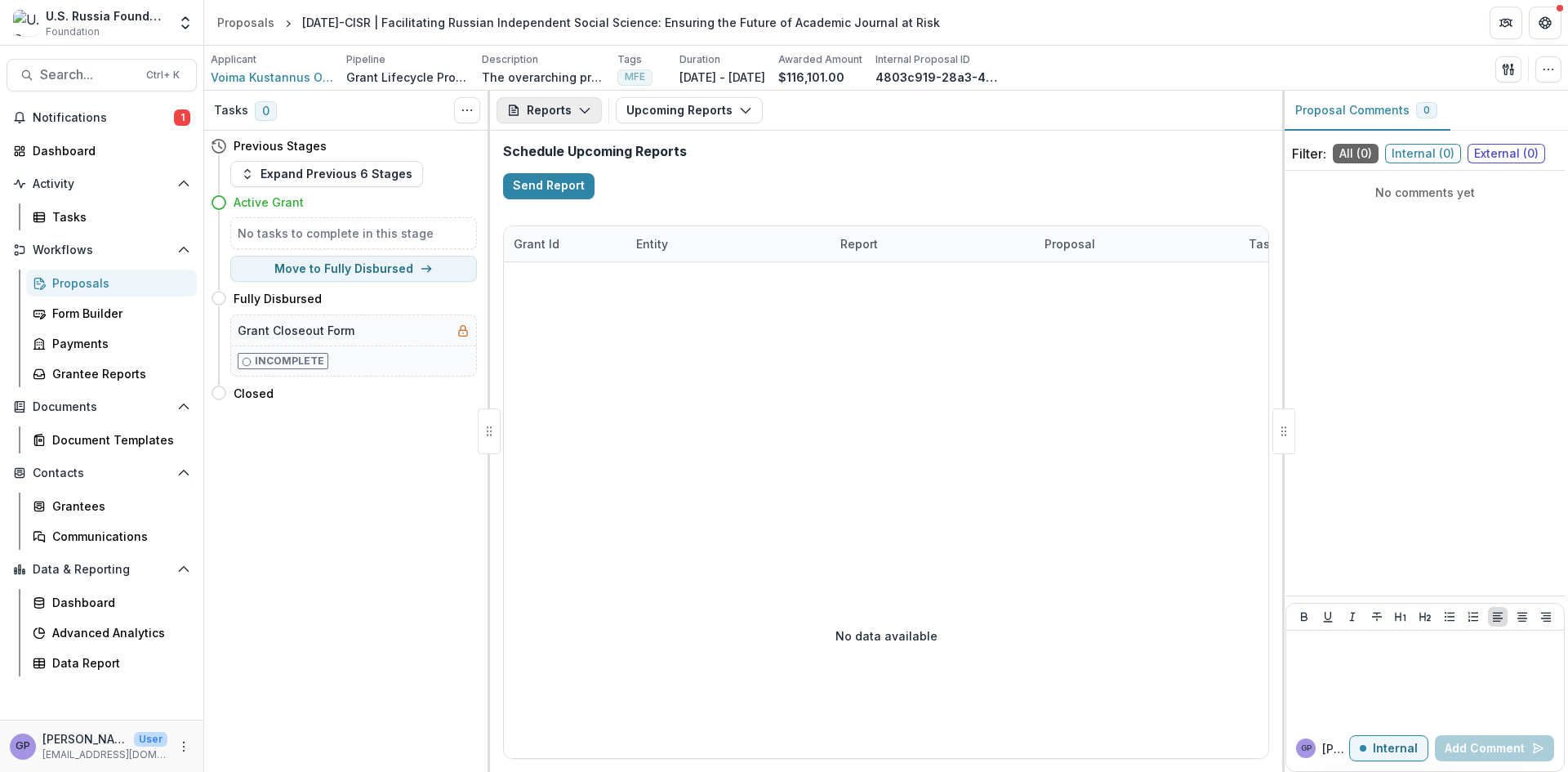
click at [581, 108] on icon "button" at bounding box center [584, 109] width 13 height 13
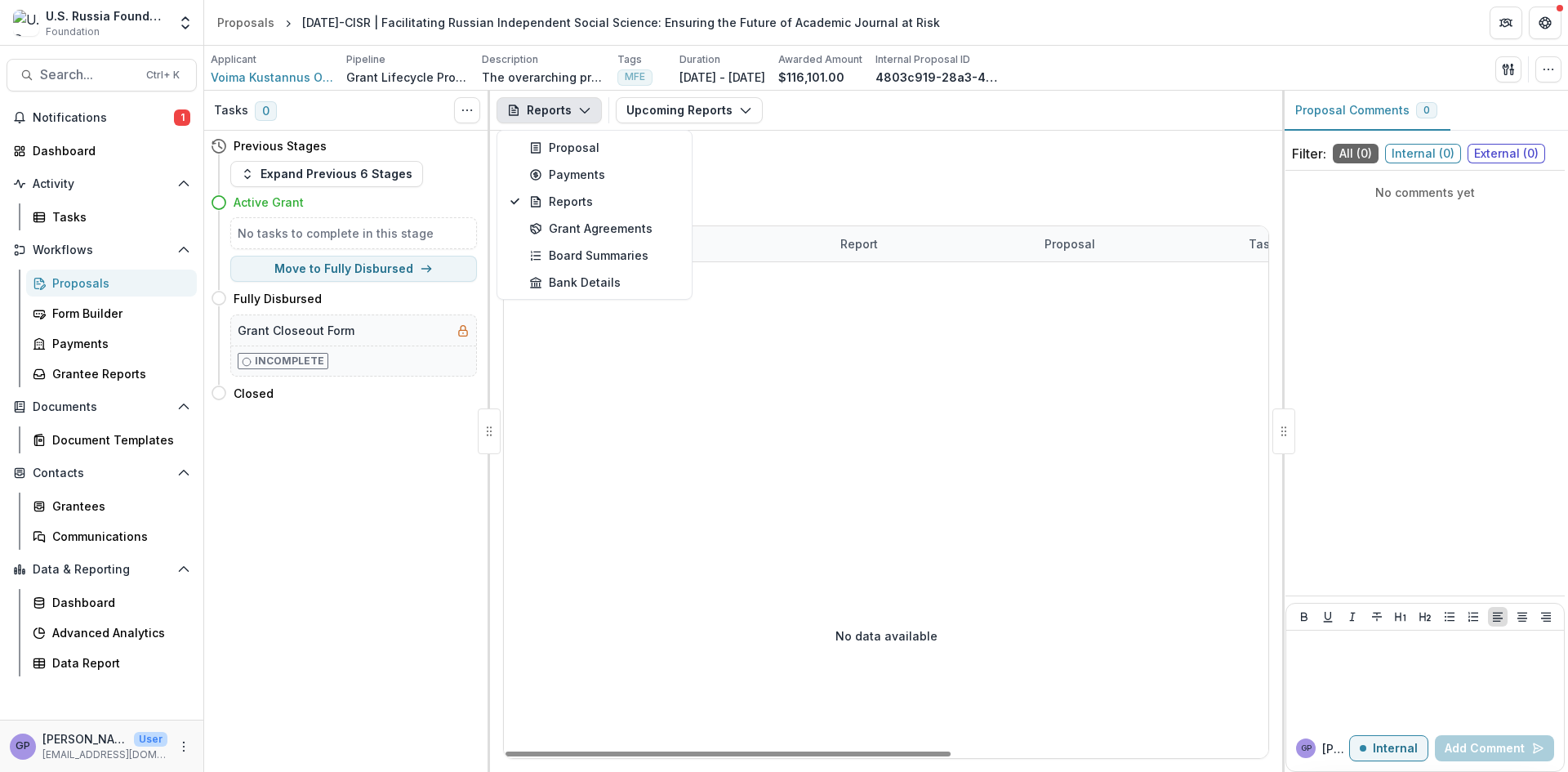
click at [946, 421] on div at bounding box center [1156, 387] width 1307 height 251
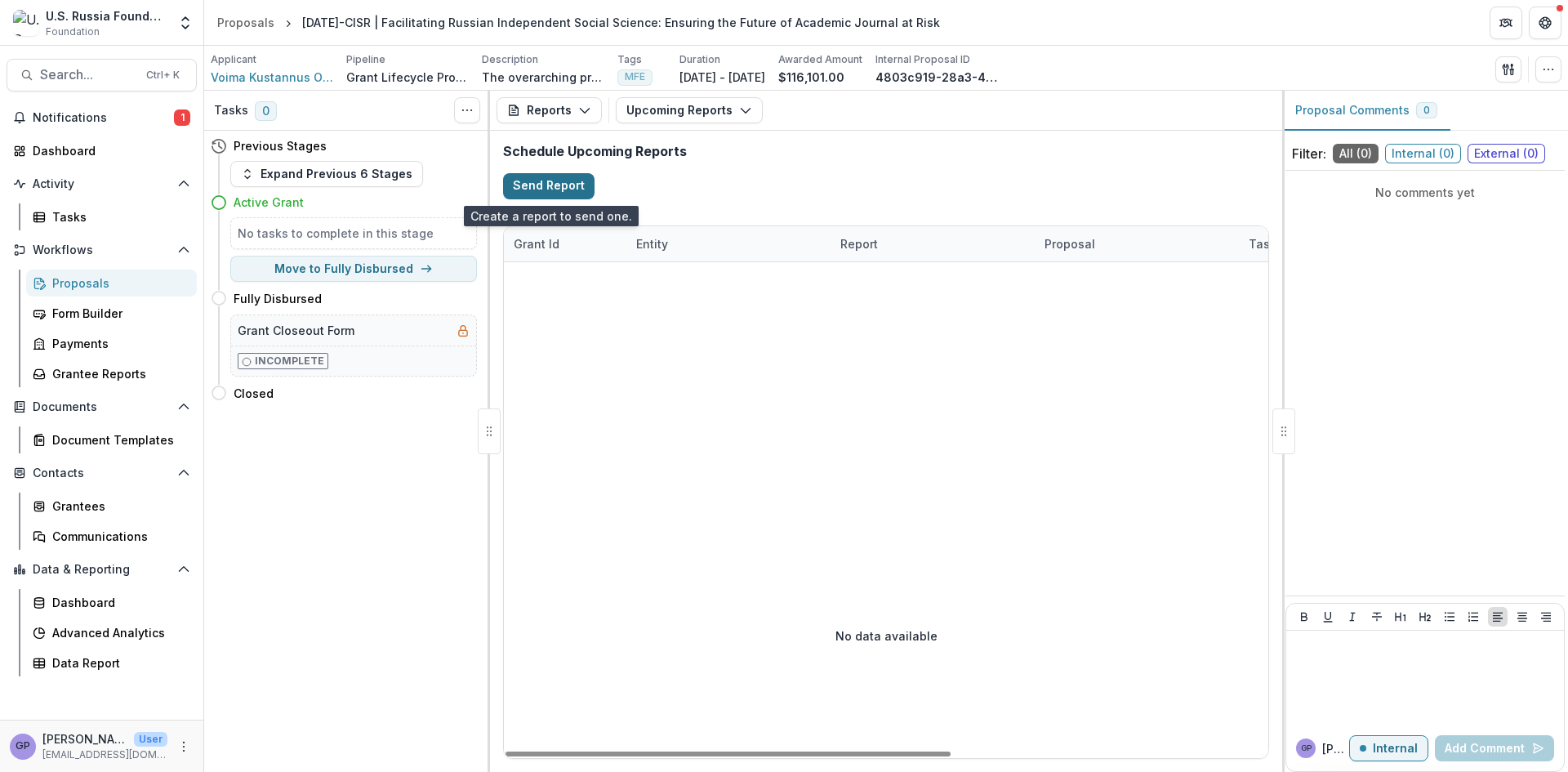
click at [563, 189] on button "Send Report" at bounding box center [548, 186] width 91 height 26
select select "********"
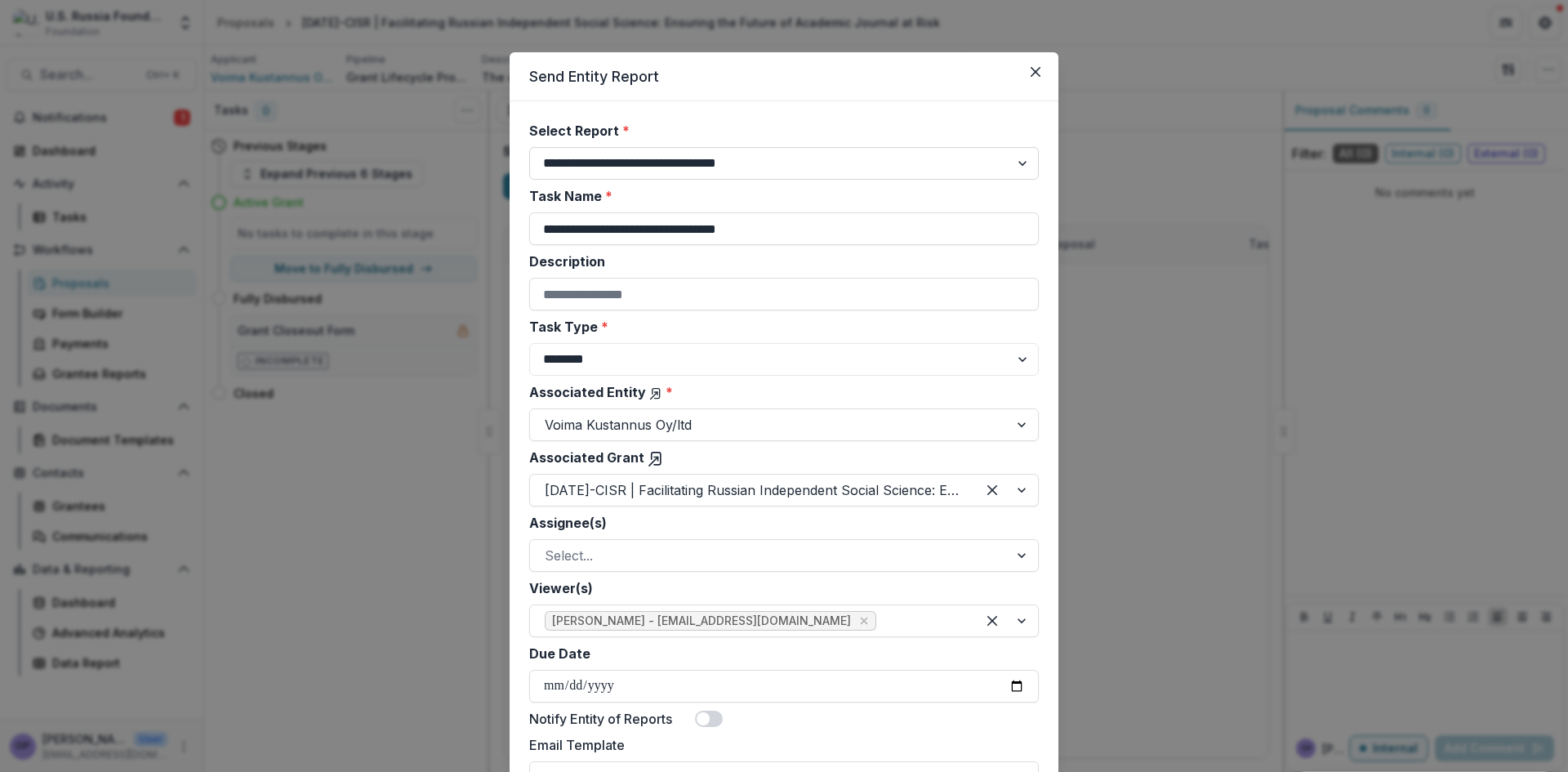
click at [1021, 166] on select "**********" at bounding box center [784, 164] width 509 height 33
select select "**********"
click at [529, 147] on select "**********" at bounding box center [784, 164] width 509 height 33
click at [543, 227] on input "**********" at bounding box center [784, 229] width 509 height 33
drag, startPoint x: 746, startPoint y: 227, endPoint x: 953, endPoint y: 237, distance: 207.2
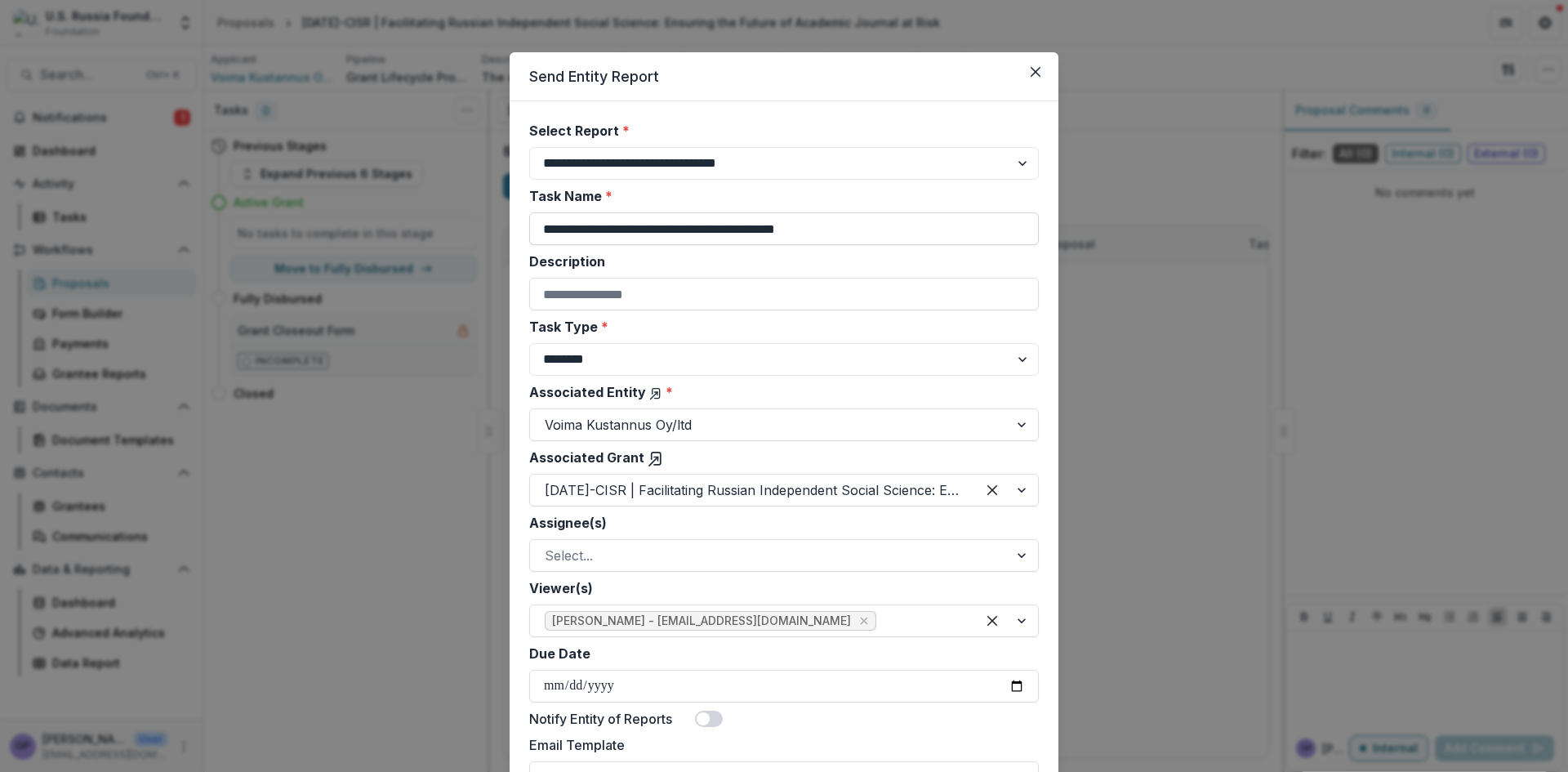
click at [953, 237] on input "**********" at bounding box center [784, 229] width 509 height 33
type input "**********"
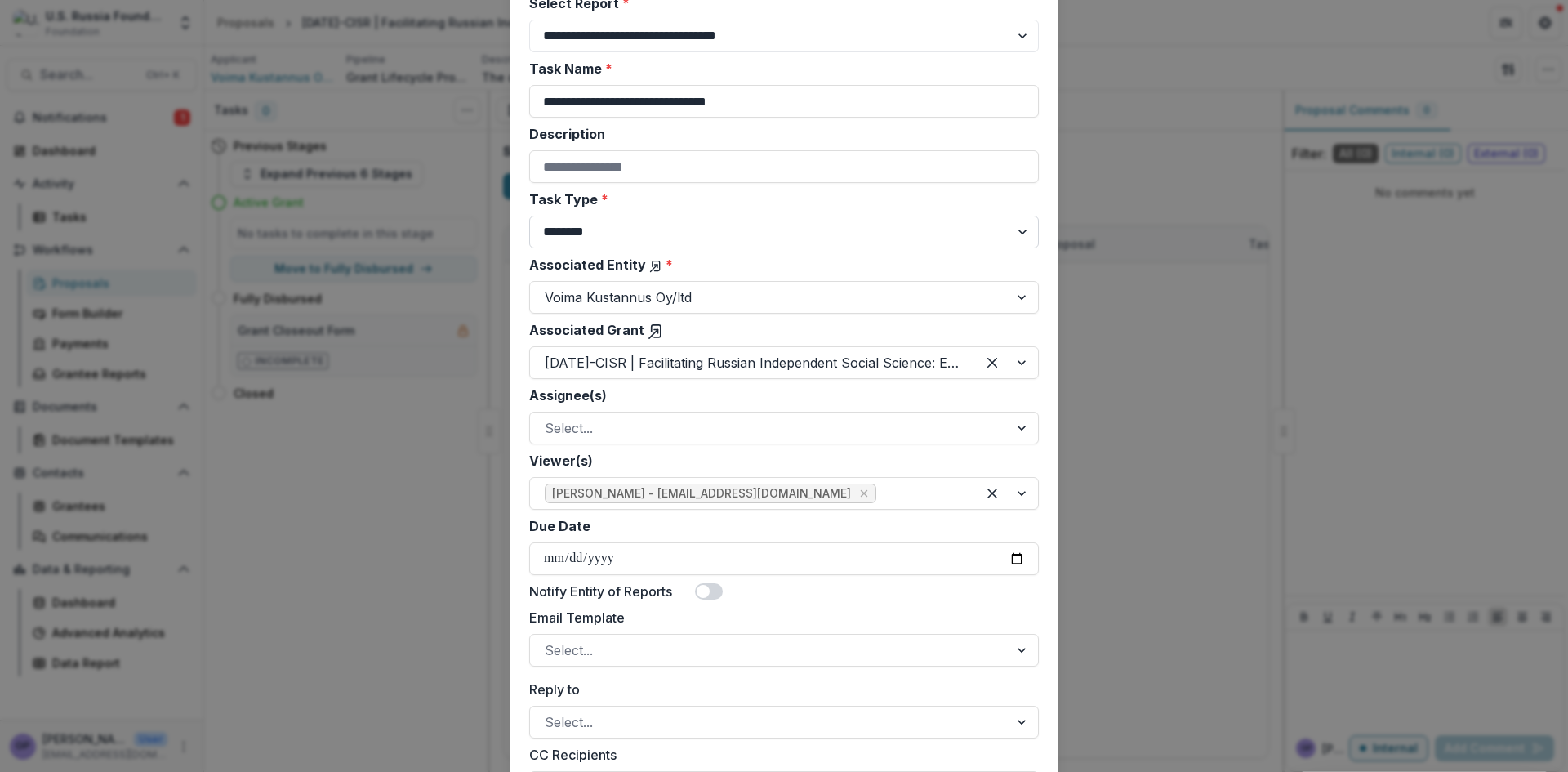
scroll to position [137, 0]
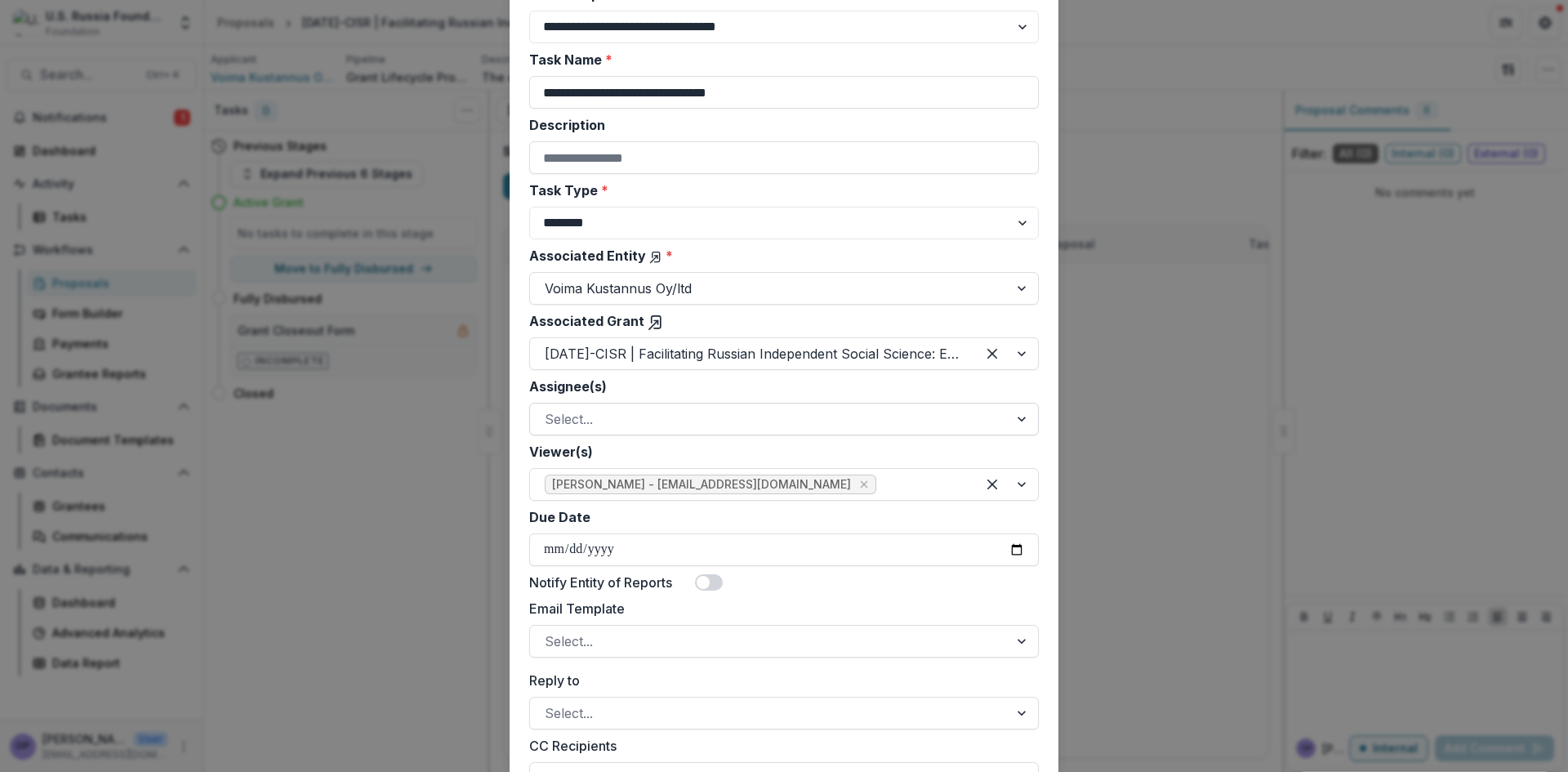
click at [1023, 414] on div at bounding box center [1023, 419] width 29 height 31
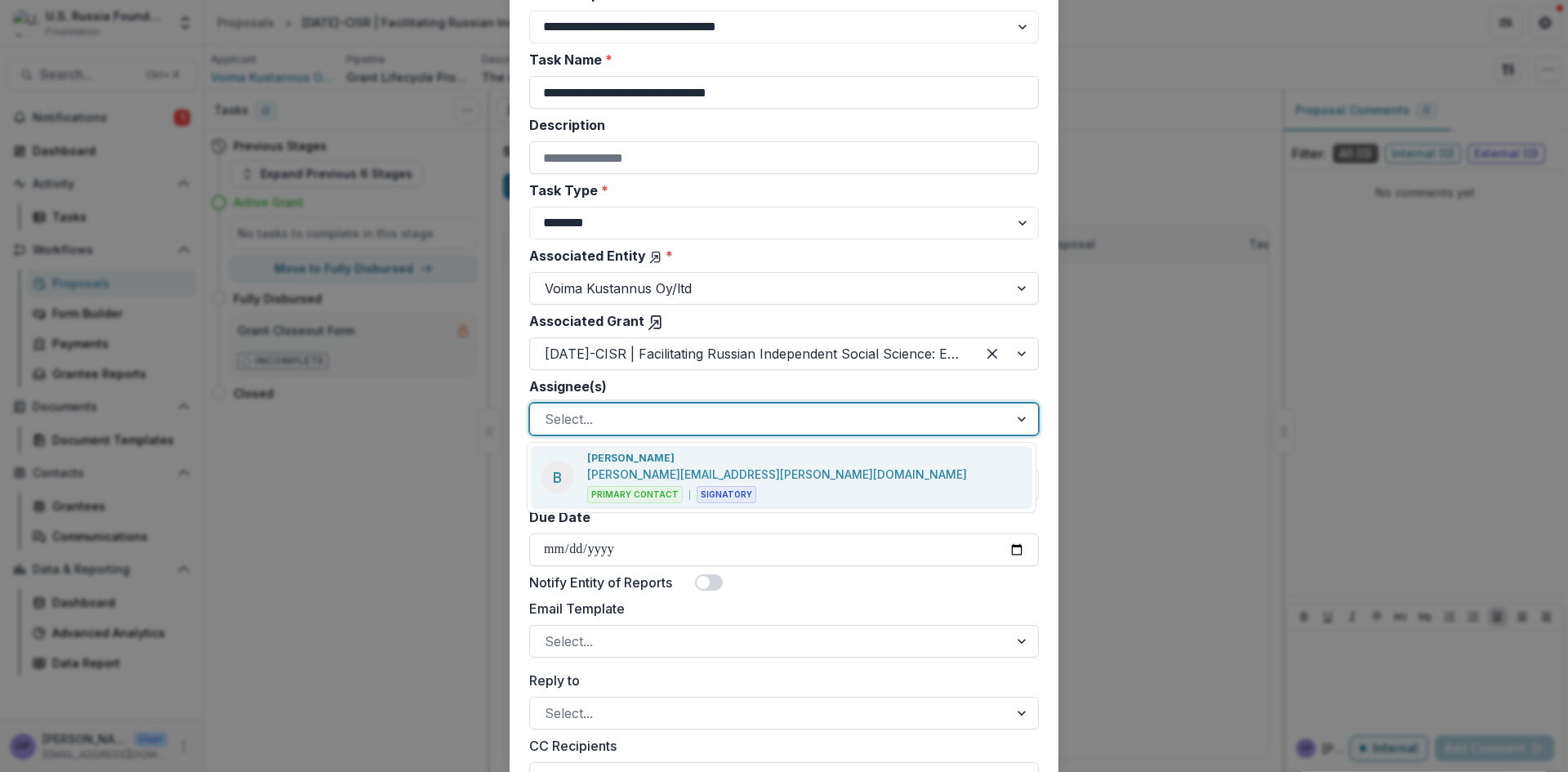
click at [662, 461] on p "[PERSON_NAME]" at bounding box center [630, 457] width 87 height 15
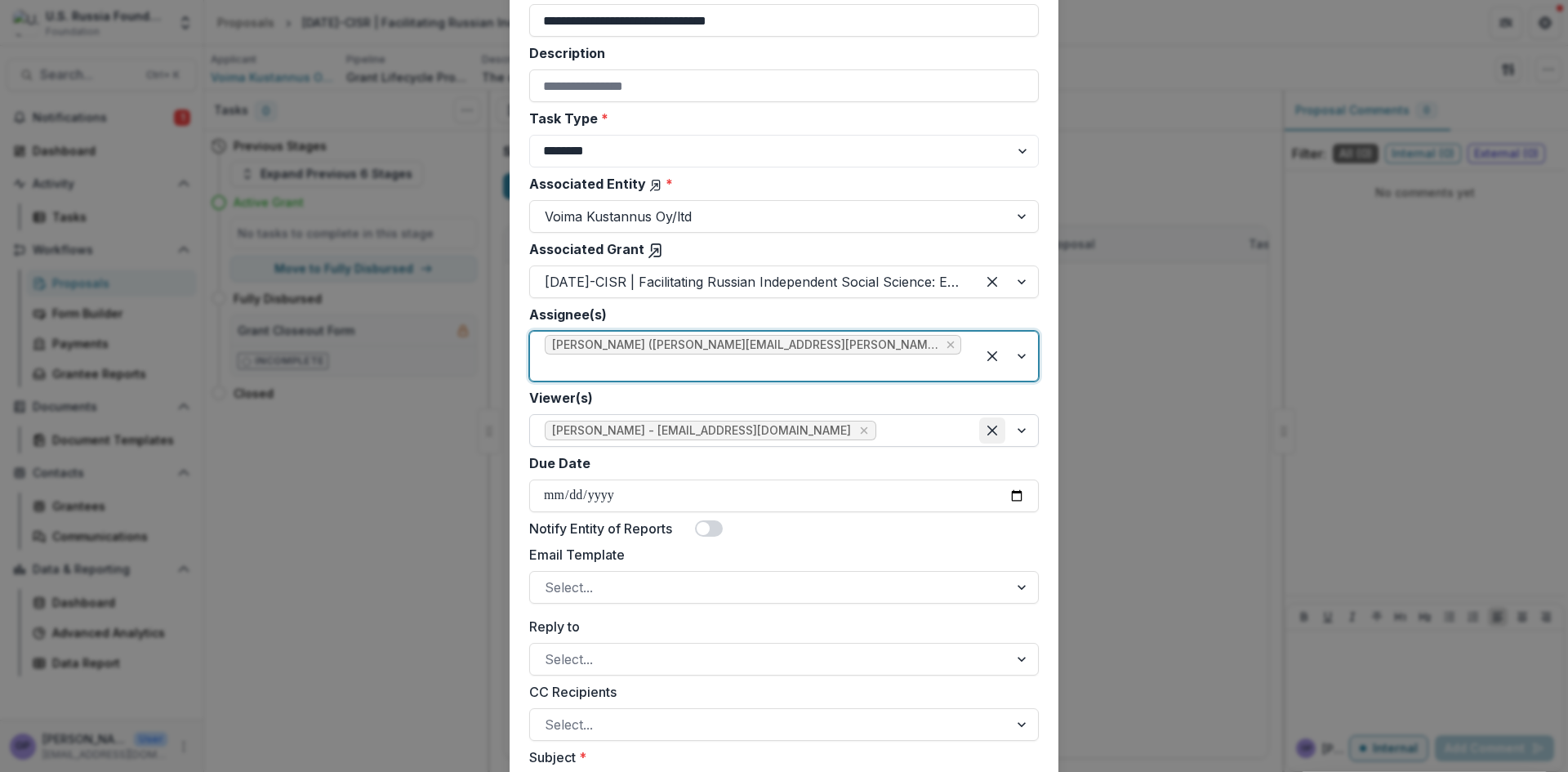
scroll to position [218, 0]
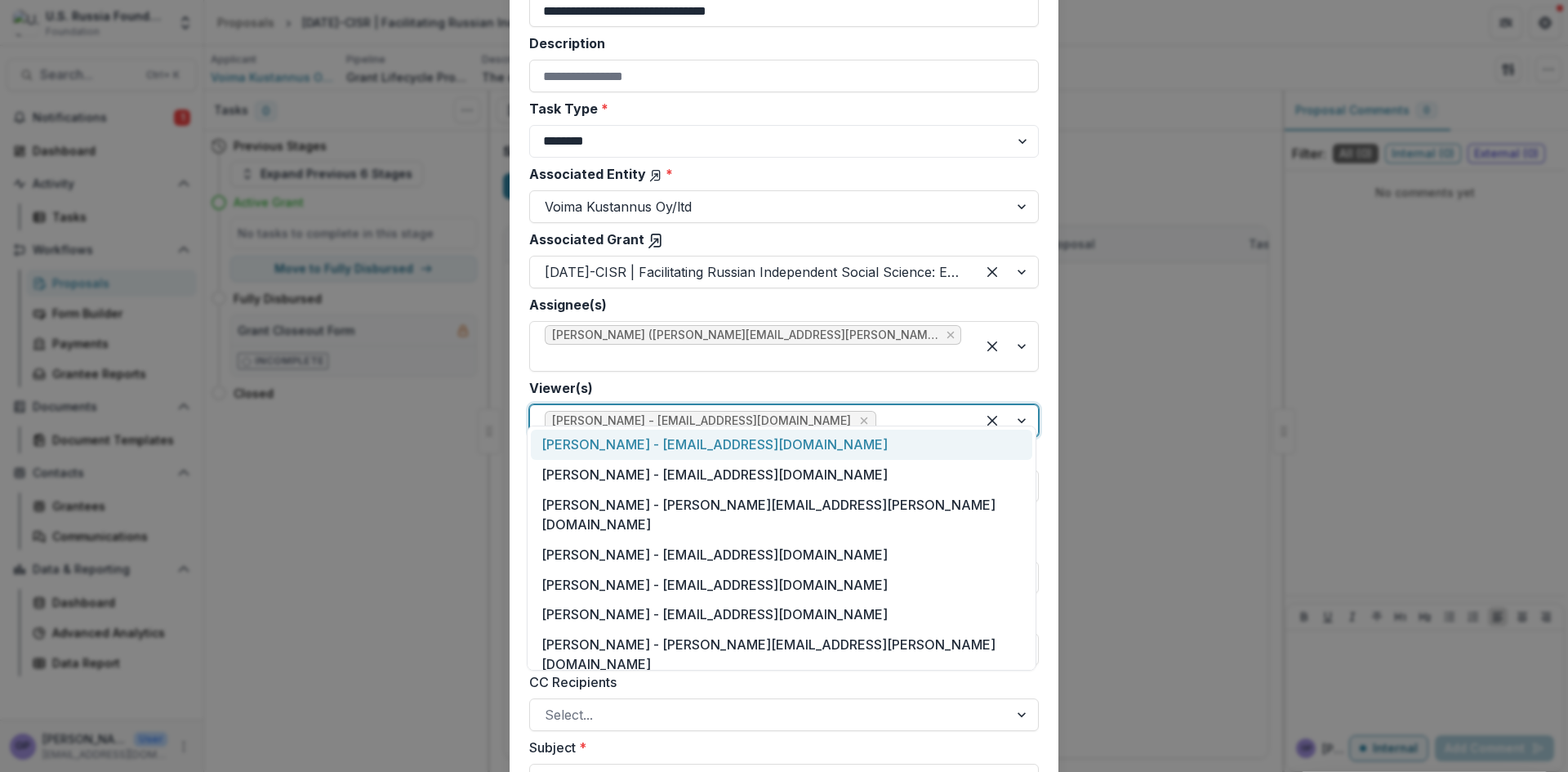
click at [1026, 405] on div at bounding box center [1007, 420] width 62 height 31
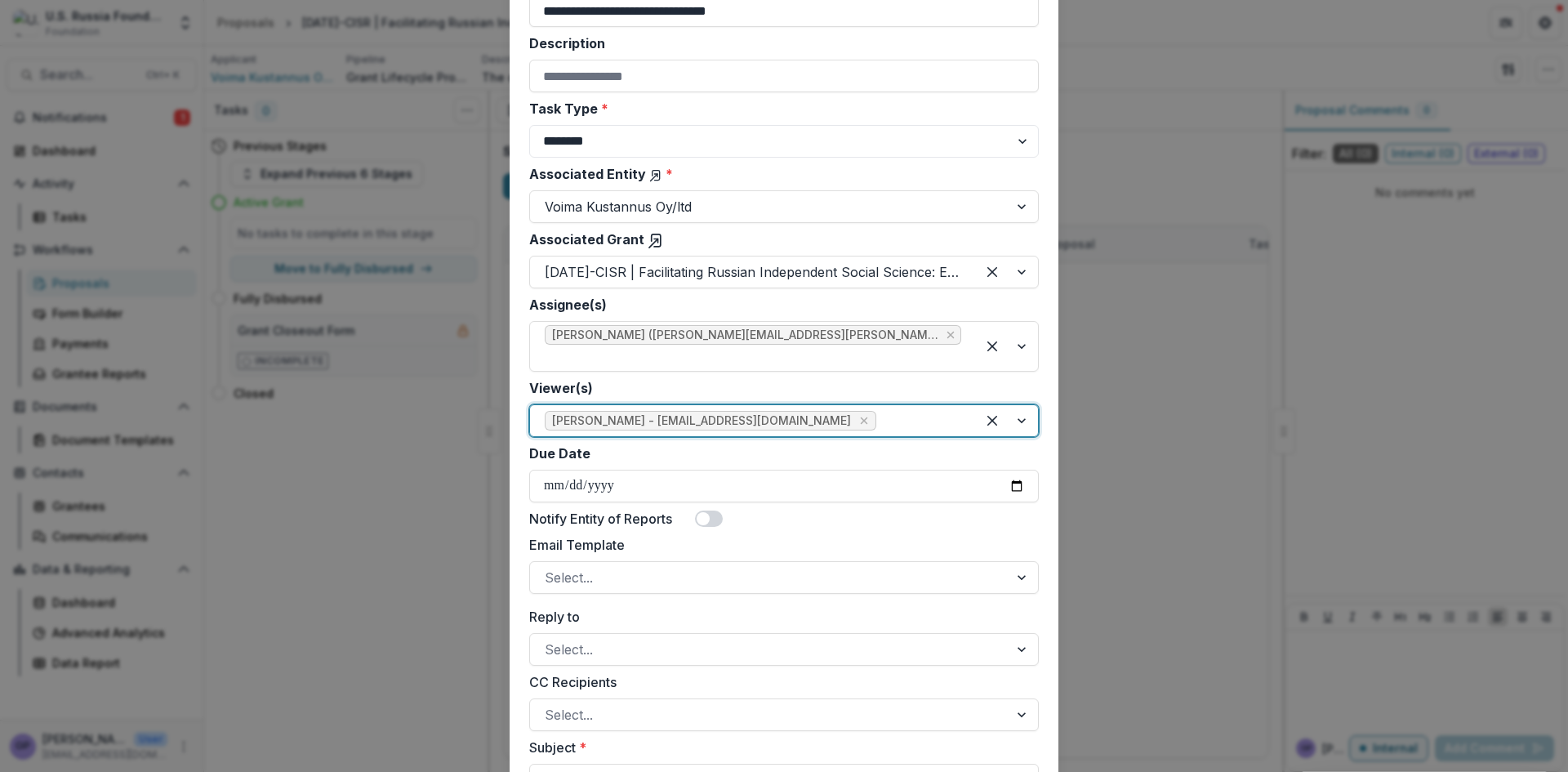
click at [1026, 405] on div at bounding box center [1007, 420] width 62 height 31
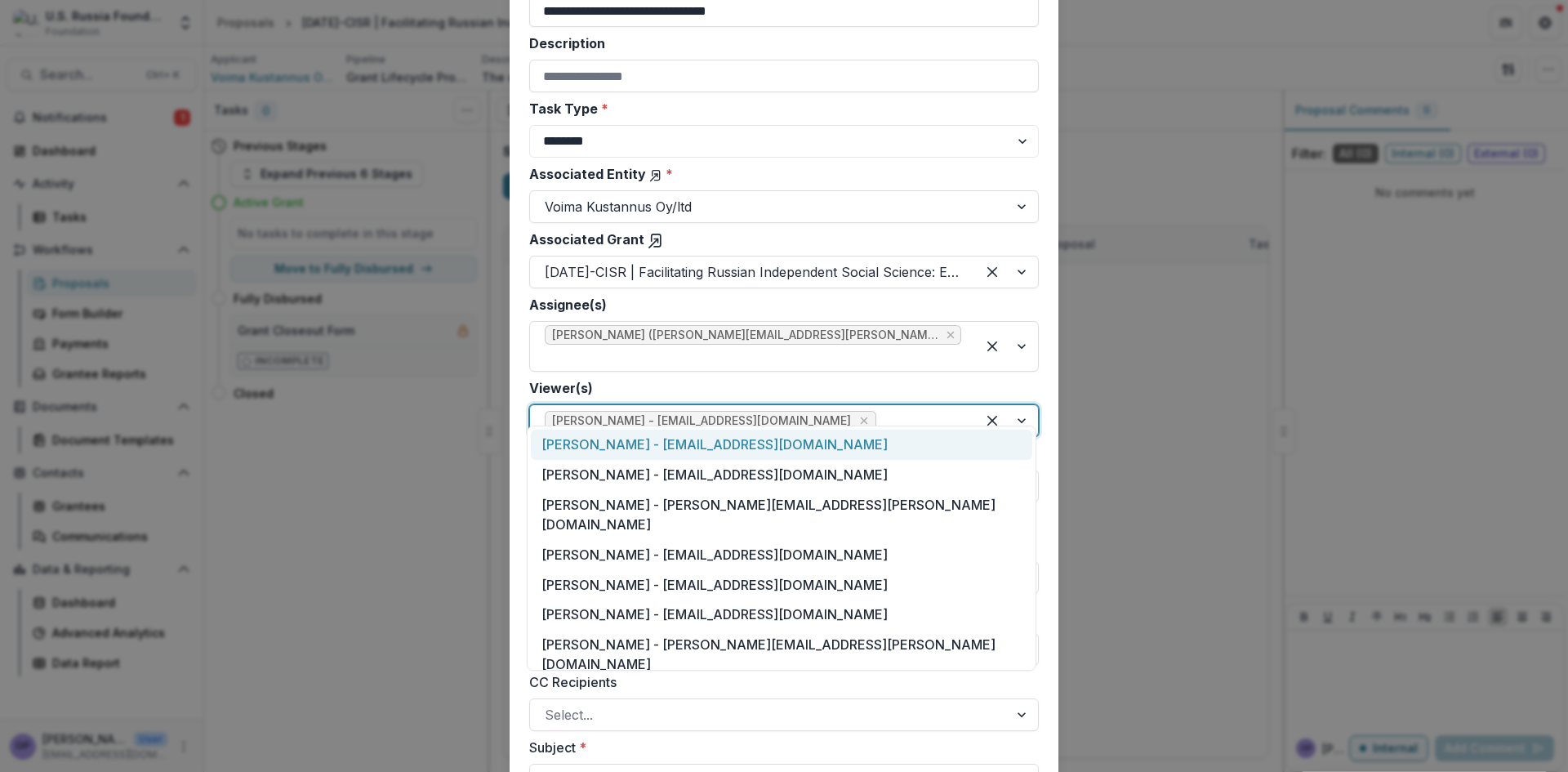
click at [1017, 405] on div at bounding box center [1007, 420] width 62 height 31
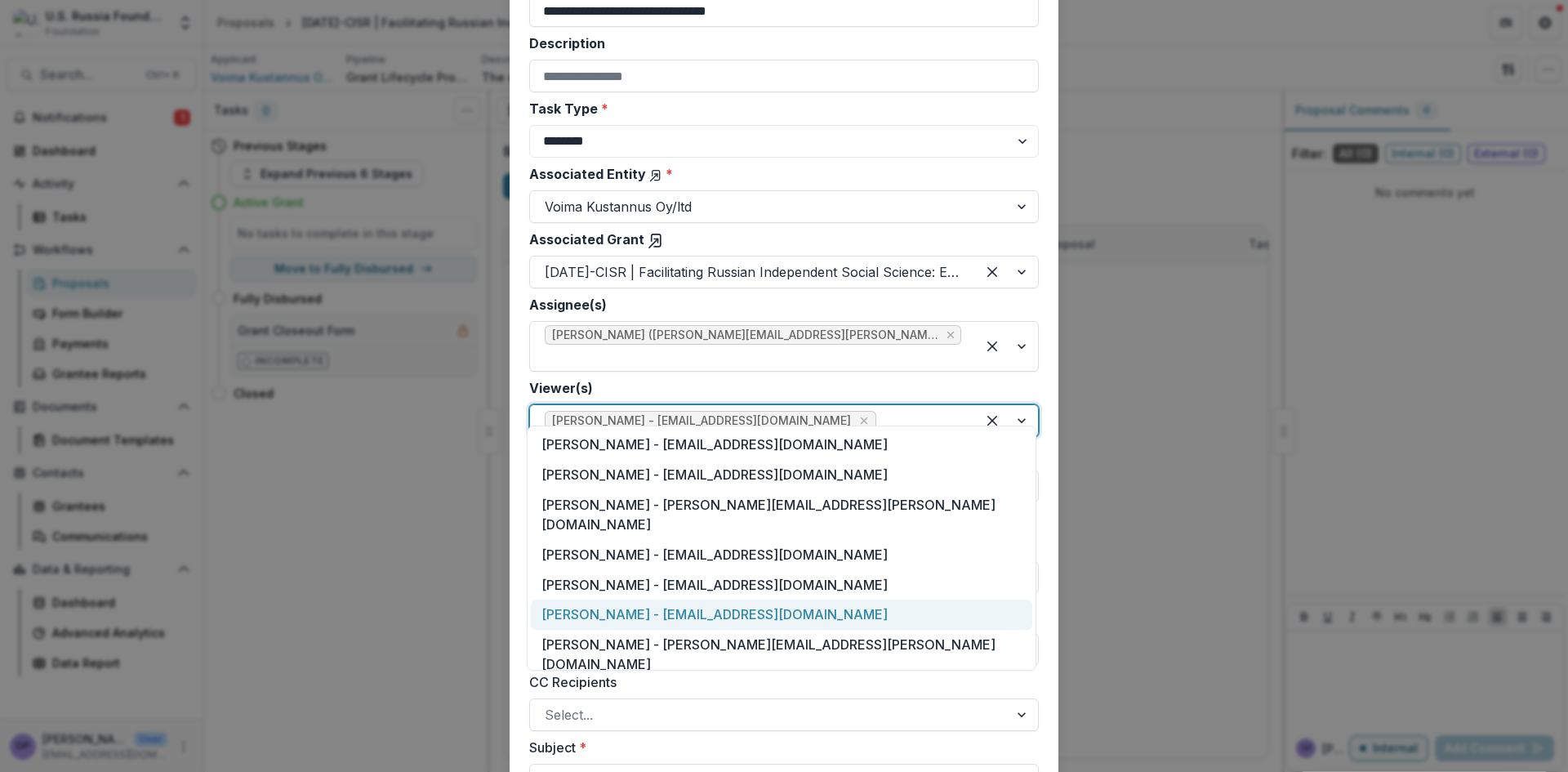
click at [605, 600] on div "[PERSON_NAME] - [EMAIL_ADDRESS][DOMAIN_NAME]" at bounding box center [782, 614] width 502 height 30
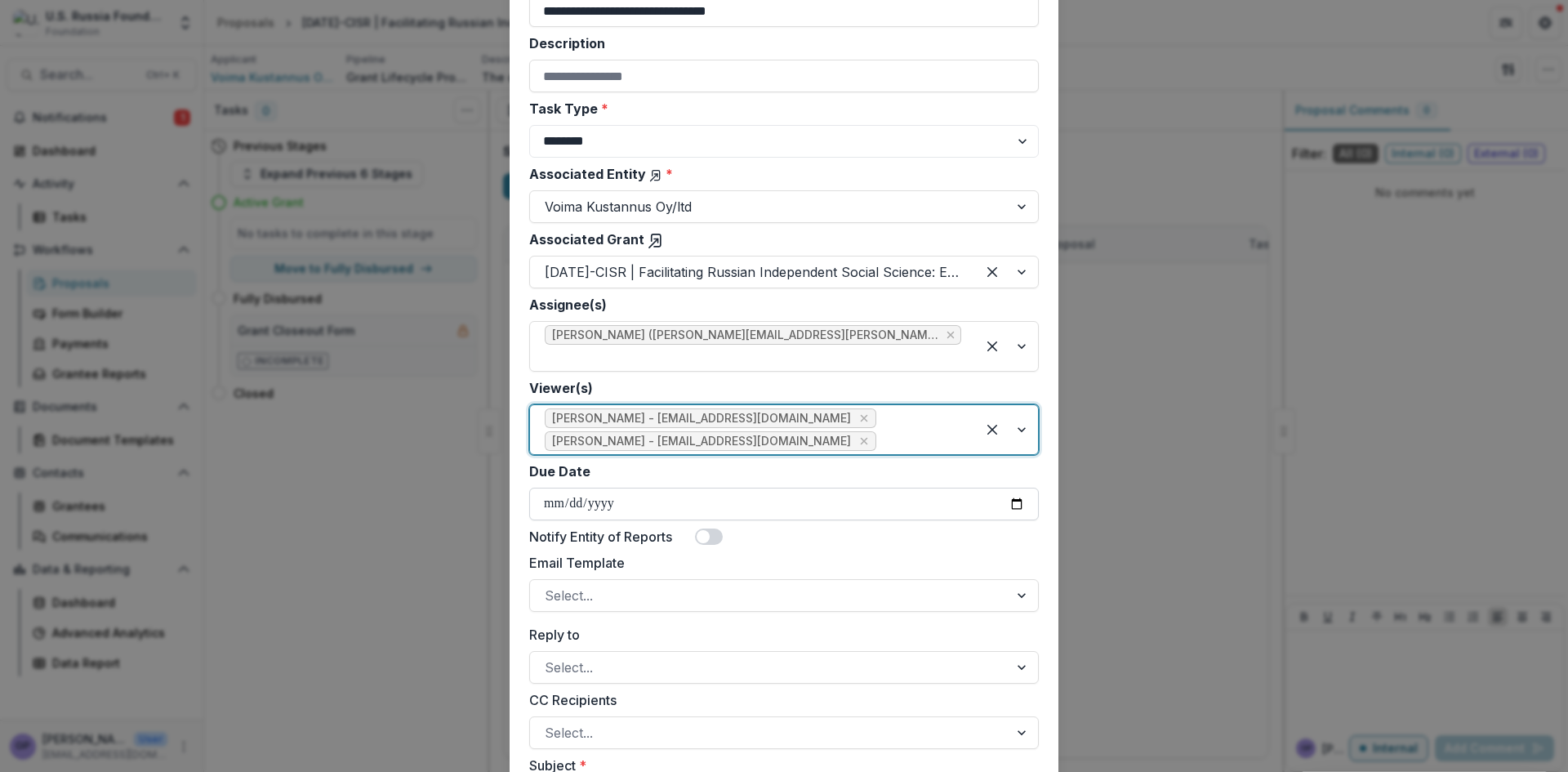
click at [1011, 487] on input "Due Date" at bounding box center [784, 504] width 509 height 33
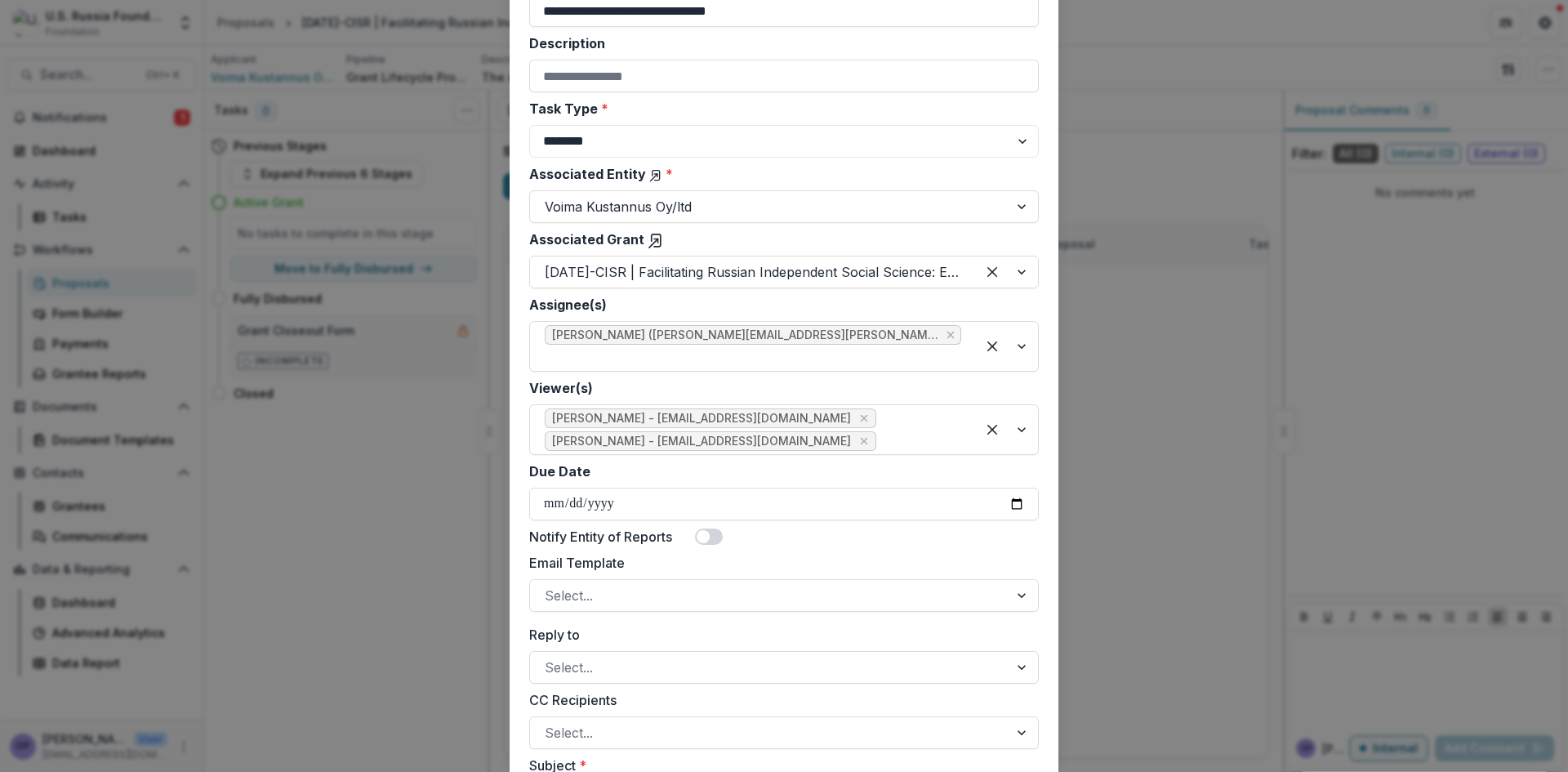
scroll to position [74, 0]
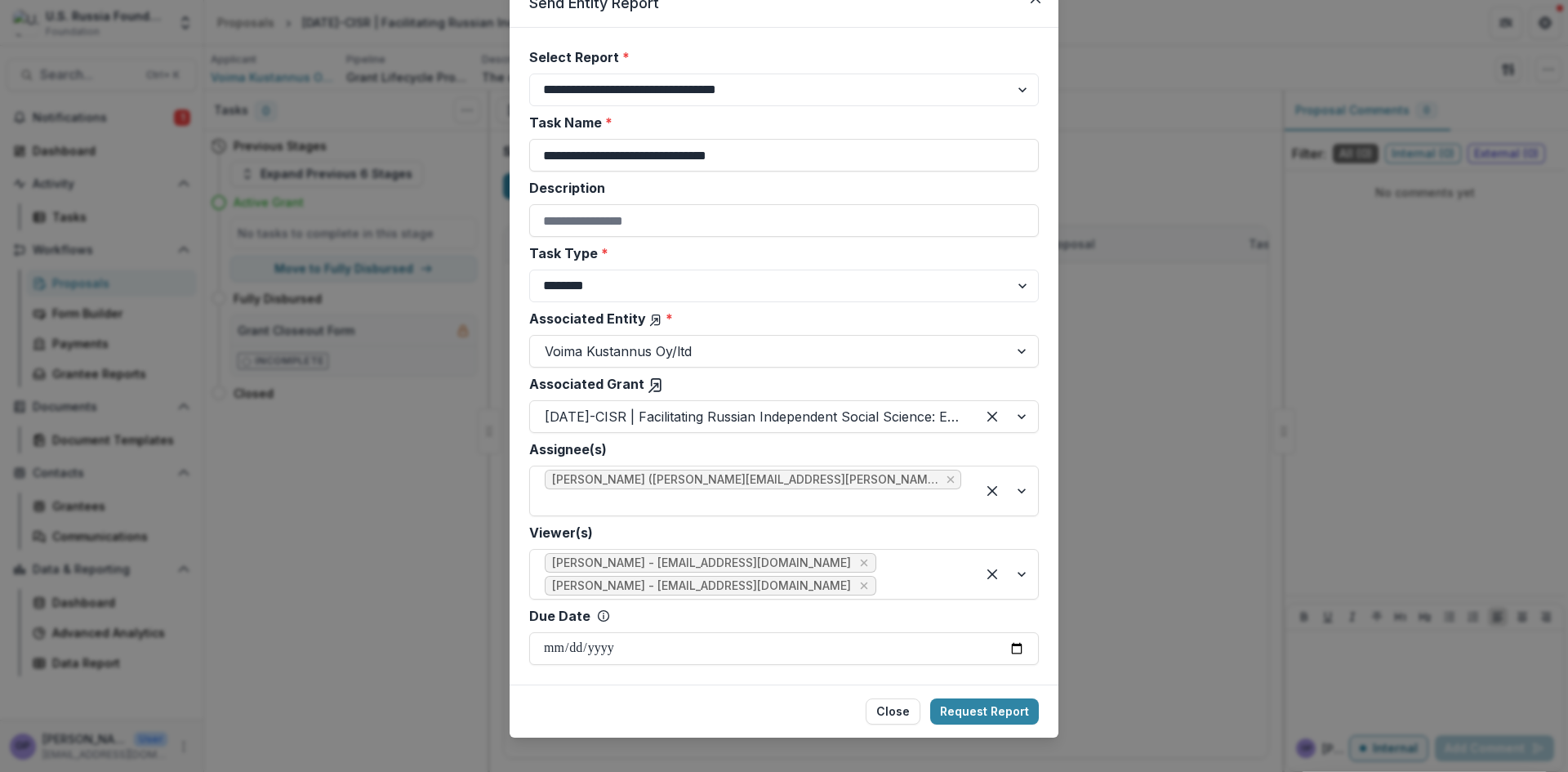
type input "**********"
click at [1013, 698] on button "Request Report" at bounding box center [984, 711] width 108 height 26
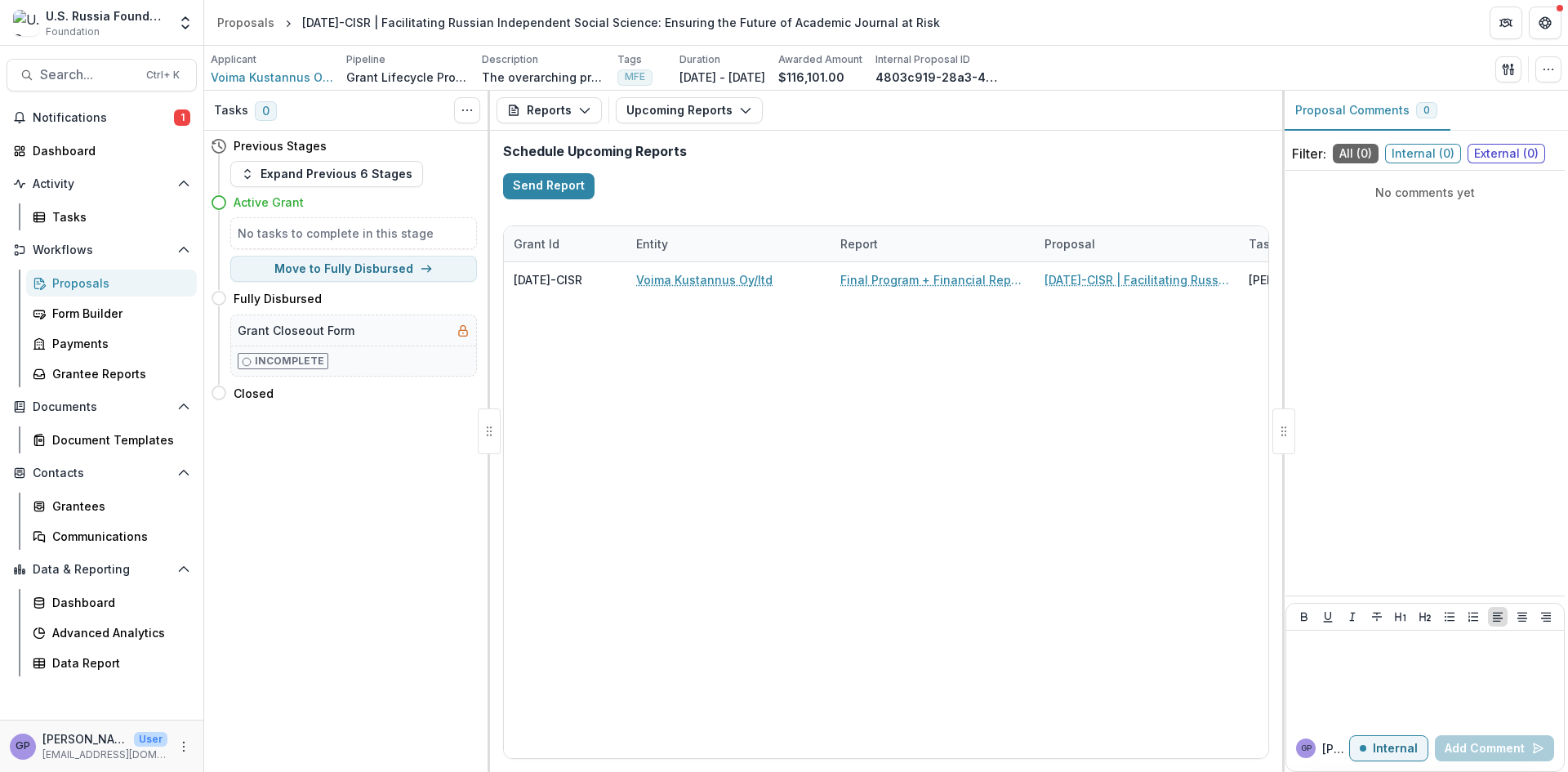
click at [80, 279] on div "Proposals" at bounding box center [118, 283] width 132 height 17
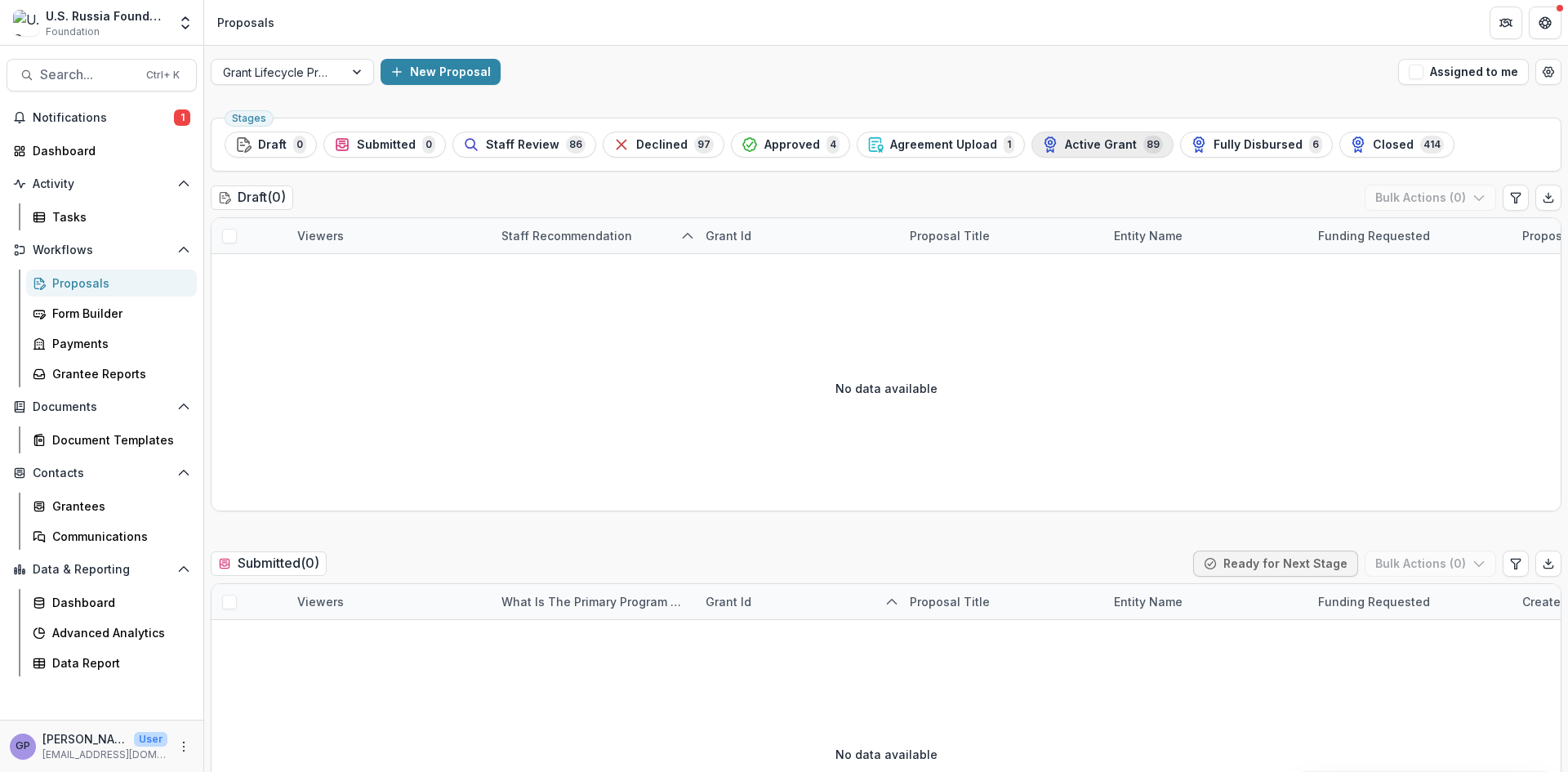
click at [1075, 139] on span "Active Grant" at bounding box center [1101, 145] width 72 height 14
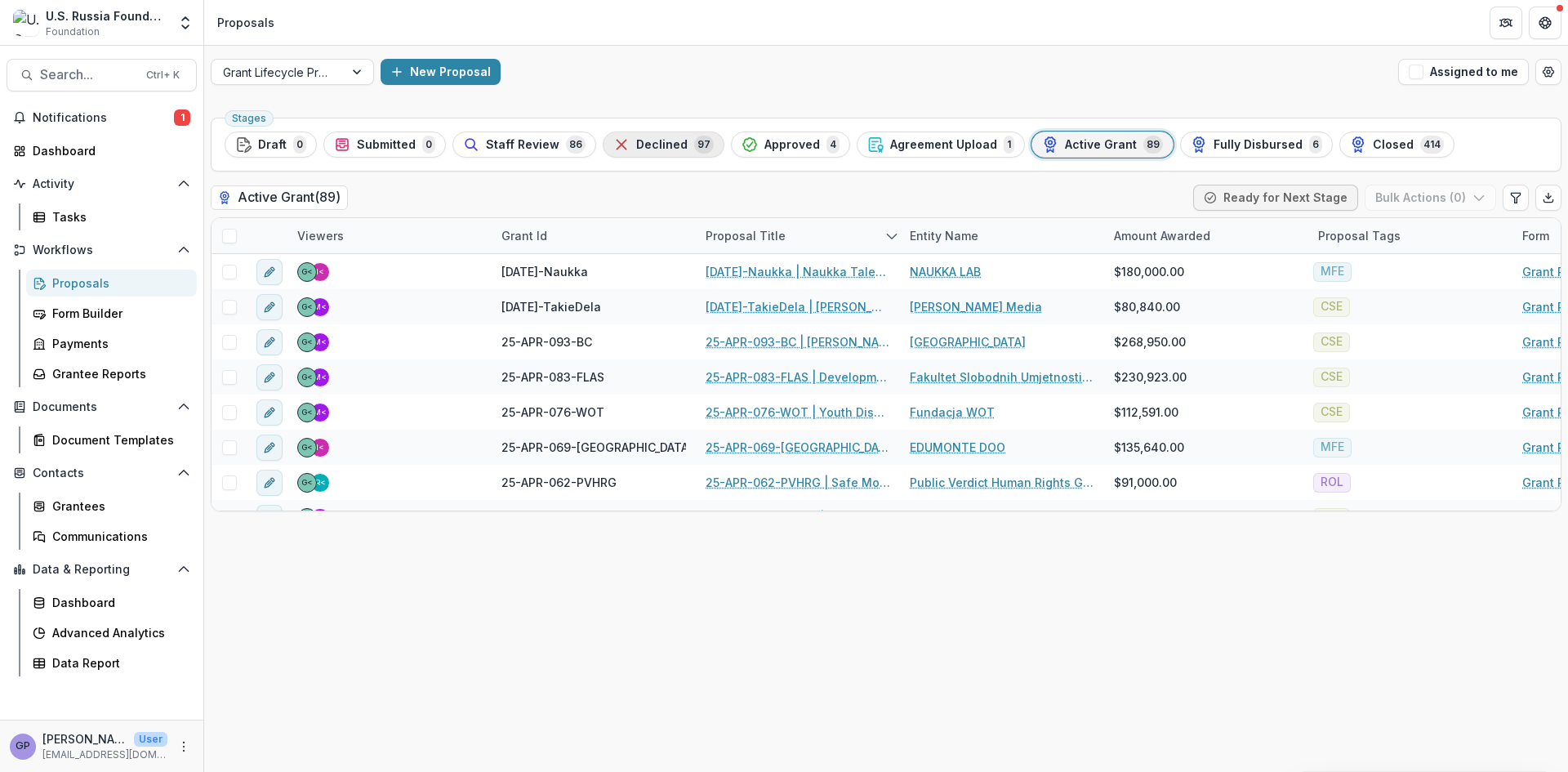
click at [642, 145] on span "Declined" at bounding box center [661, 145] width 51 height 14
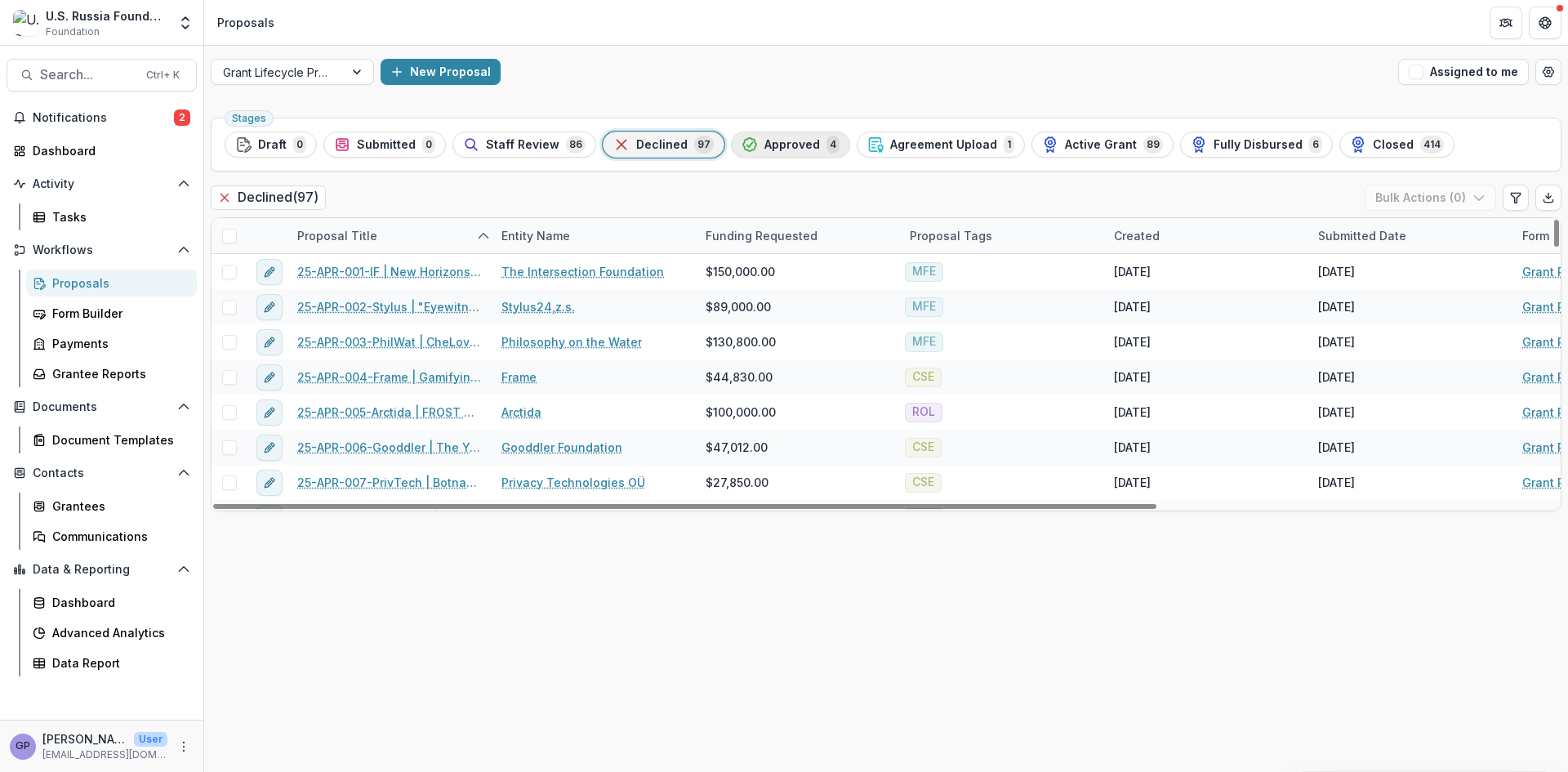
click at [799, 143] on span "Approved" at bounding box center [791, 145] width 55 height 14
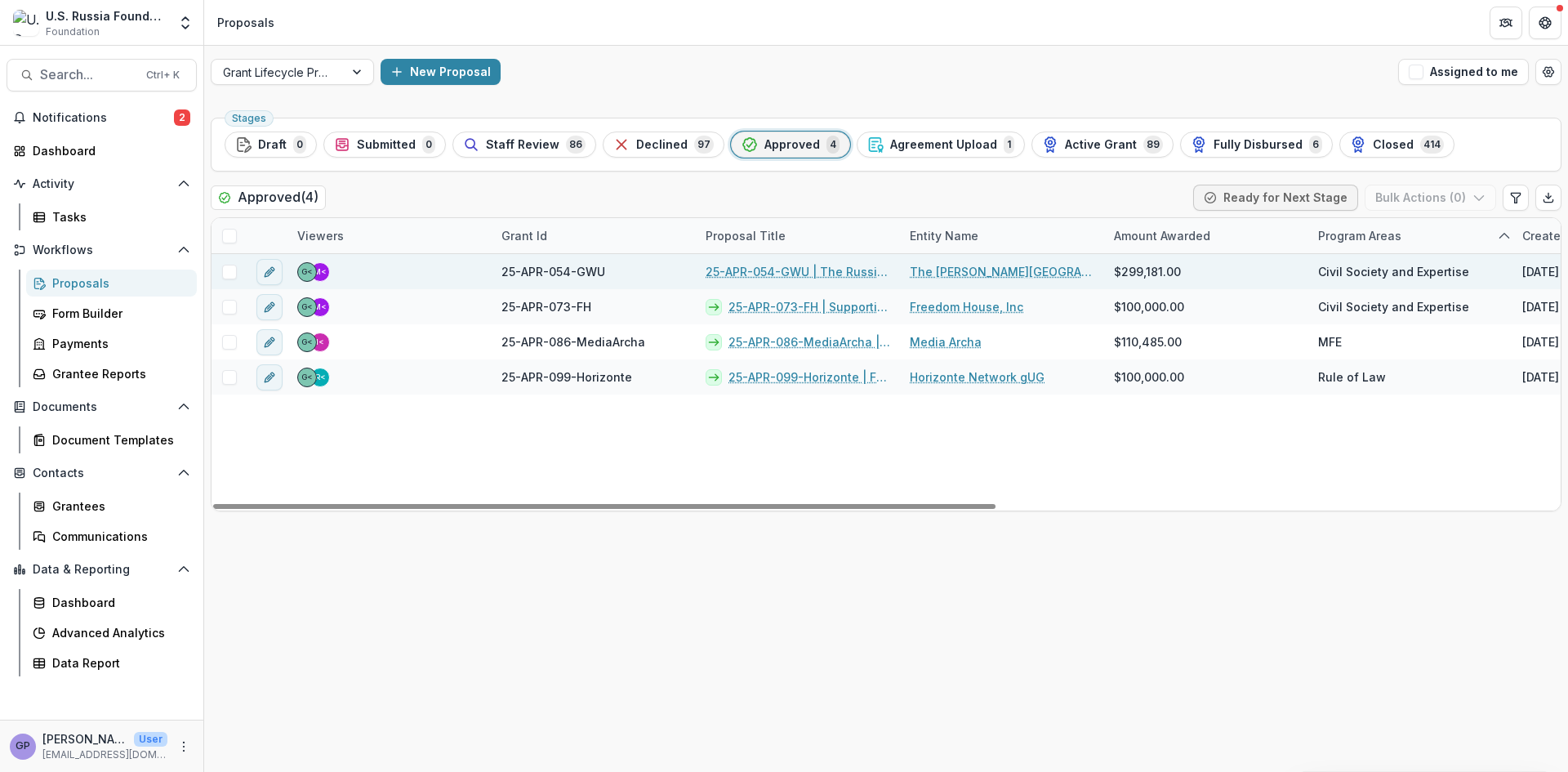
click at [784, 272] on link "25-APR-054-GWU | The Russia Program Educational Platform" at bounding box center [798, 272] width 185 height 17
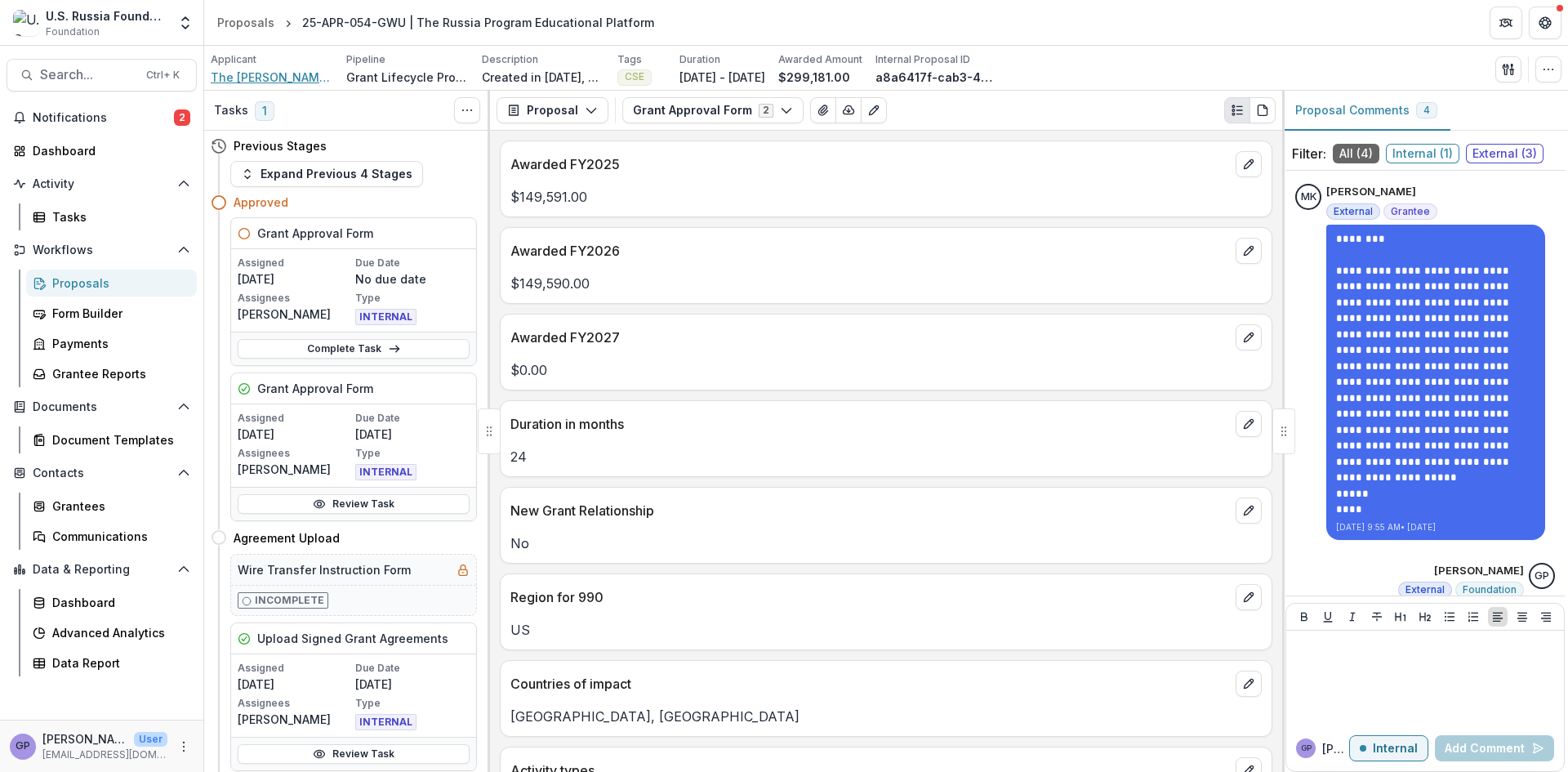
click at [281, 76] on span "The [PERSON_NAME][GEOGRAPHIC_DATA][US_STATE]" at bounding box center [272, 77] width 122 height 17
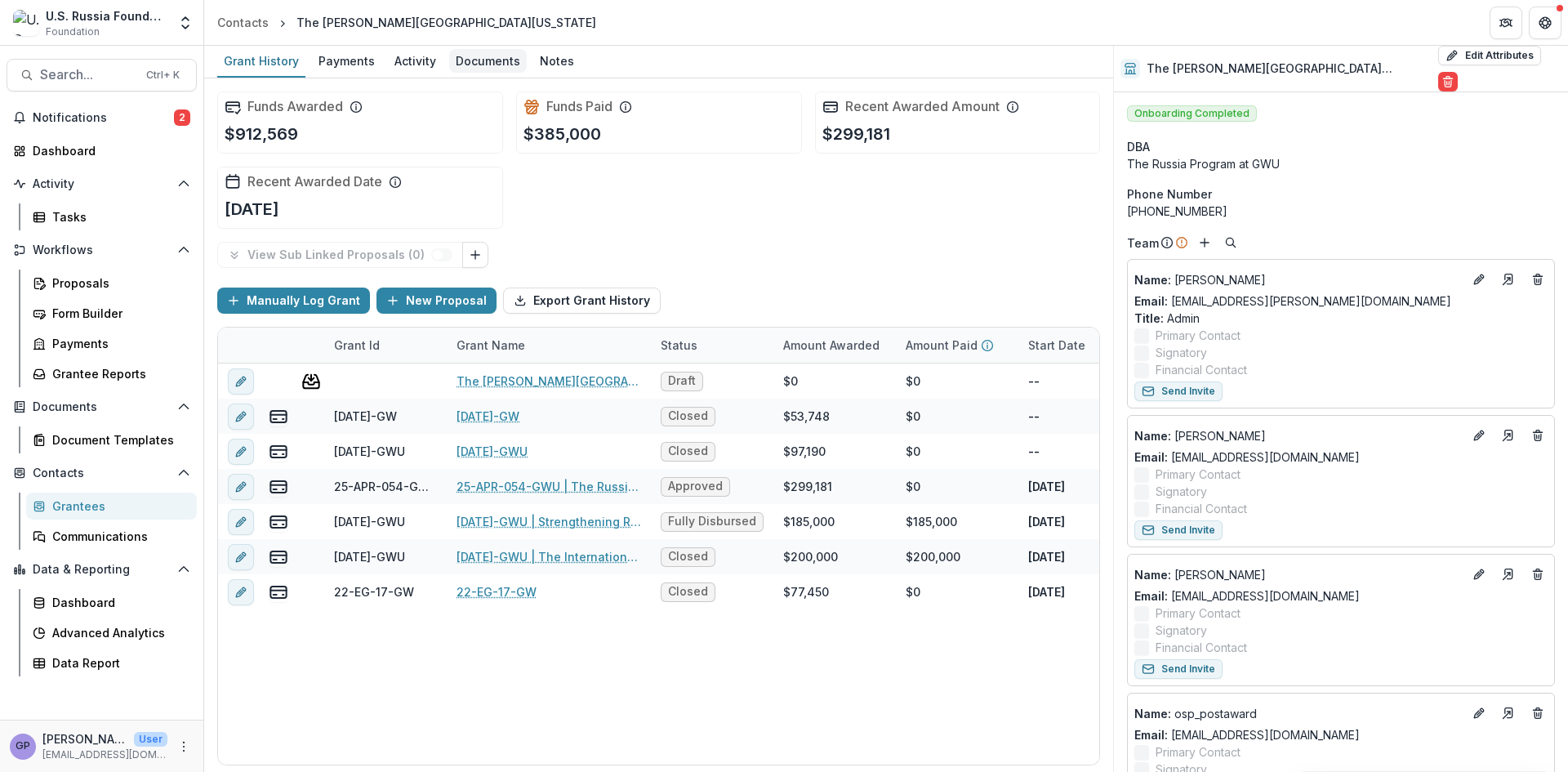
click at [496, 59] on div "Documents" at bounding box center [488, 61] width 77 height 23
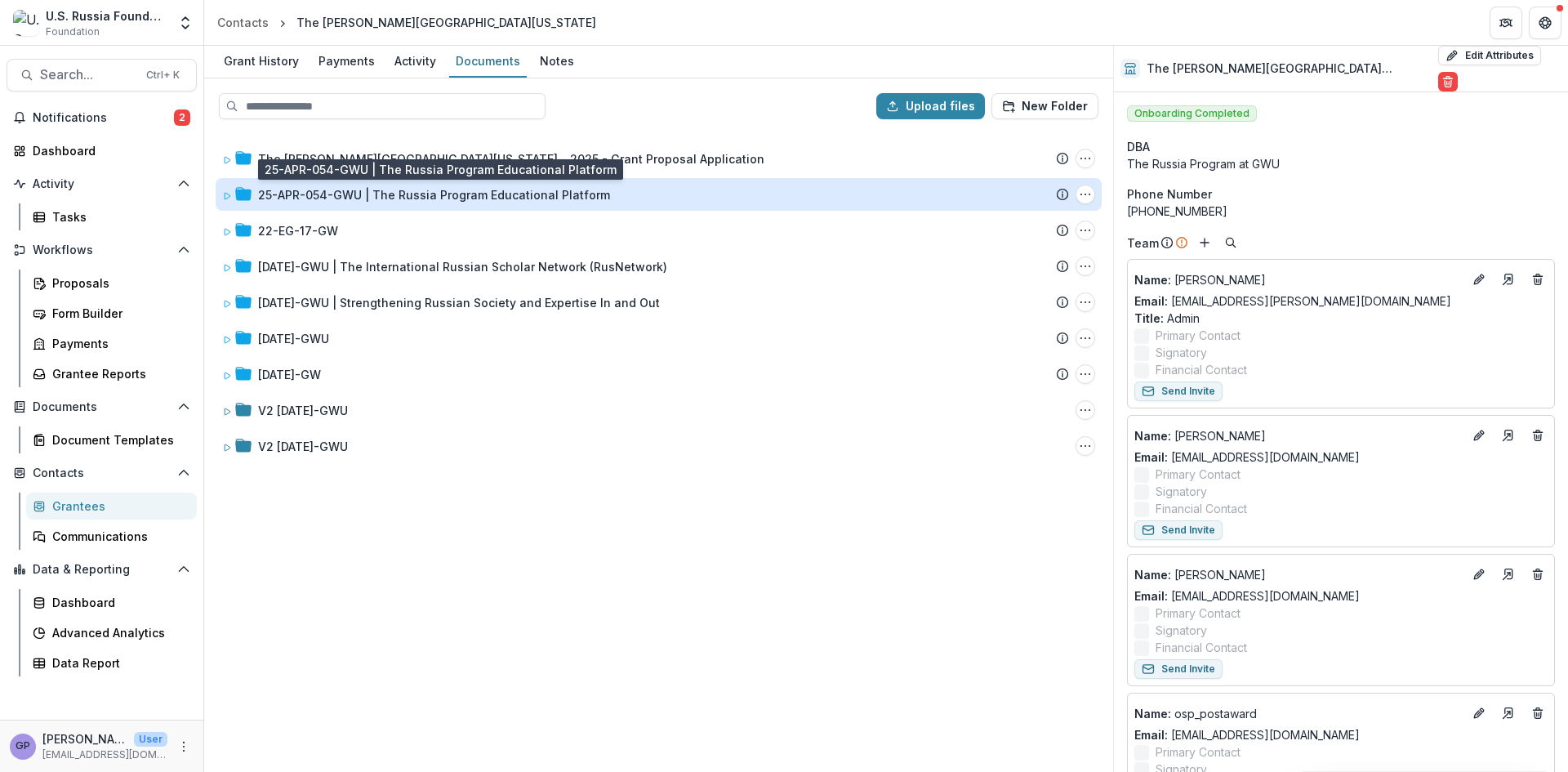
click at [400, 196] on div "25-APR-054-GWU | The Russia Program Educational Platform" at bounding box center [433, 195] width 352 height 17
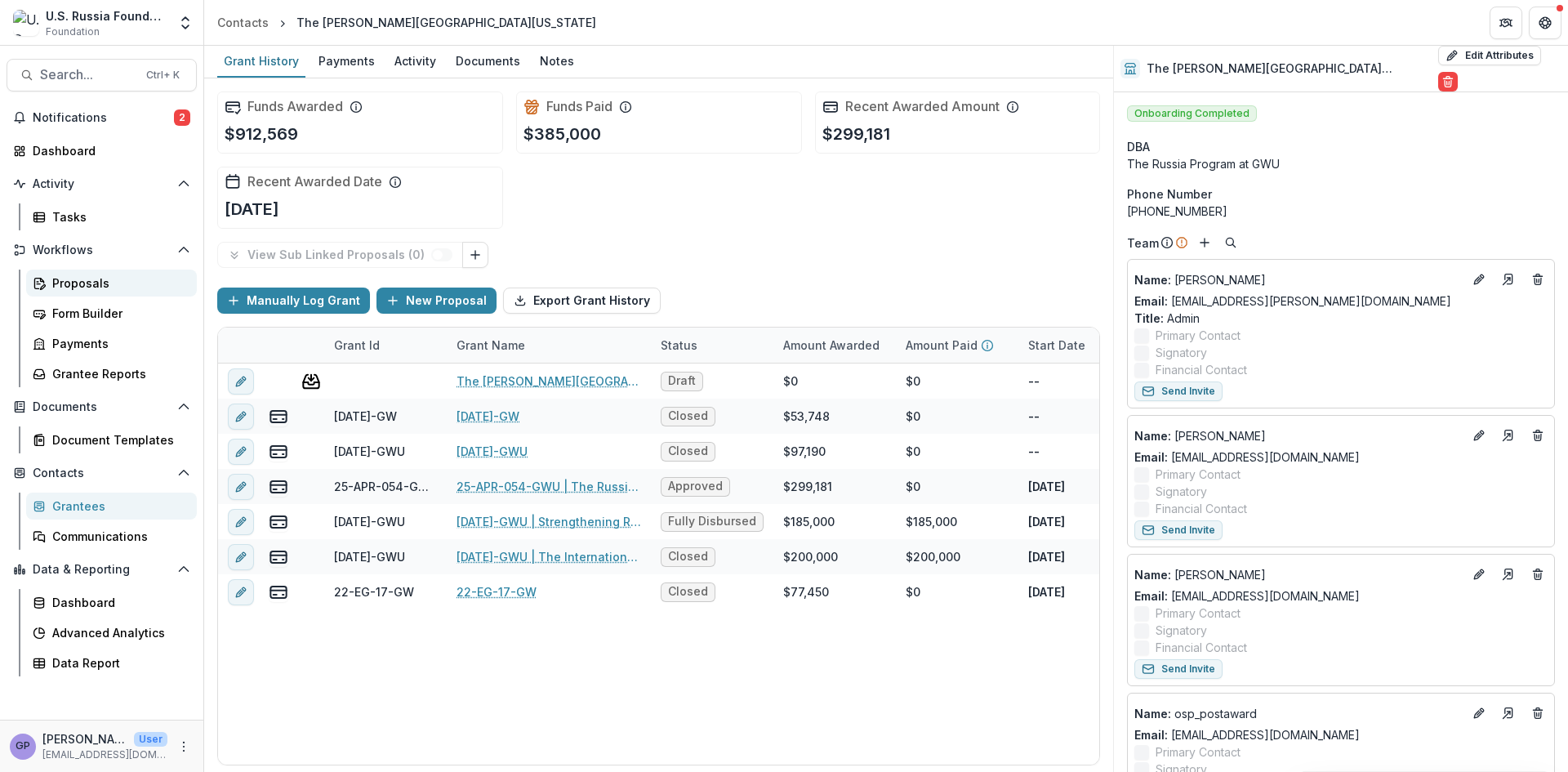
click at [89, 284] on div "Proposals" at bounding box center [118, 283] width 132 height 17
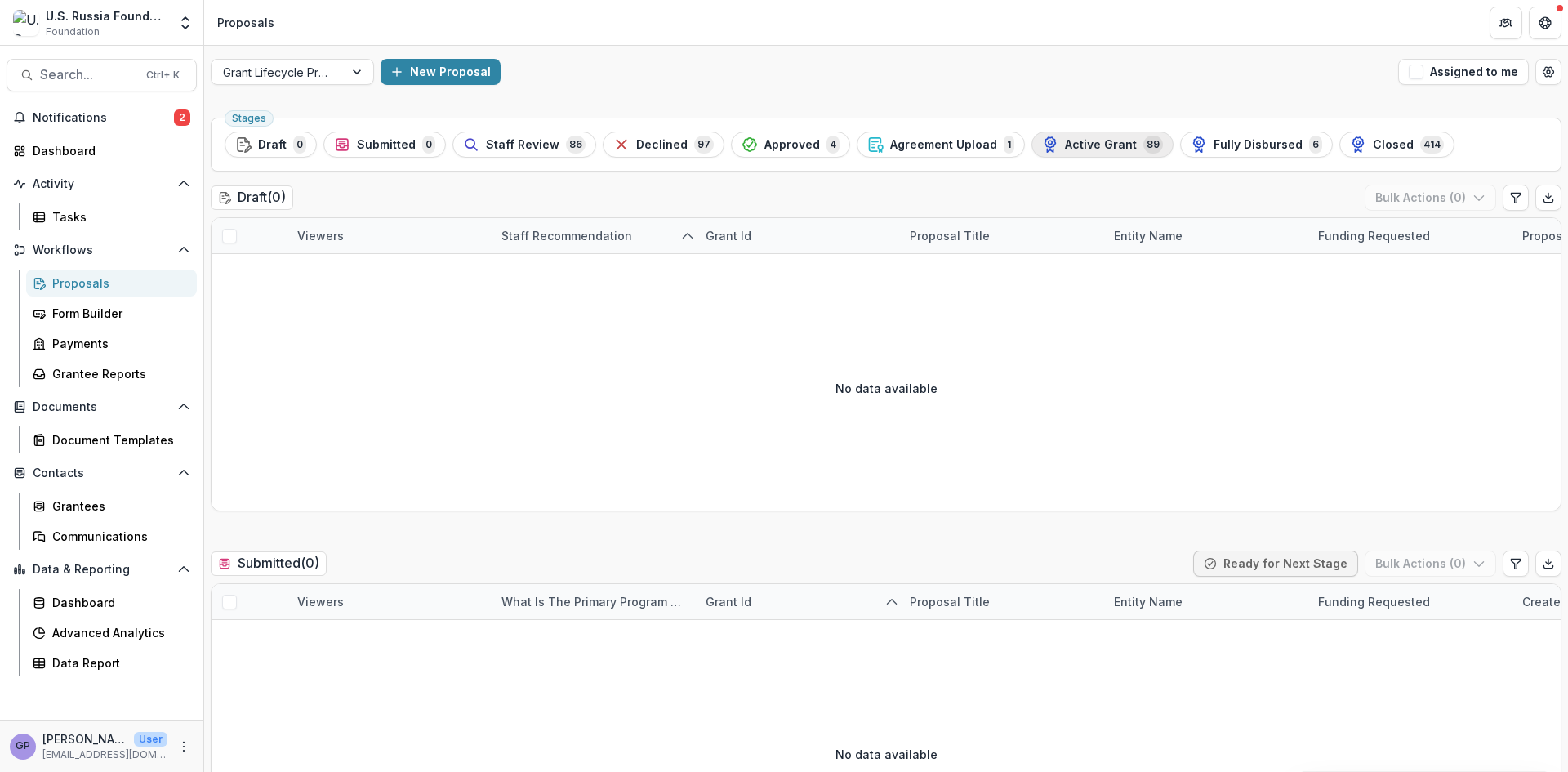
click at [1081, 139] on span "Active Grant" at bounding box center [1101, 145] width 72 height 14
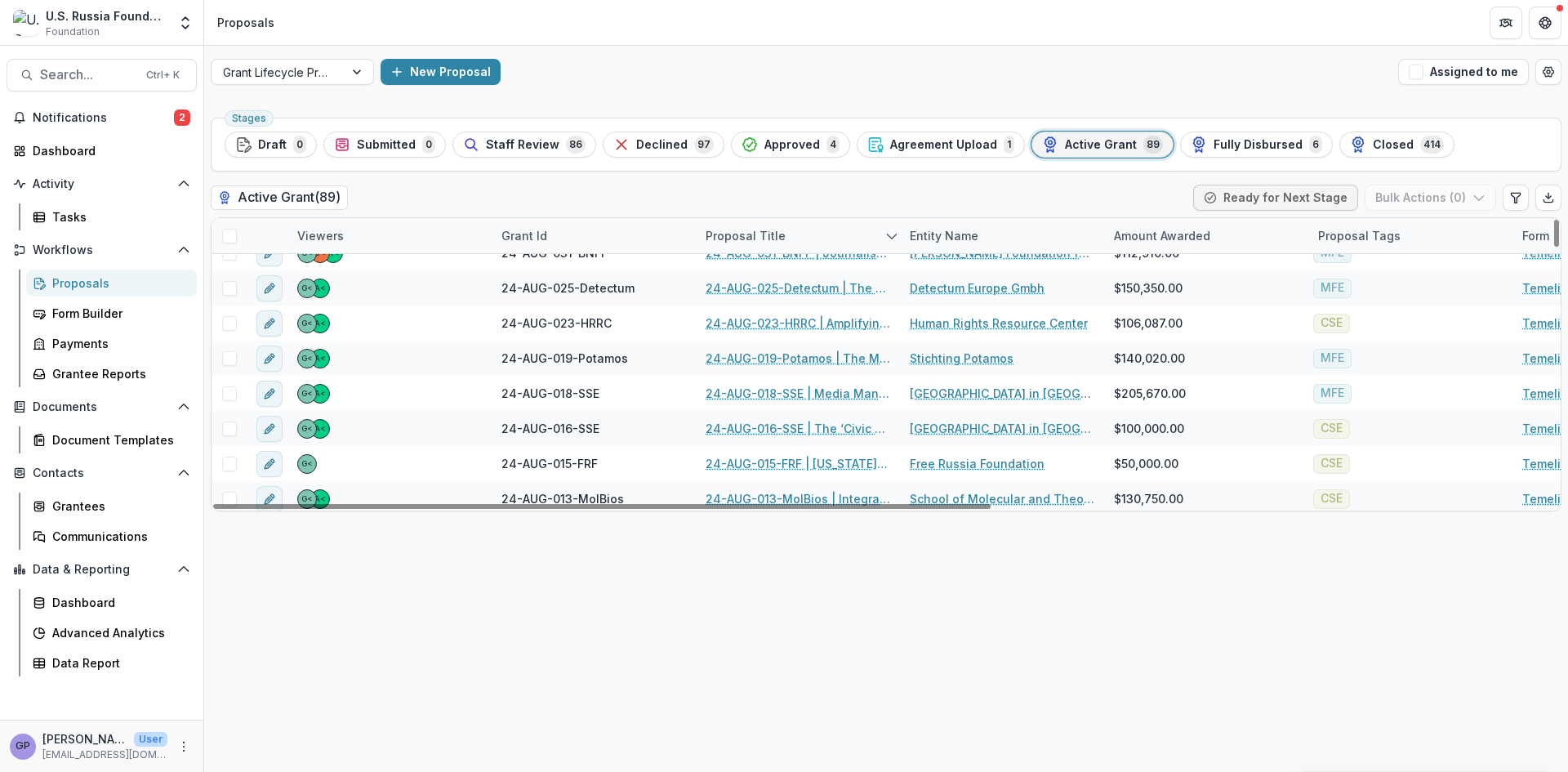
scroll to position [1362, 0]
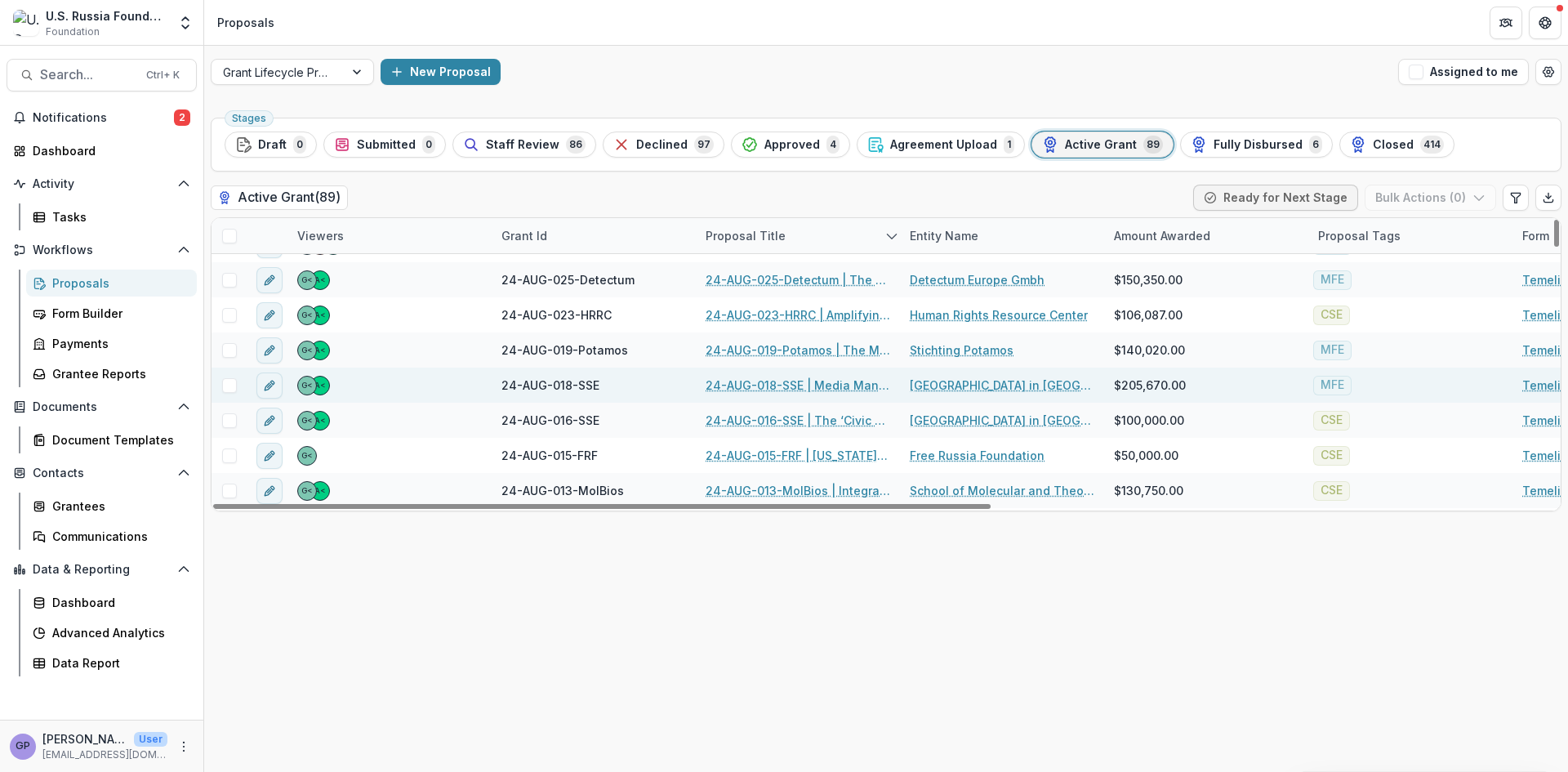
click at [745, 379] on link "24-AUG-018-SSE | Media Management for Russian media in exile: Countering Censor…" at bounding box center [798, 386] width 185 height 17
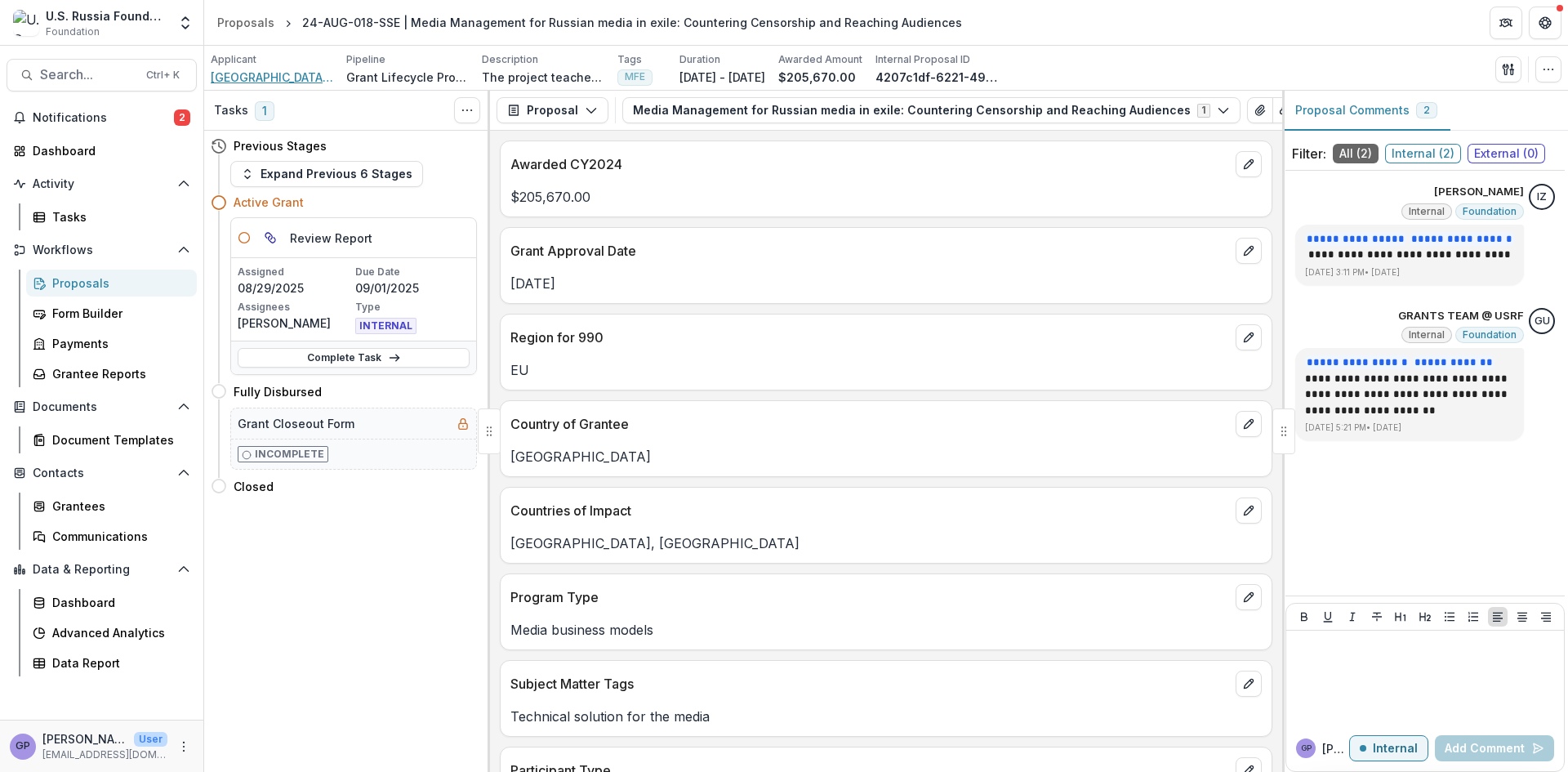
click at [249, 77] on span "[GEOGRAPHIC_DATA] in [GEOGRAPHIC_DATA]" at bounding box center [272, 77] width 122 height 17
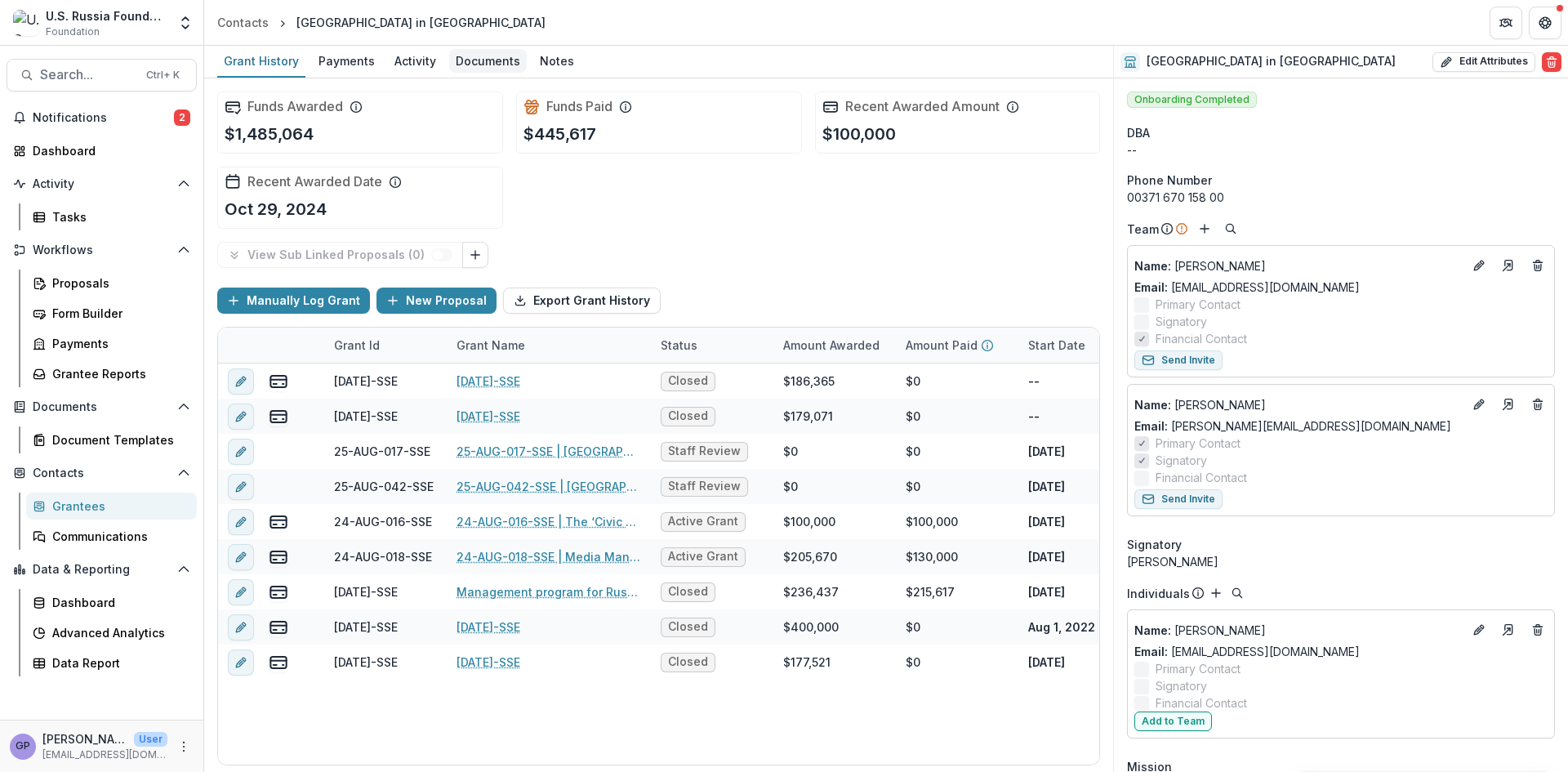
click at [470, 59] on div "Documents" at bounding box center [488, 61] width 77 height 23
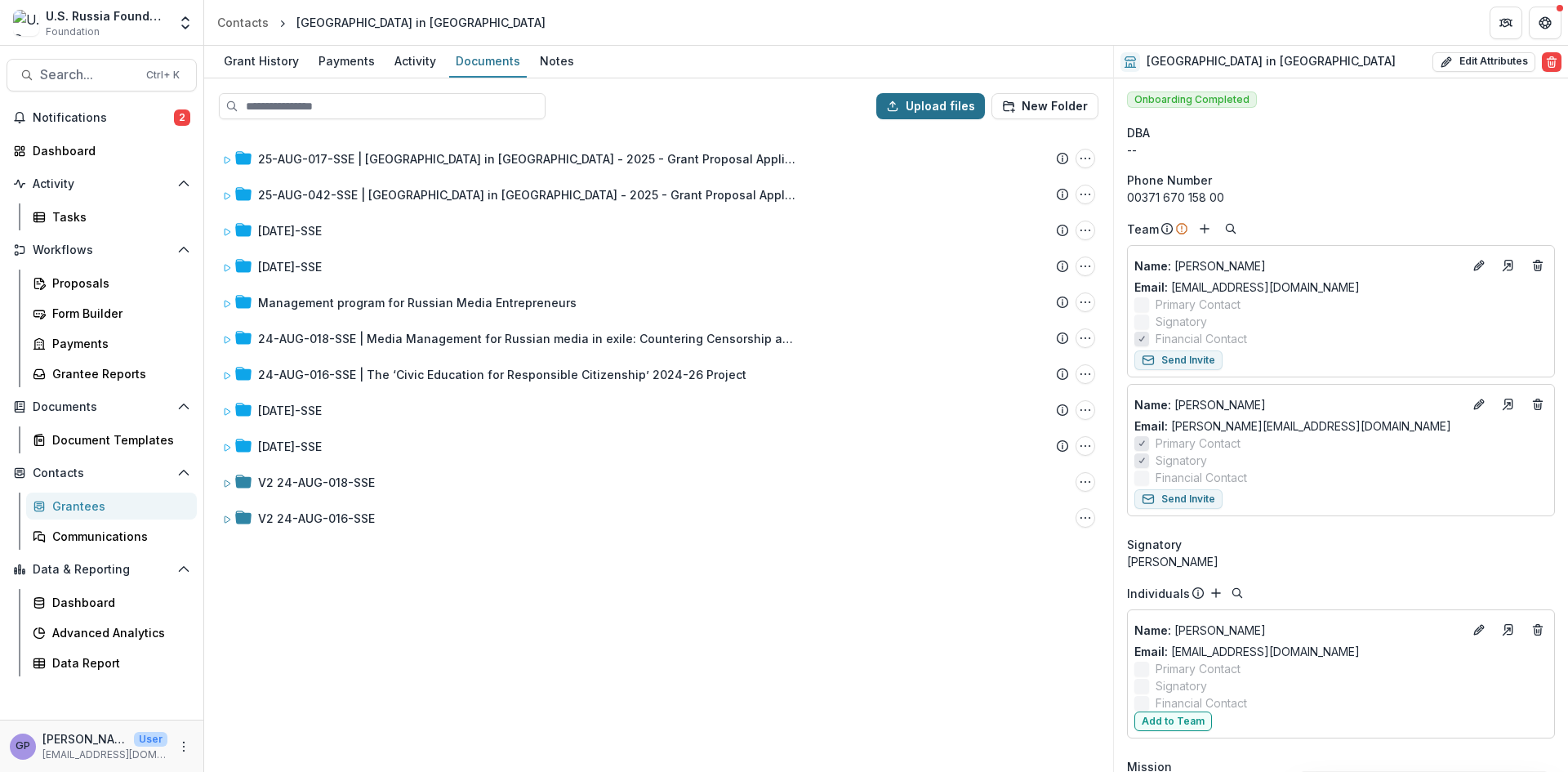
click at [907, 97] on button "Upload files" at bounding box center [931, 106] width 108 height 26
type input "**********"
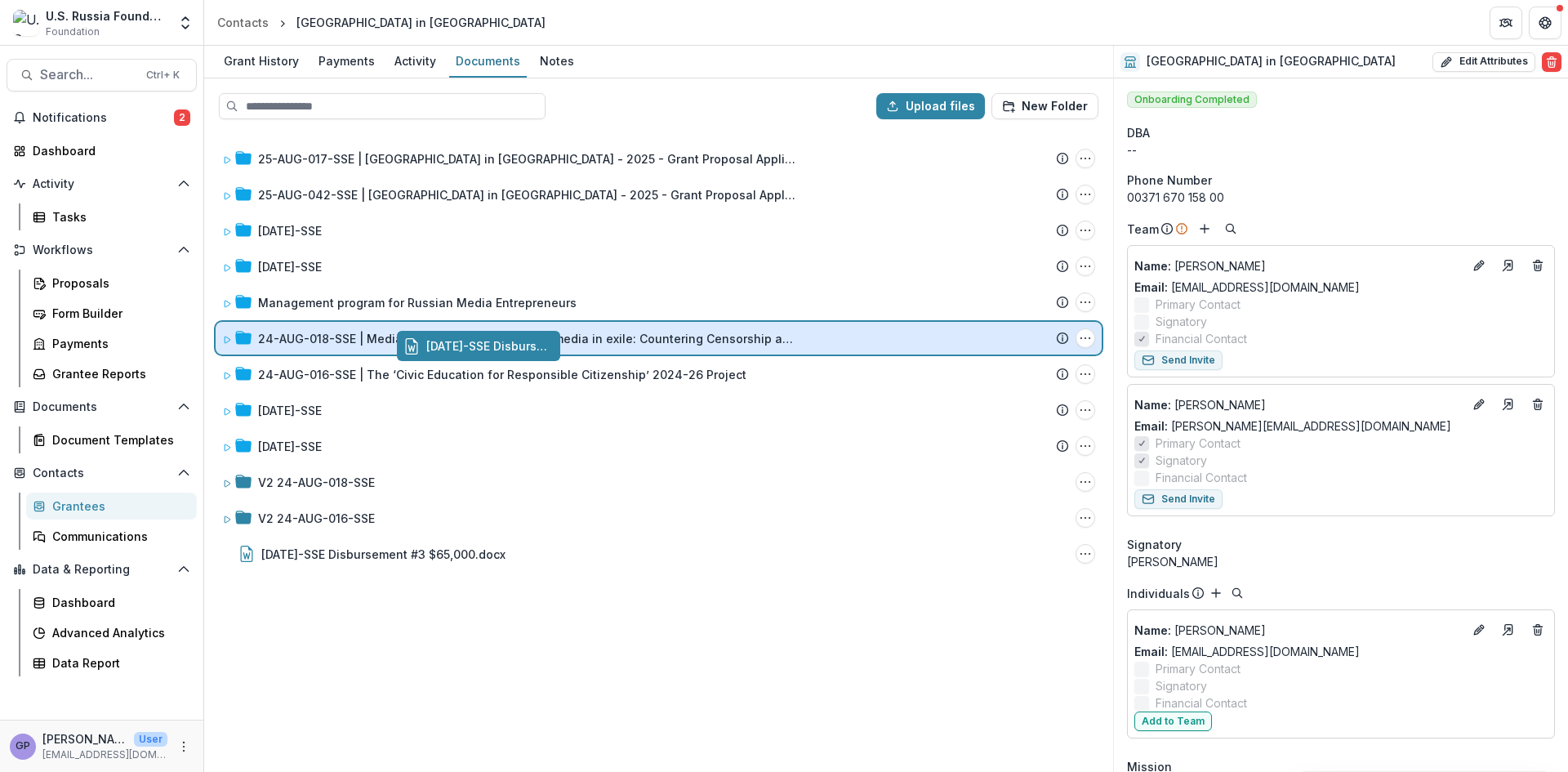
drag, startPoint x: 306, startPoint y: 555, endPoint x: 487, endPoint y: 349, distance: 274.2
click at [487, 349] on div "Upload files New Folder 25-AUG-017-SSE | [GEOGRAPHIC_DATA] in [GEOGRAPHIC_DATA]…" at bounding box center [659, 425] width 909 height 694
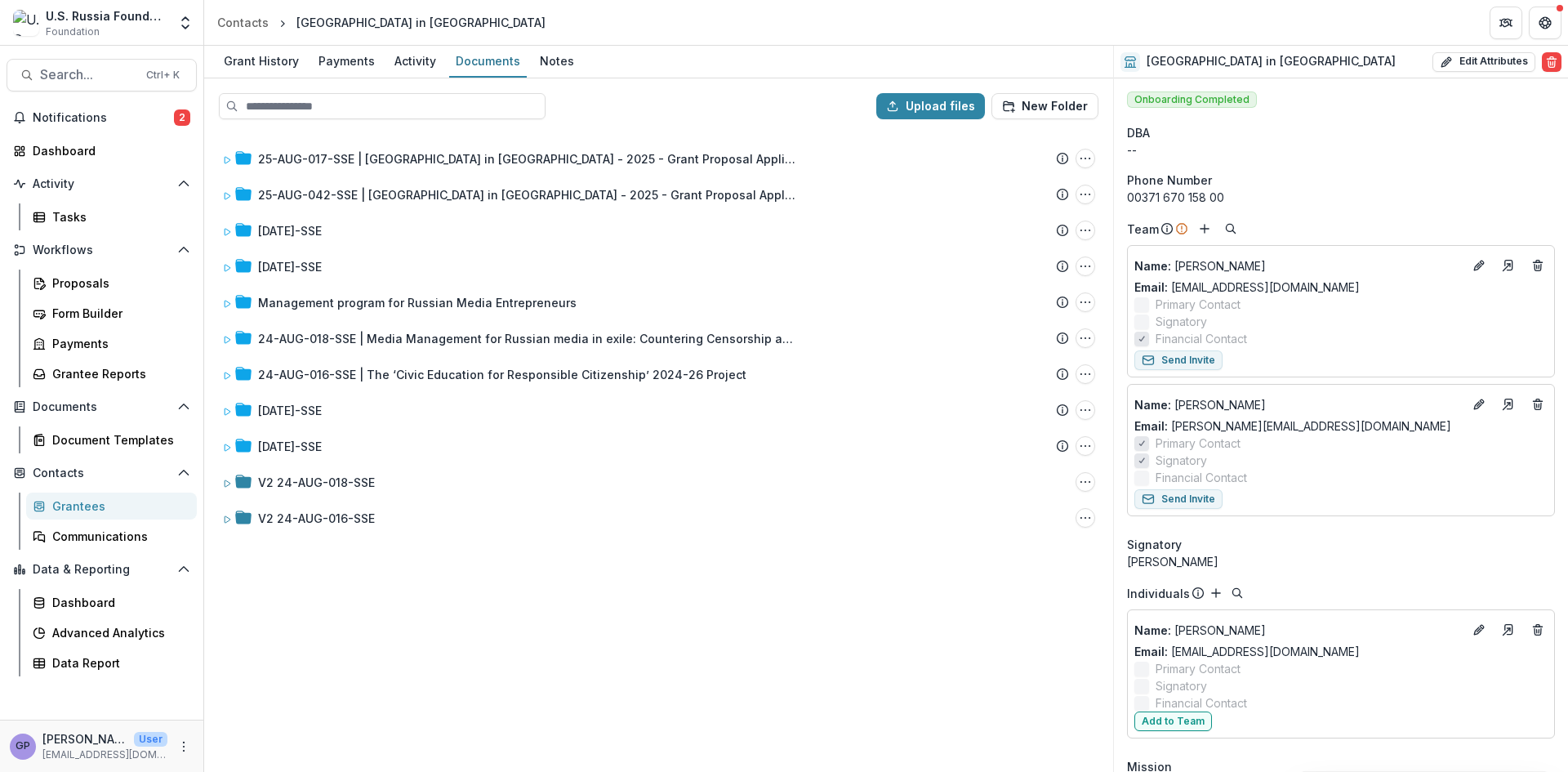
click at [809, 732] on div "25-AUG-017-SSE | [GEOGRAPHIC_DATA] School of Economics in [GEOGRAPHIC_DATA] - 2…" at bounding box center [658, 451] width 906 height 638
click at [62, 277] on div "Proposals" at bounding box center [118, 283] width 132 height 17
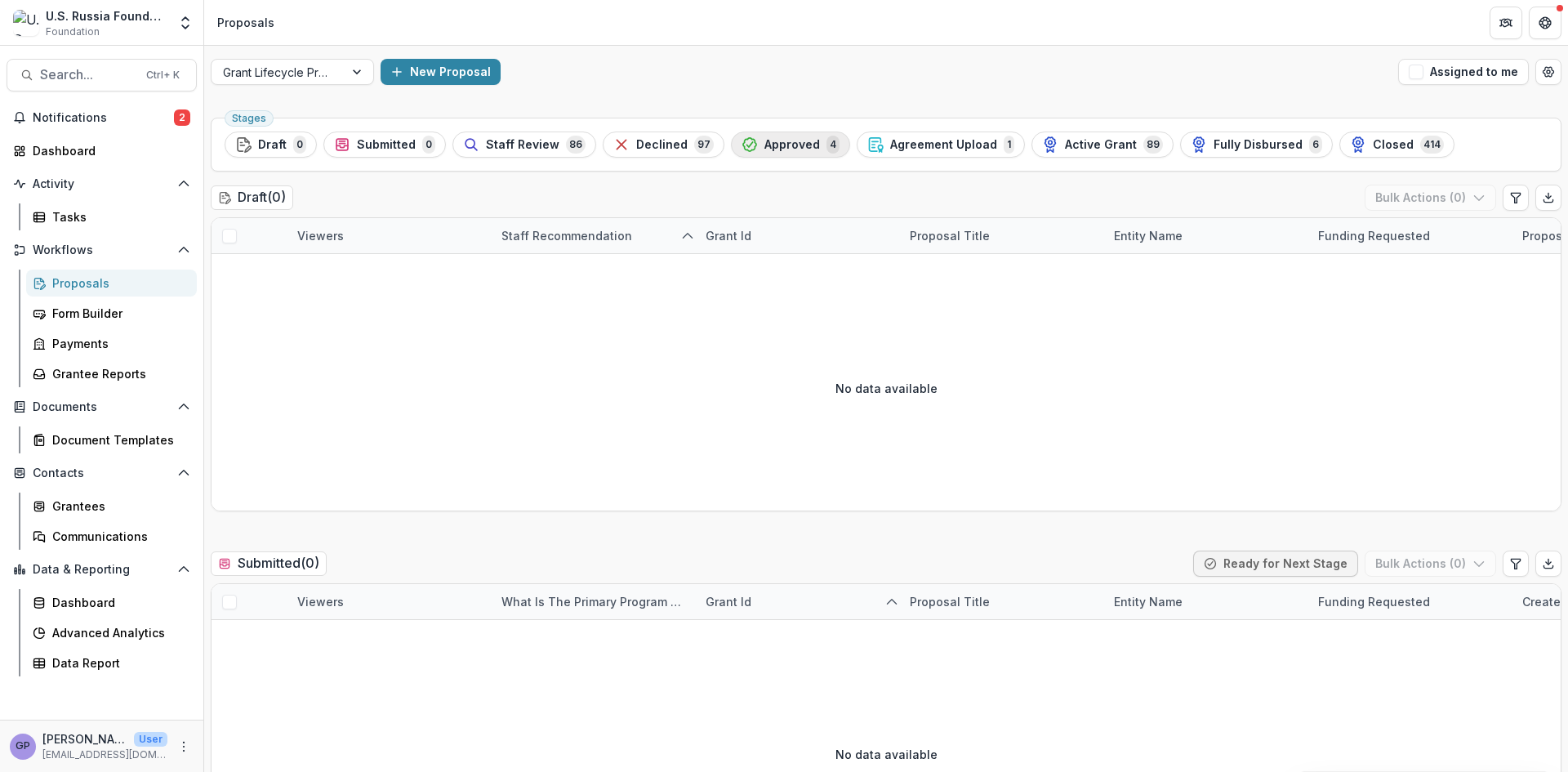
click at [764, 140] on span "Approved" at bounding box center [791, 145] width 55 height 14
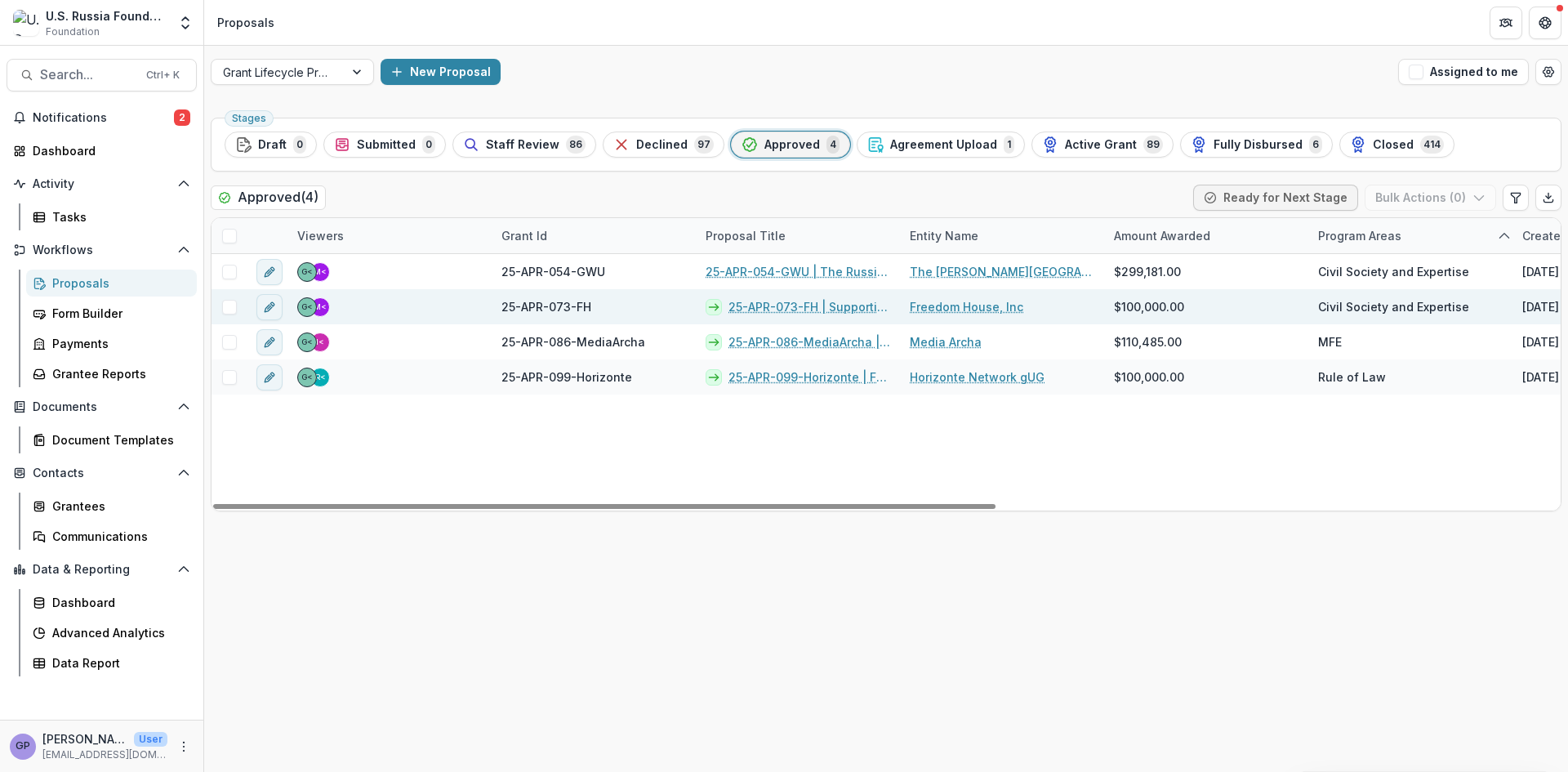
click at [756, 305] on link "25-APR-073-FH | Supporting Relocated Civic Activists" at bounding box center [809, 307] width 162 height 17
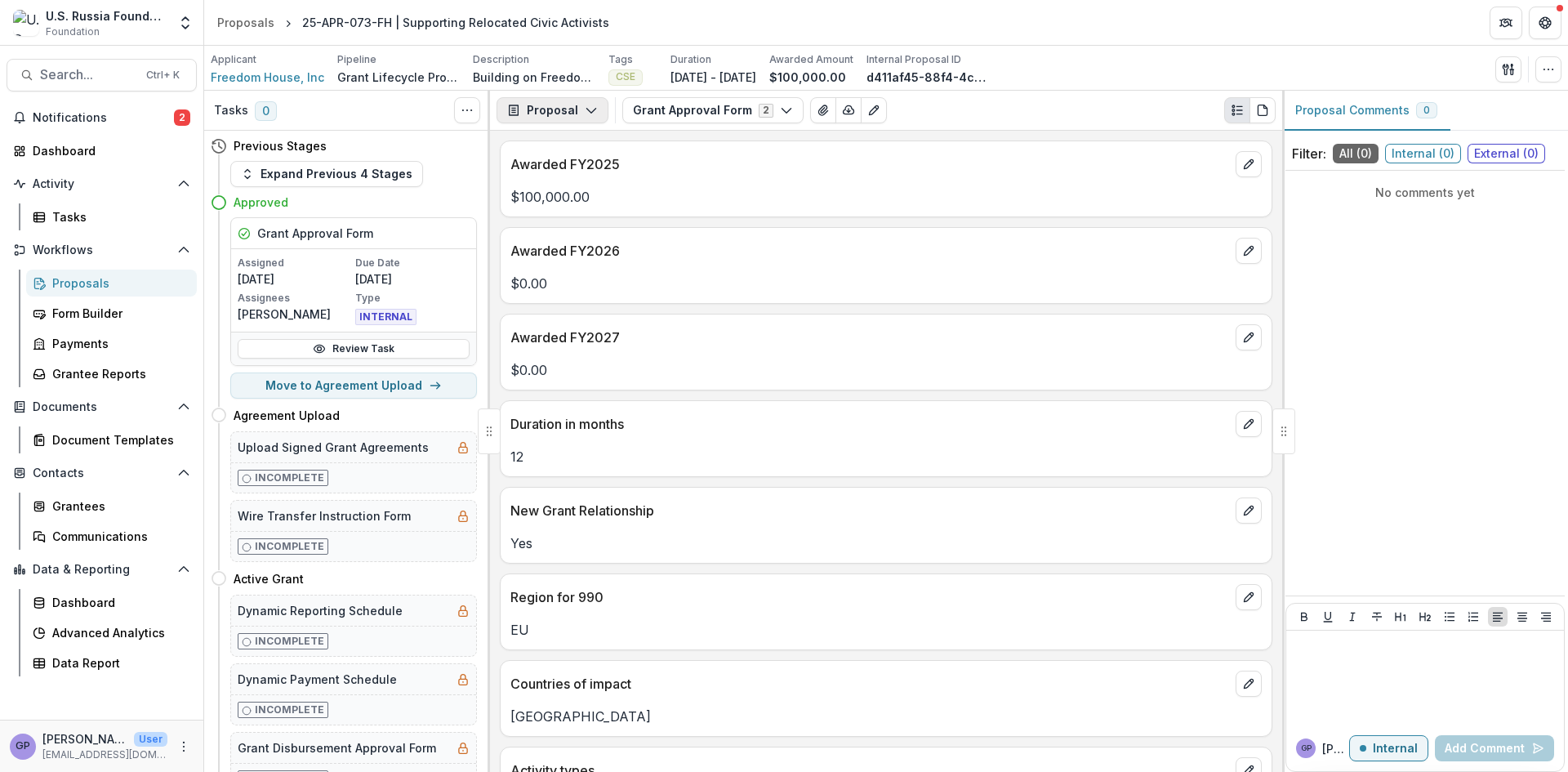
click at [586, 108] on icon "button" at bounding box center [591, 109] width 13 height 13
click at [782, 108] on icon "button" at bounding box center [785, 109] width 13 height 13
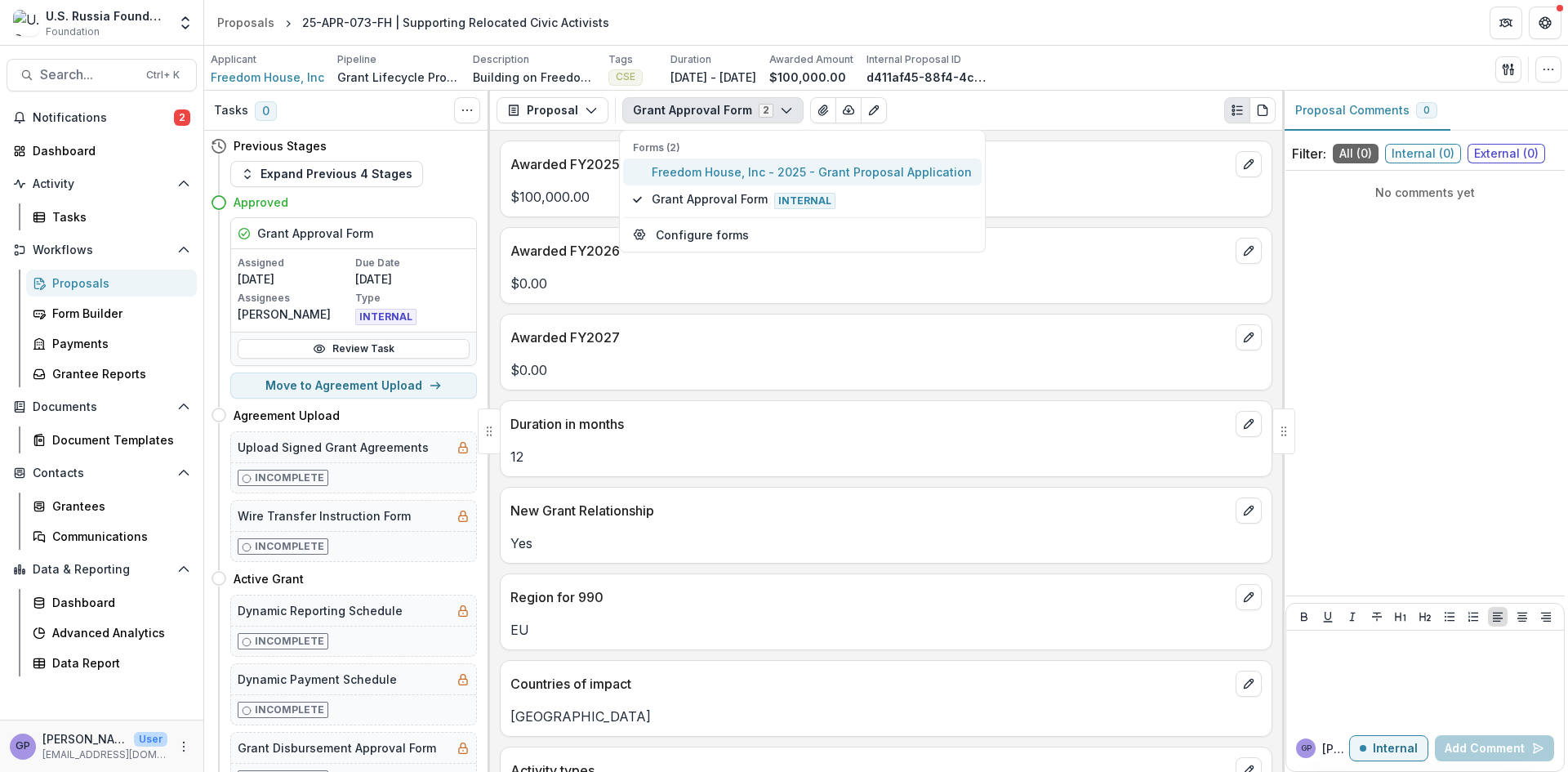
click at [733, 168] on span "Freedom House, Inc - 2025 - Grant Proposal Application" at bounding box center [812, 172] width 321 height 17
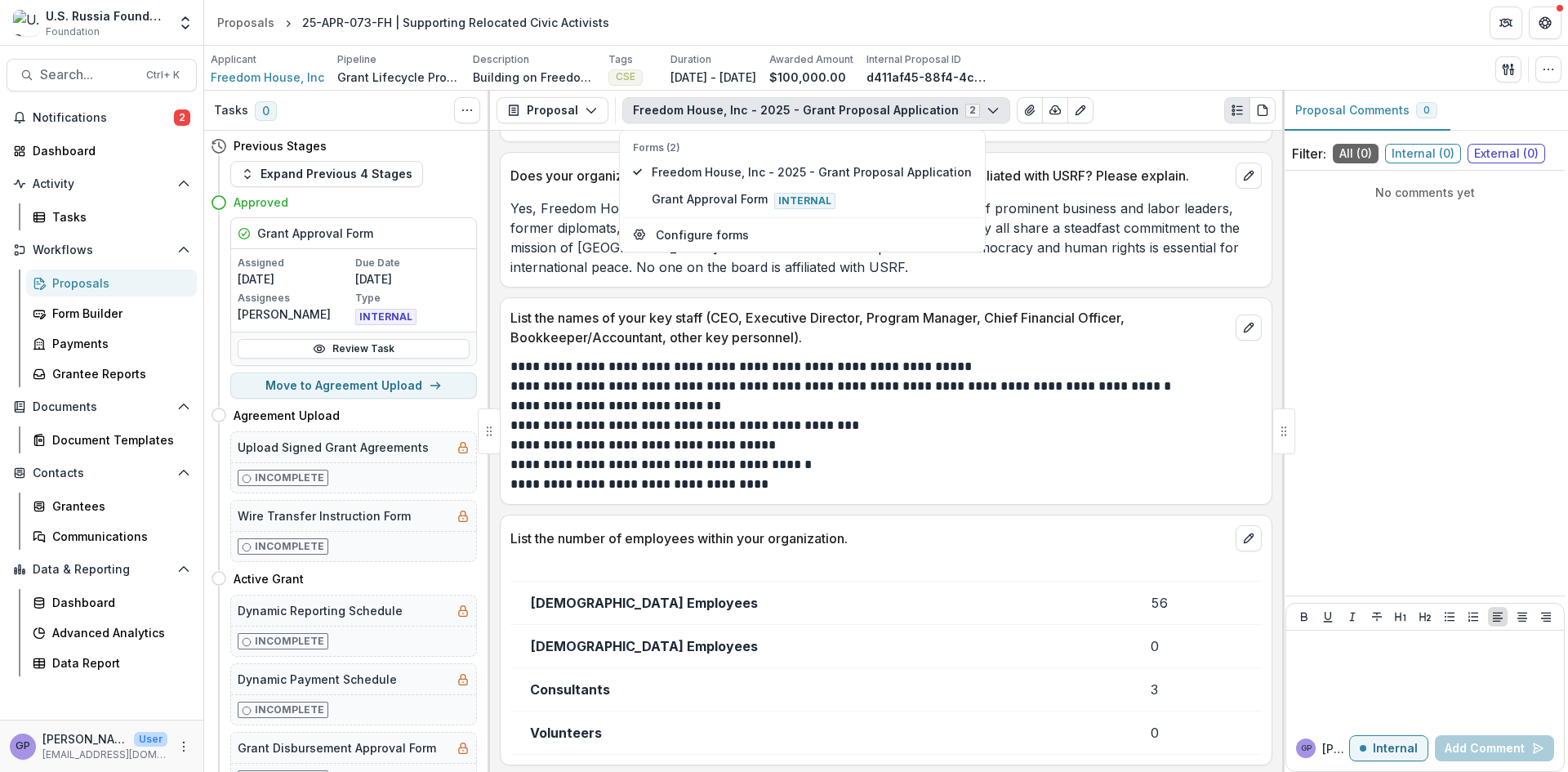
scroll to position [16718, 0]
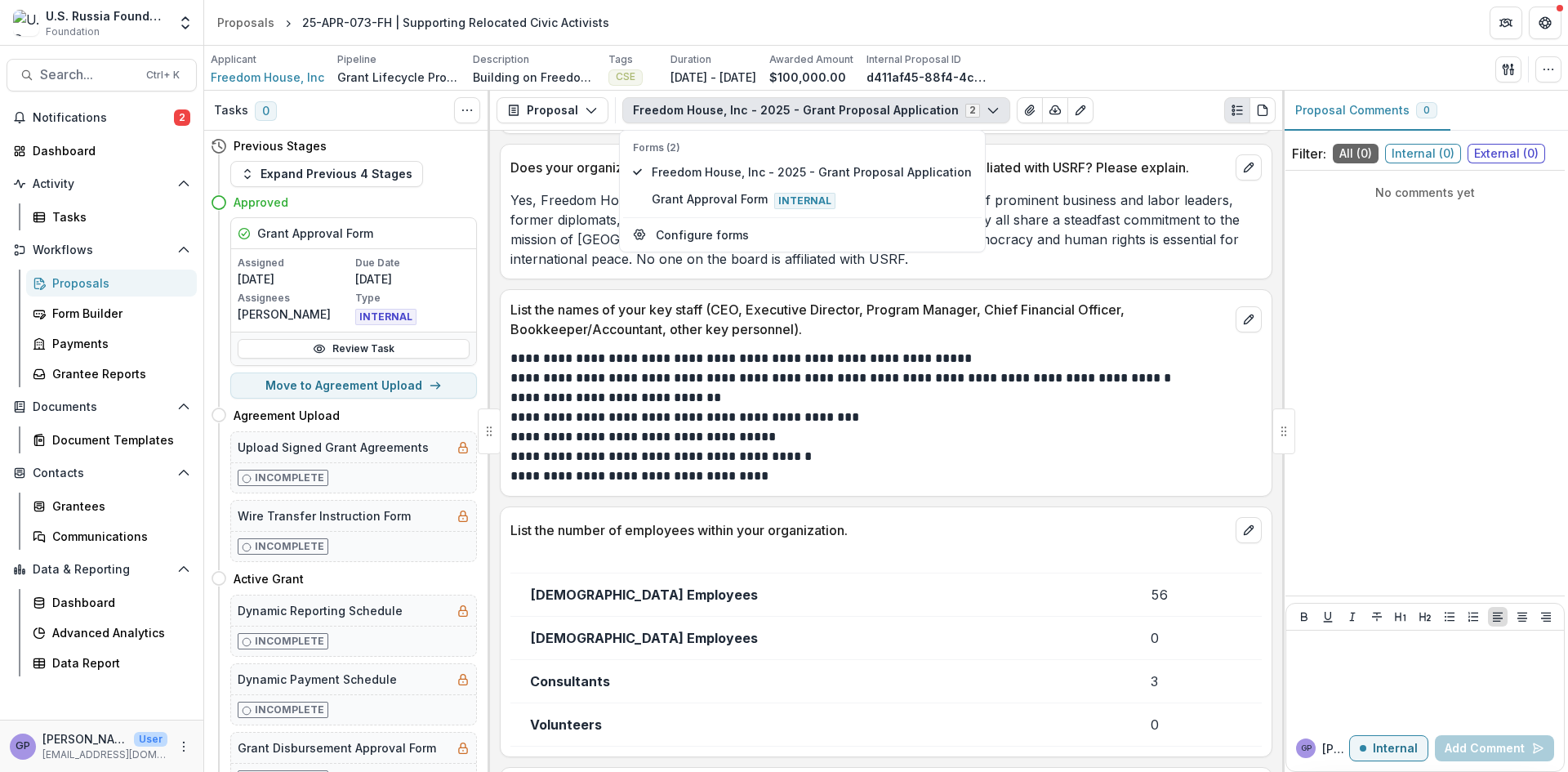
click at [75, 282] on div "Proposals" at bounding box center [118, 283] width 132 height 17
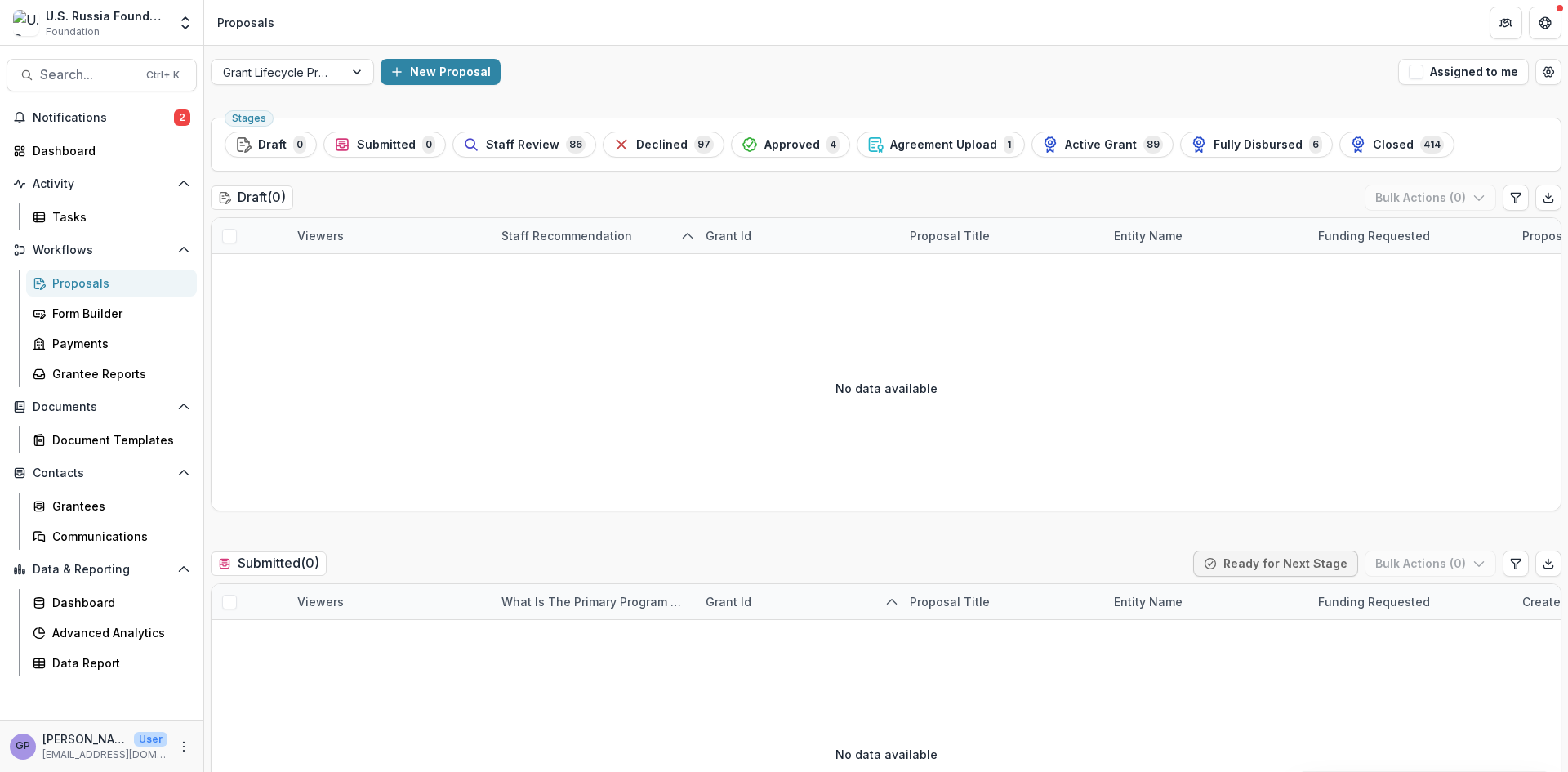
click at [79, 285] on div "Proposals" at bounding box center [118, 283] width 132 height 17
click at [1065, 141] on span "Active Grant" at bounding box center [1101, 145] width 72 height 14
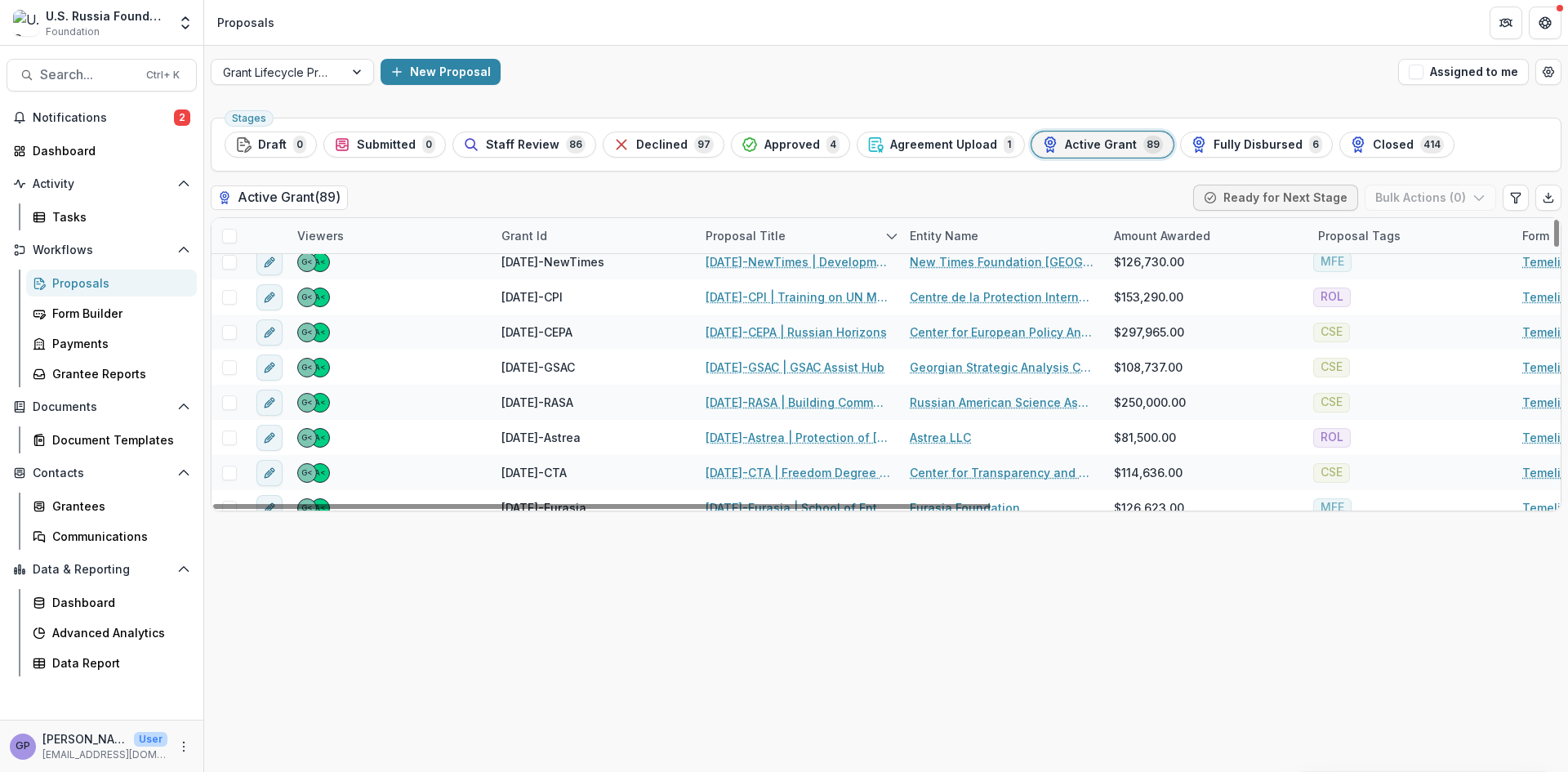
scroll to position [1878, 0]
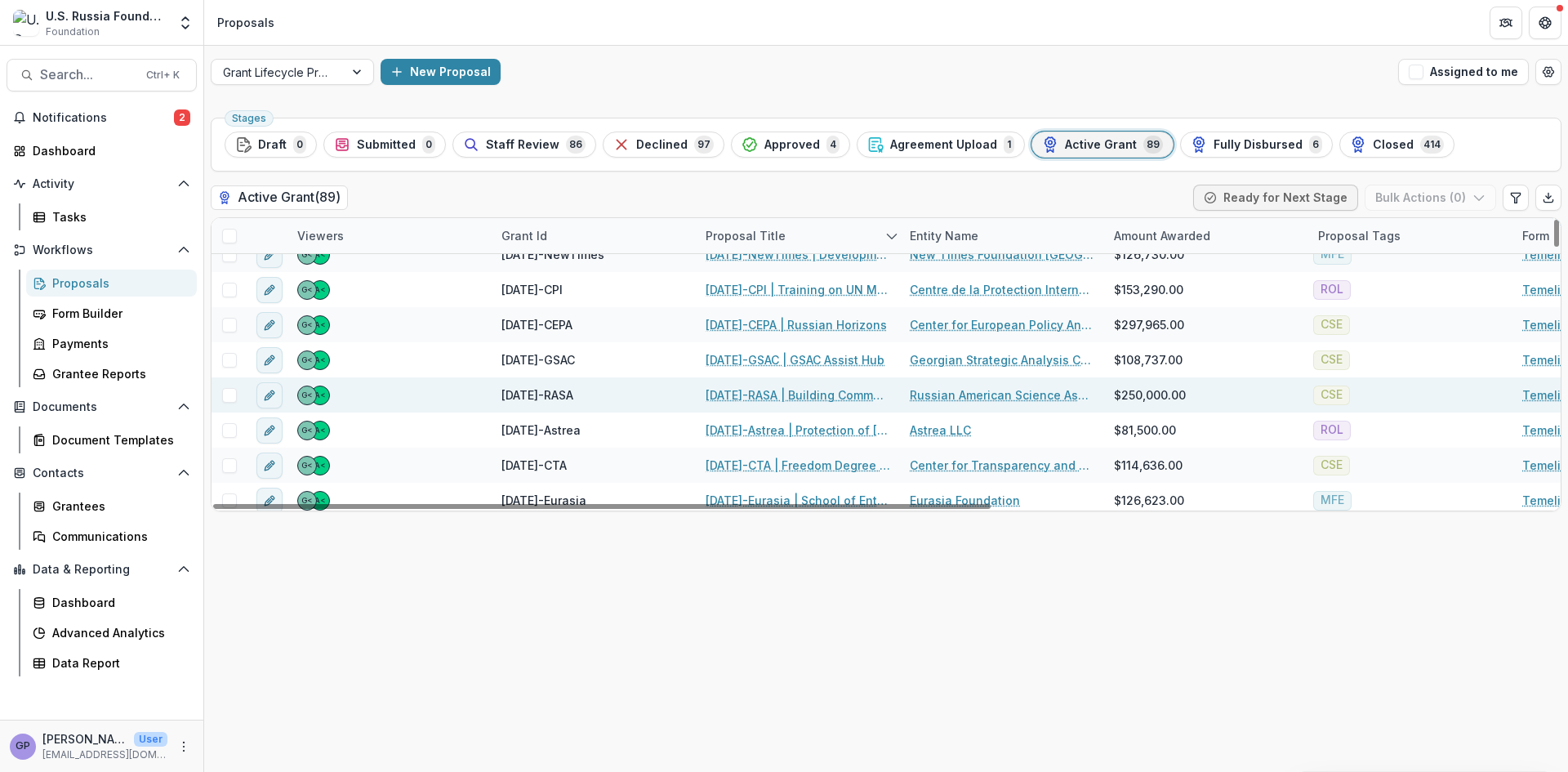
click at [750, 393] on link "[DATE]-RASA | Building Community through T-invariant: A Media Platform for [DEM…" at bounding box center [798, 395] width 185 height 17
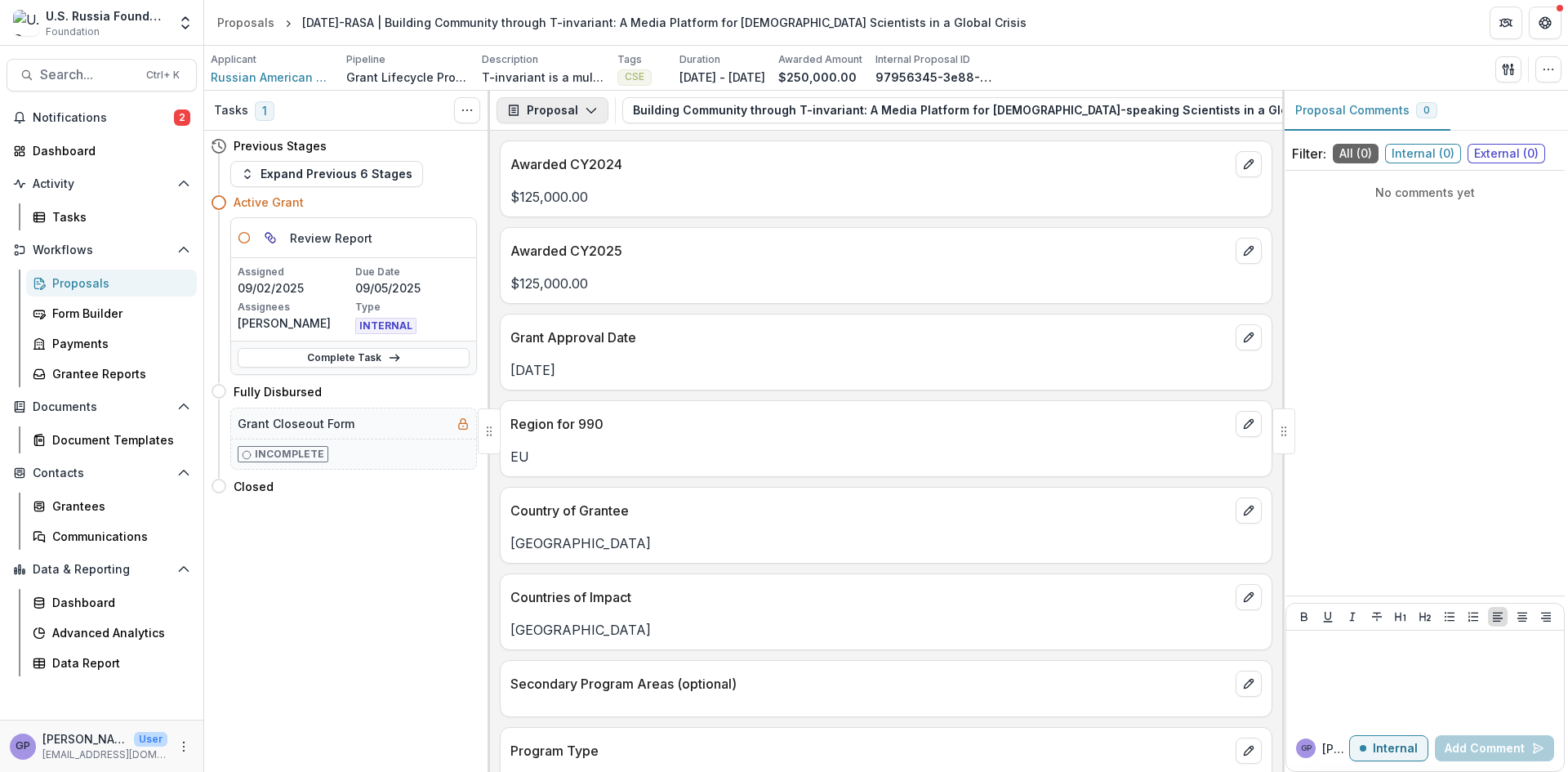
click at [586, 112] on polyline "button" at bounding box center [590, 110] width 9 height 5
click at [570, 197] on div "Reports" at bounding box center [603, 201] width 149 height 17
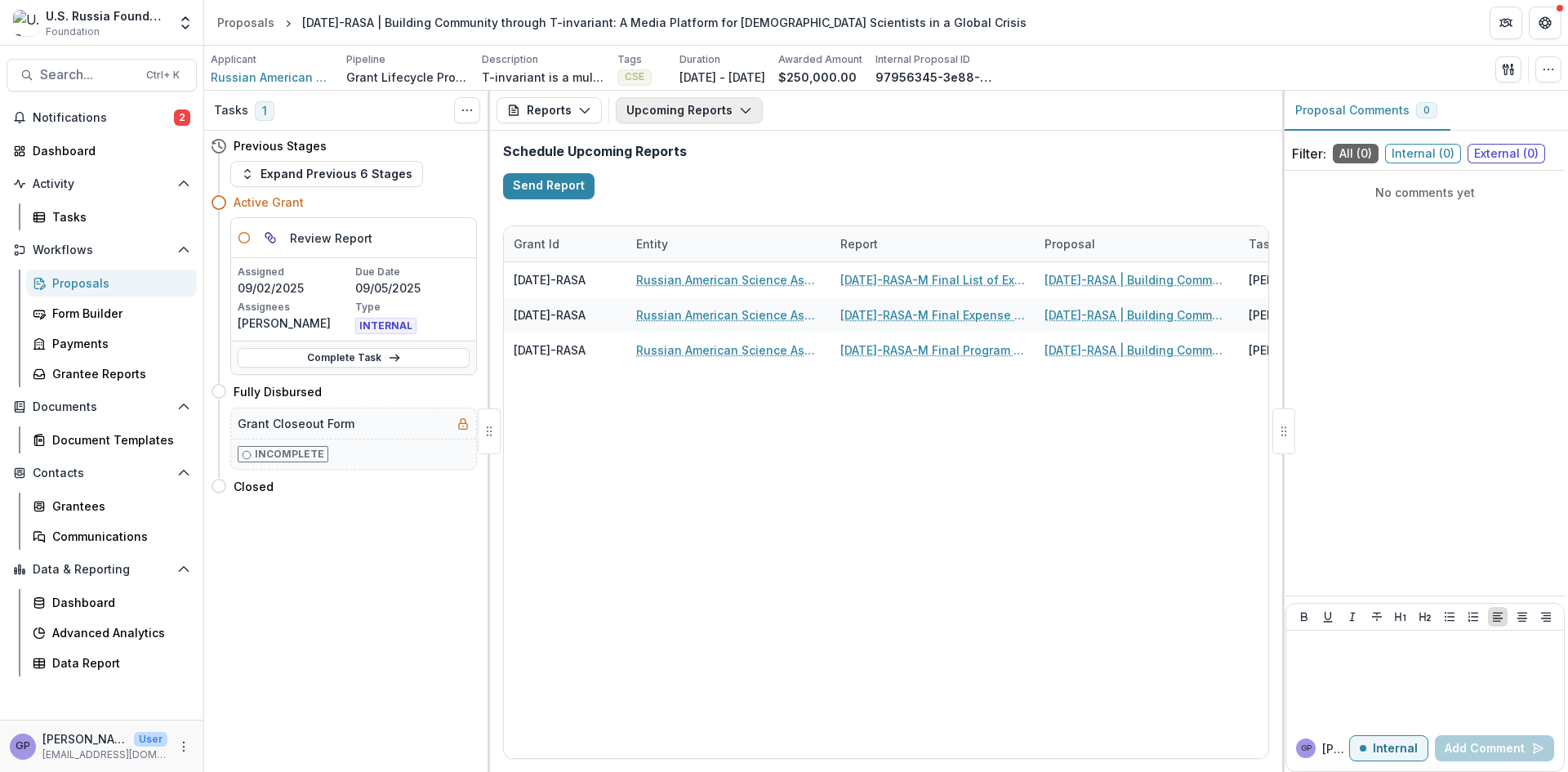
click at [745, 107] on icon "button" at bounding box center [745, 109] width 13 height 13
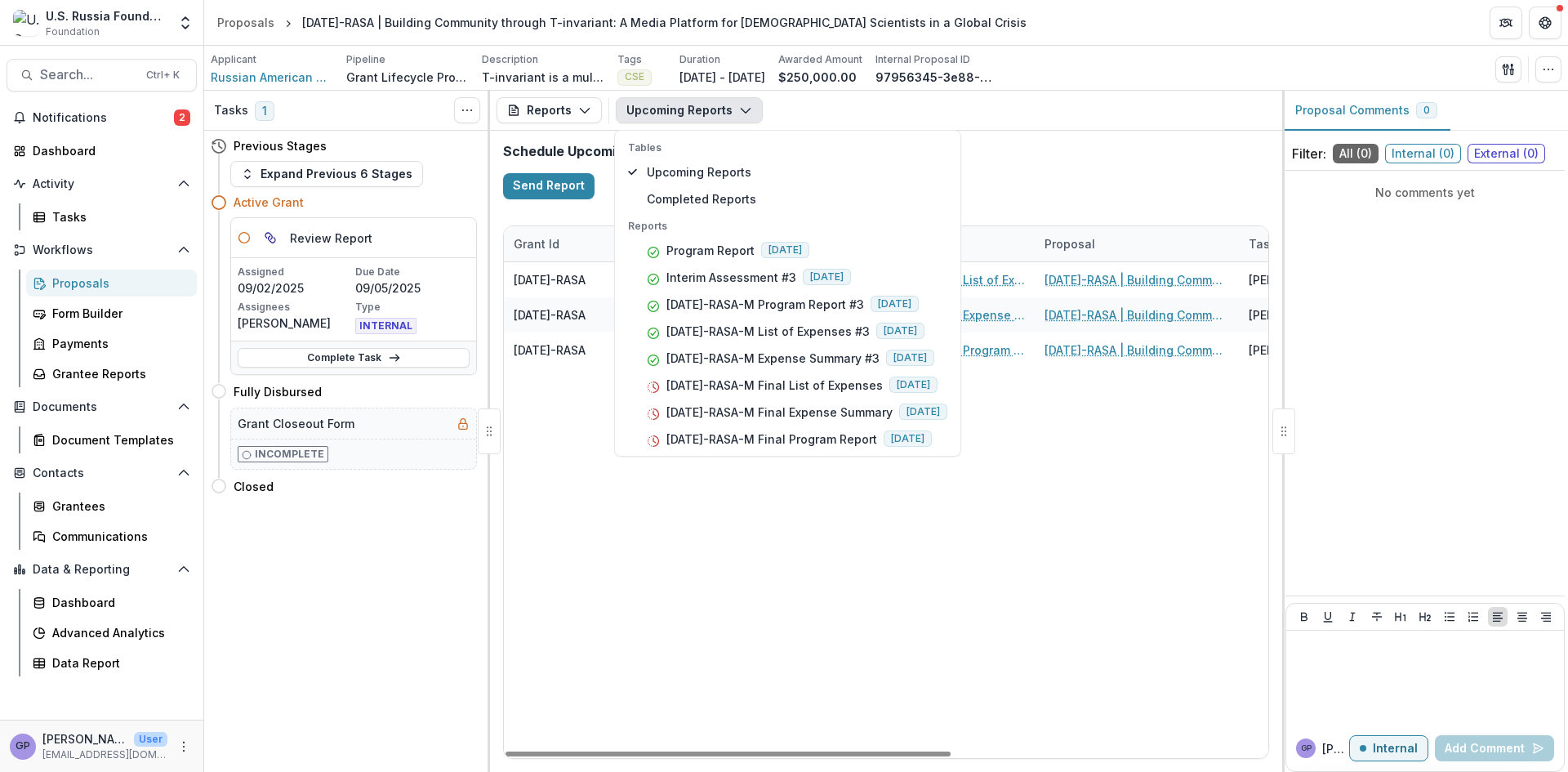
click at [734, 543] on div "[DATE]-RASA Russian American Science Association [DATE]-RASA-M Final List of Ex…" at bounding box center [1156, 510] width 1307 height 496
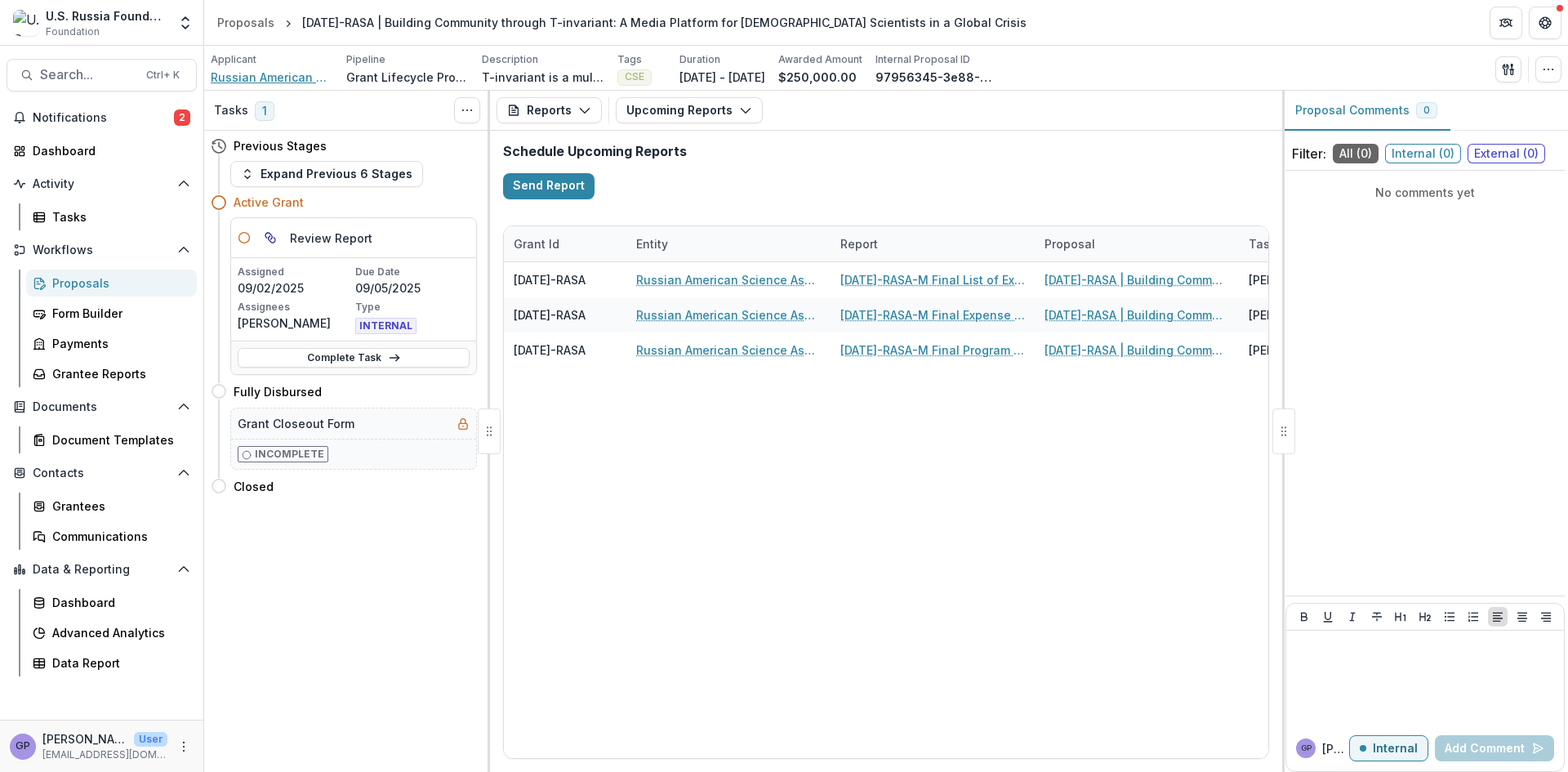
click at [279, 78] on span "Russian American Science Association" at bounding box center [272, 77] width 122 height 17
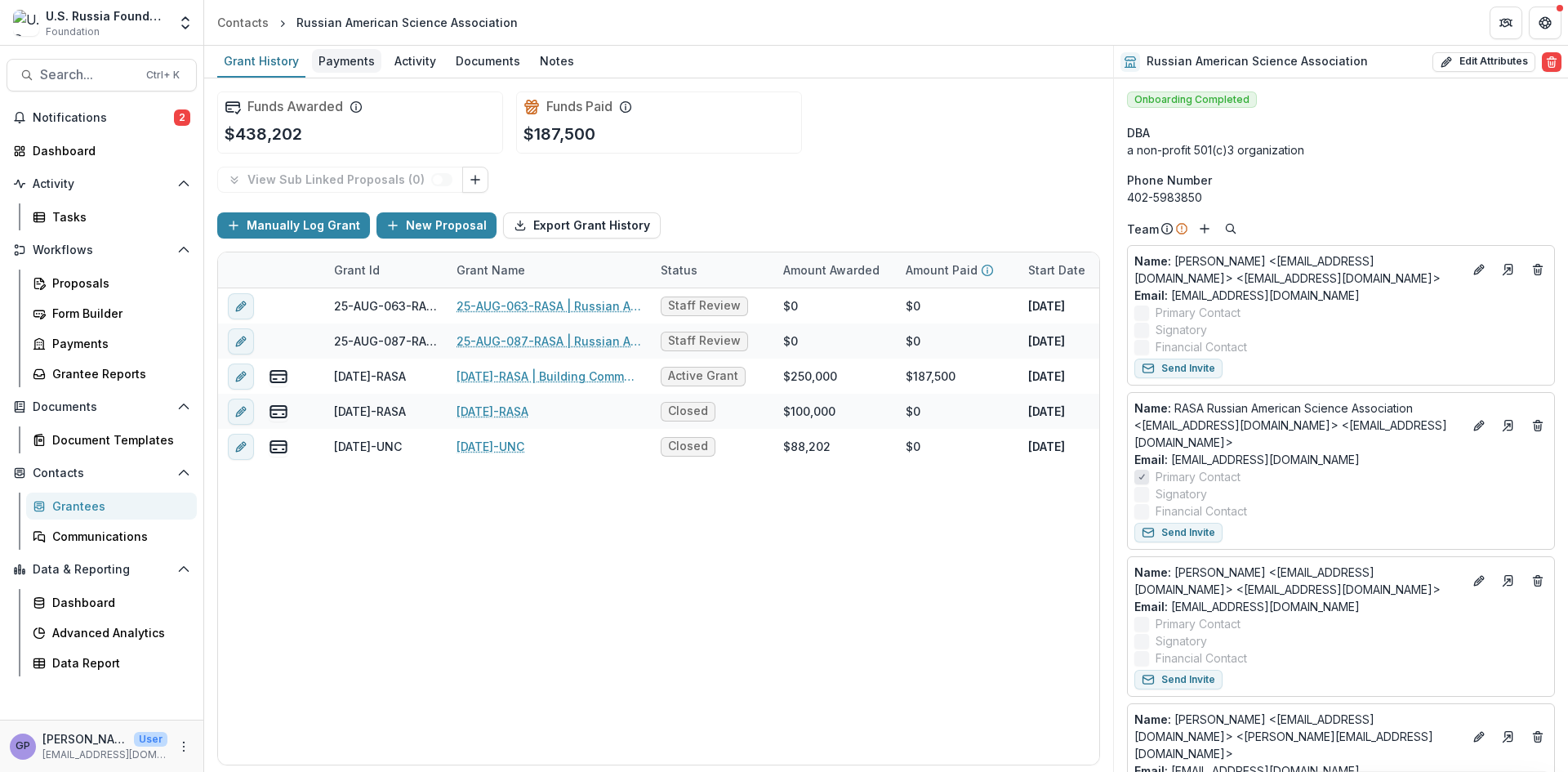
click at [345, 56] on div "Payments" at bounding box center [347, 61] width 70 height 23
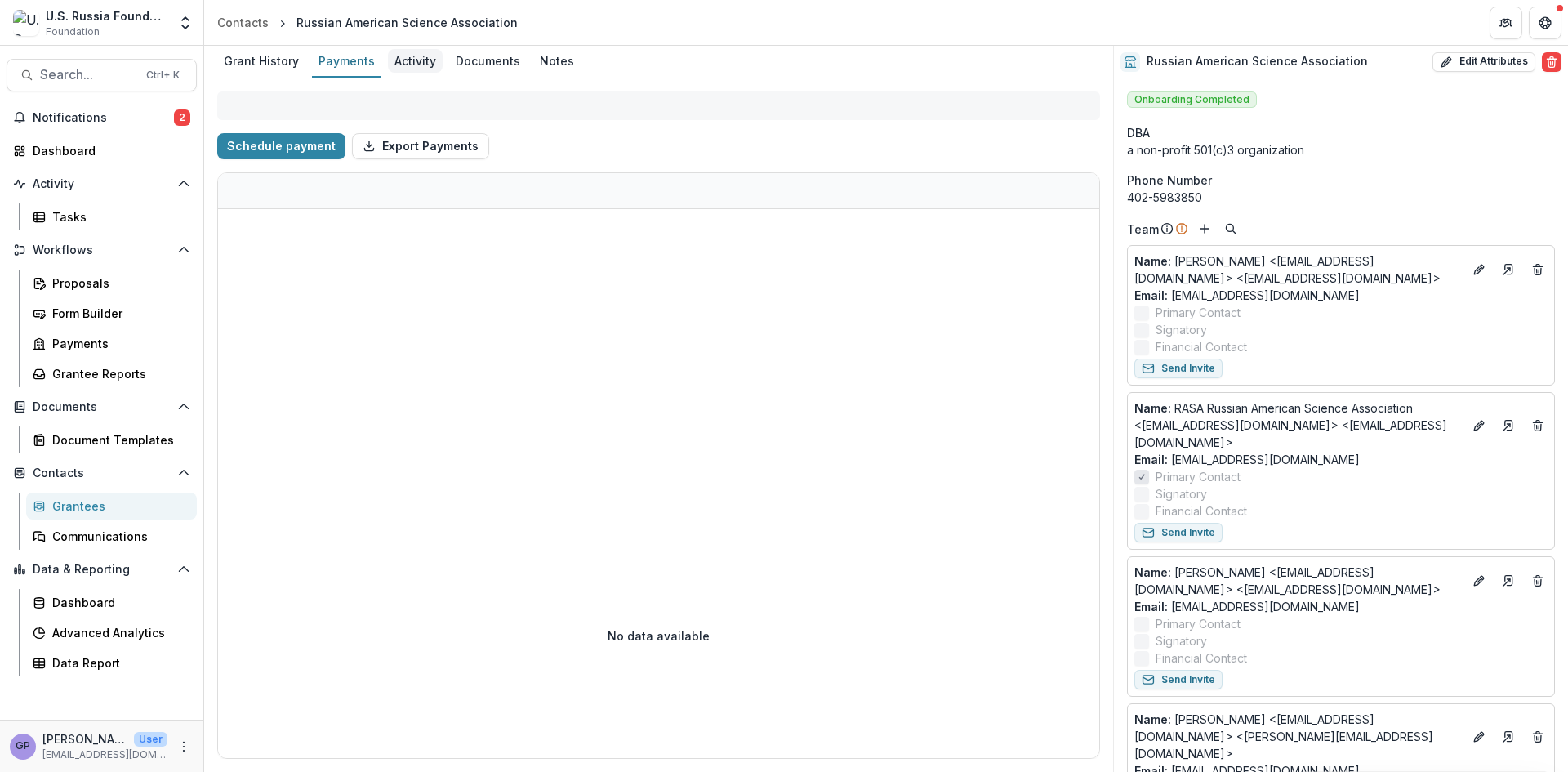
select select "****"
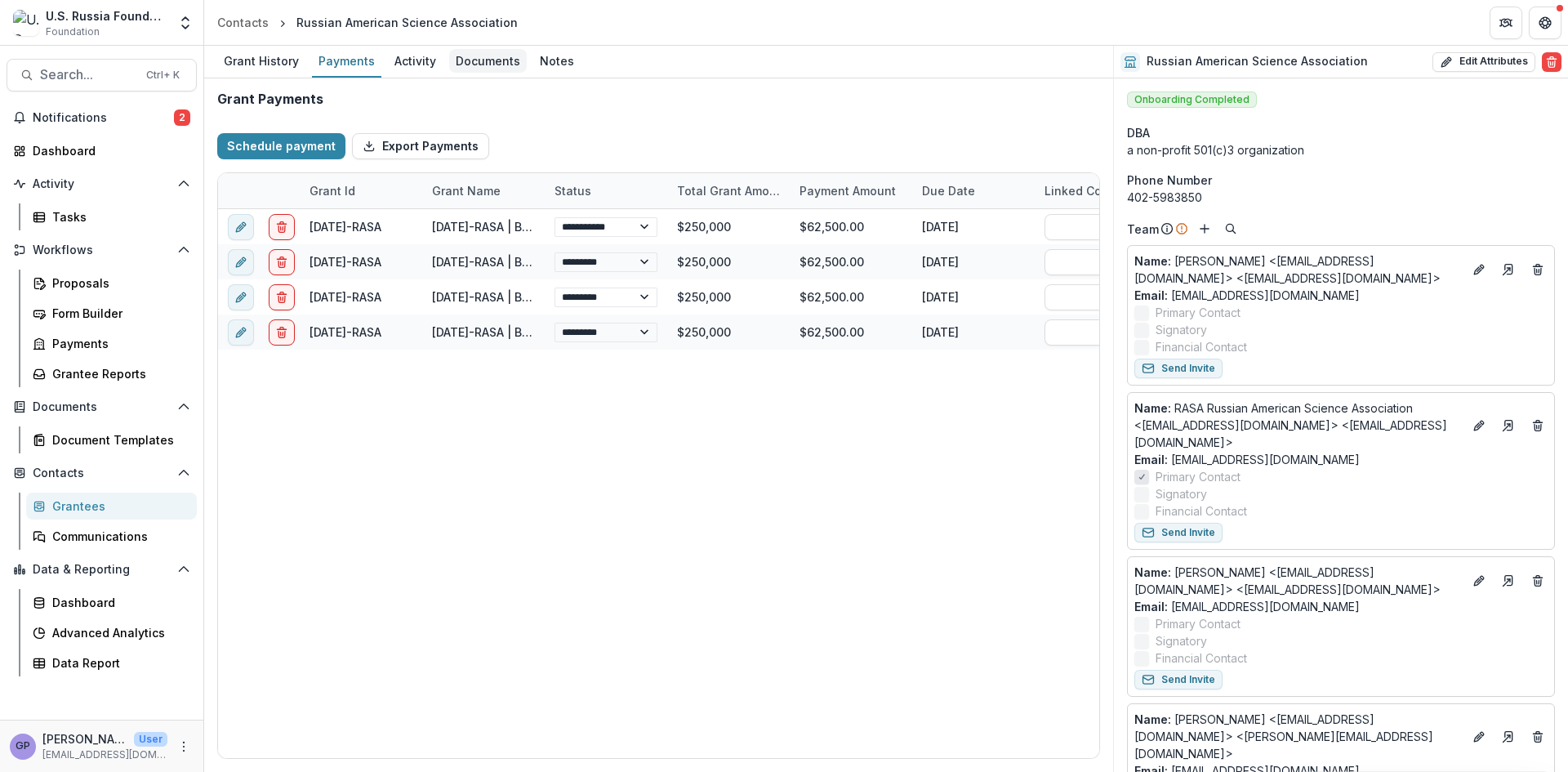
click at [483, 62] on div "Documents" at bounding box center [488, 61] width 77 height 23
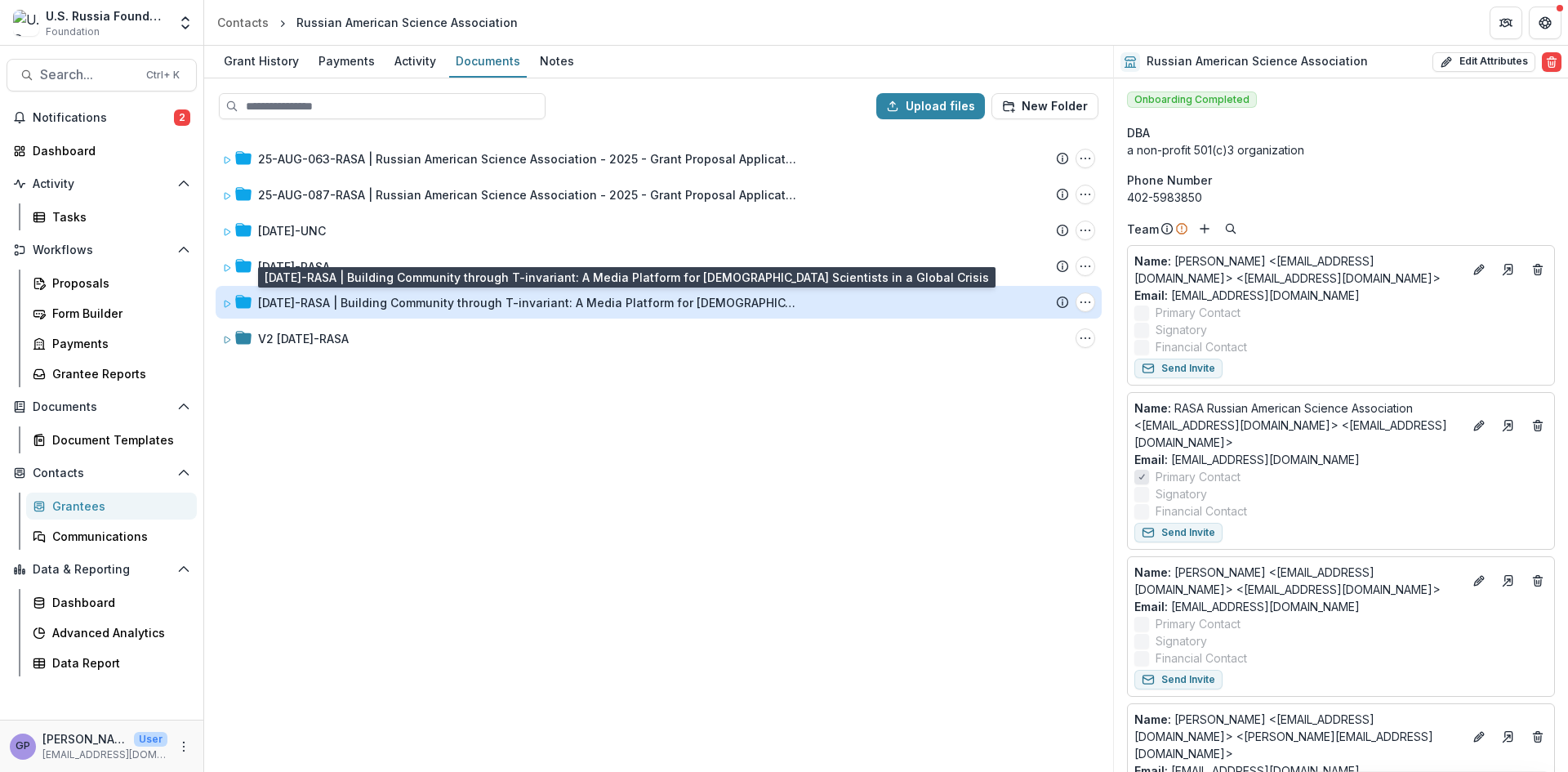
click at [415, 305] on div "[DATE]-RASA | Building Community through T-invariant: A Media Platform for [DEM…" at bounding box center [527, 303] width 539 height 17
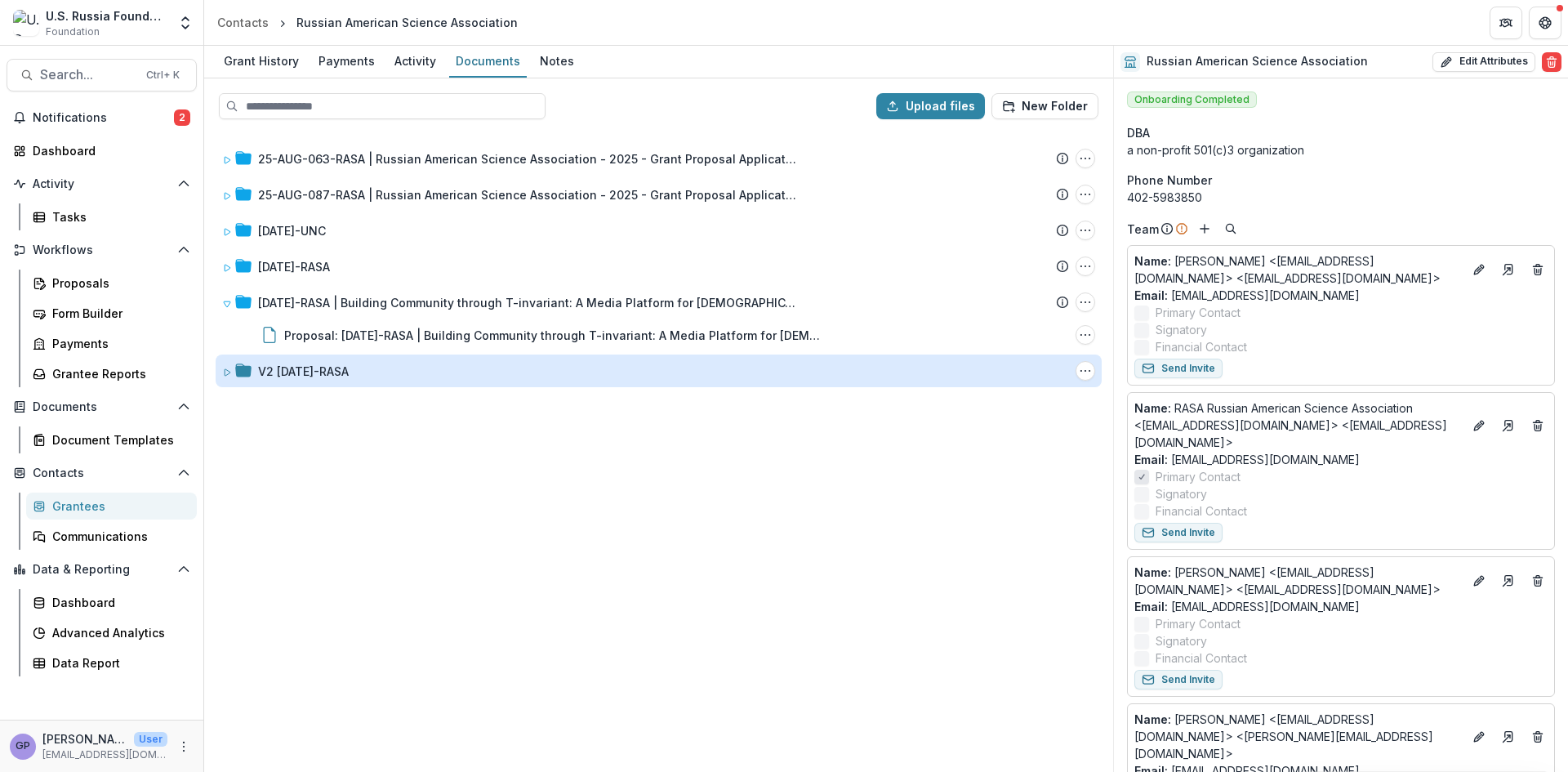
click at [344, 363] on div "V2 [DATE]-RASA" at bounding box center [303, 371] width 91 height 17
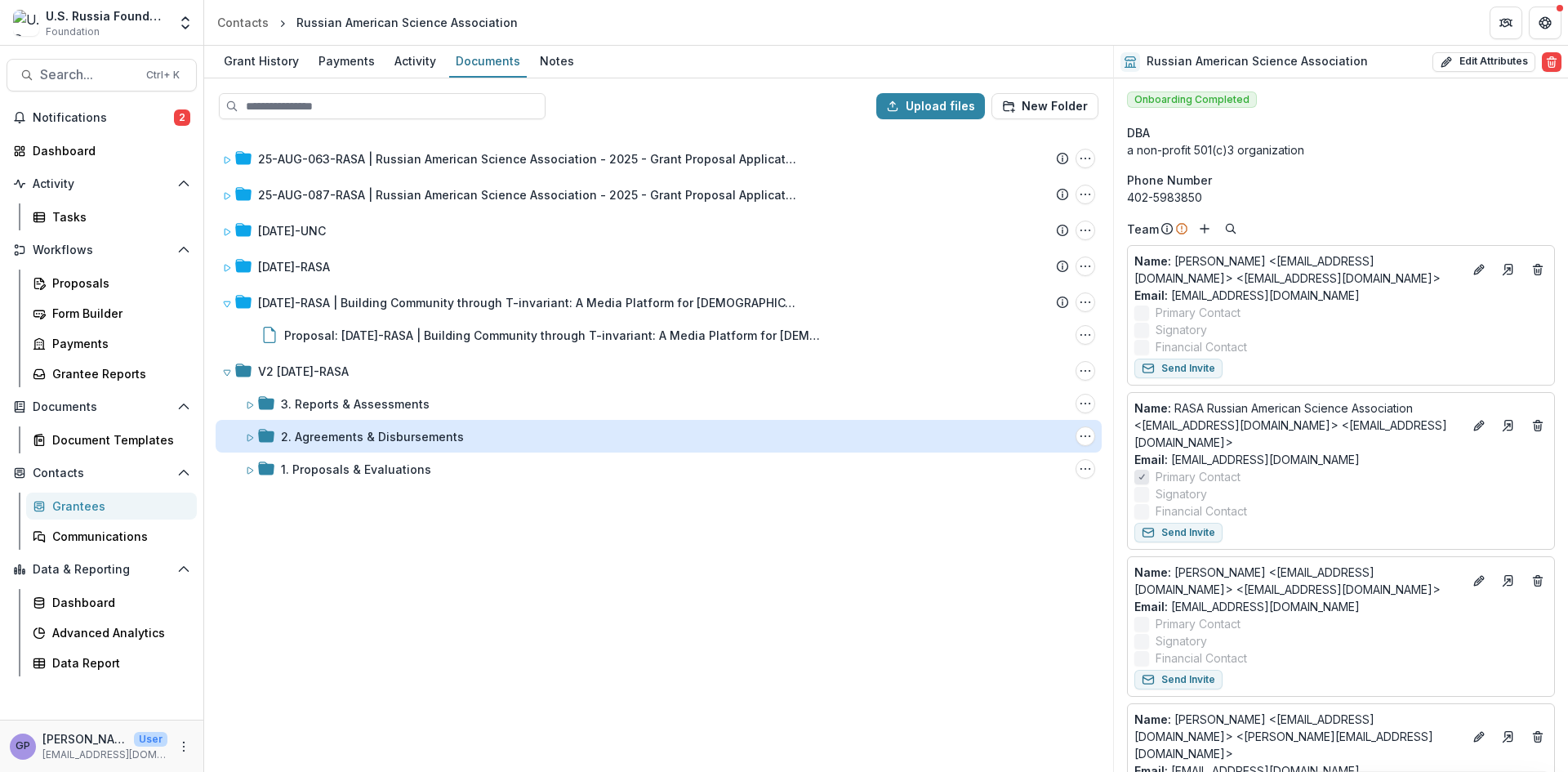
click at [329, 435] on div "2. Agreements & Disbursements" at bounding box center [372, 437] width 183 height 17
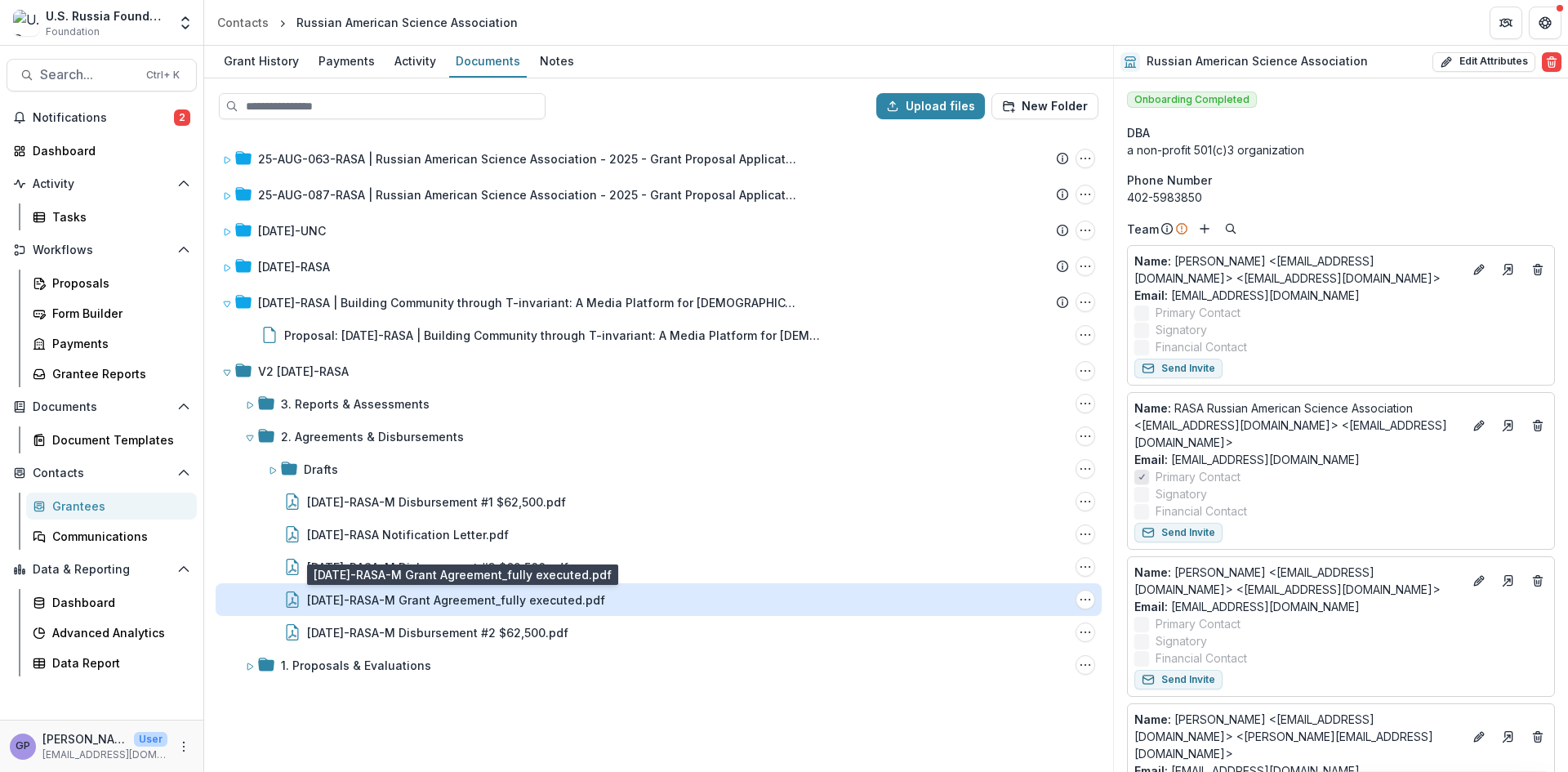
click at [540, 601] on div "[DATE]-RASA-M Grant Agreement_fully executed.pdf" at bounding box center [456, 601] width 298 height 17
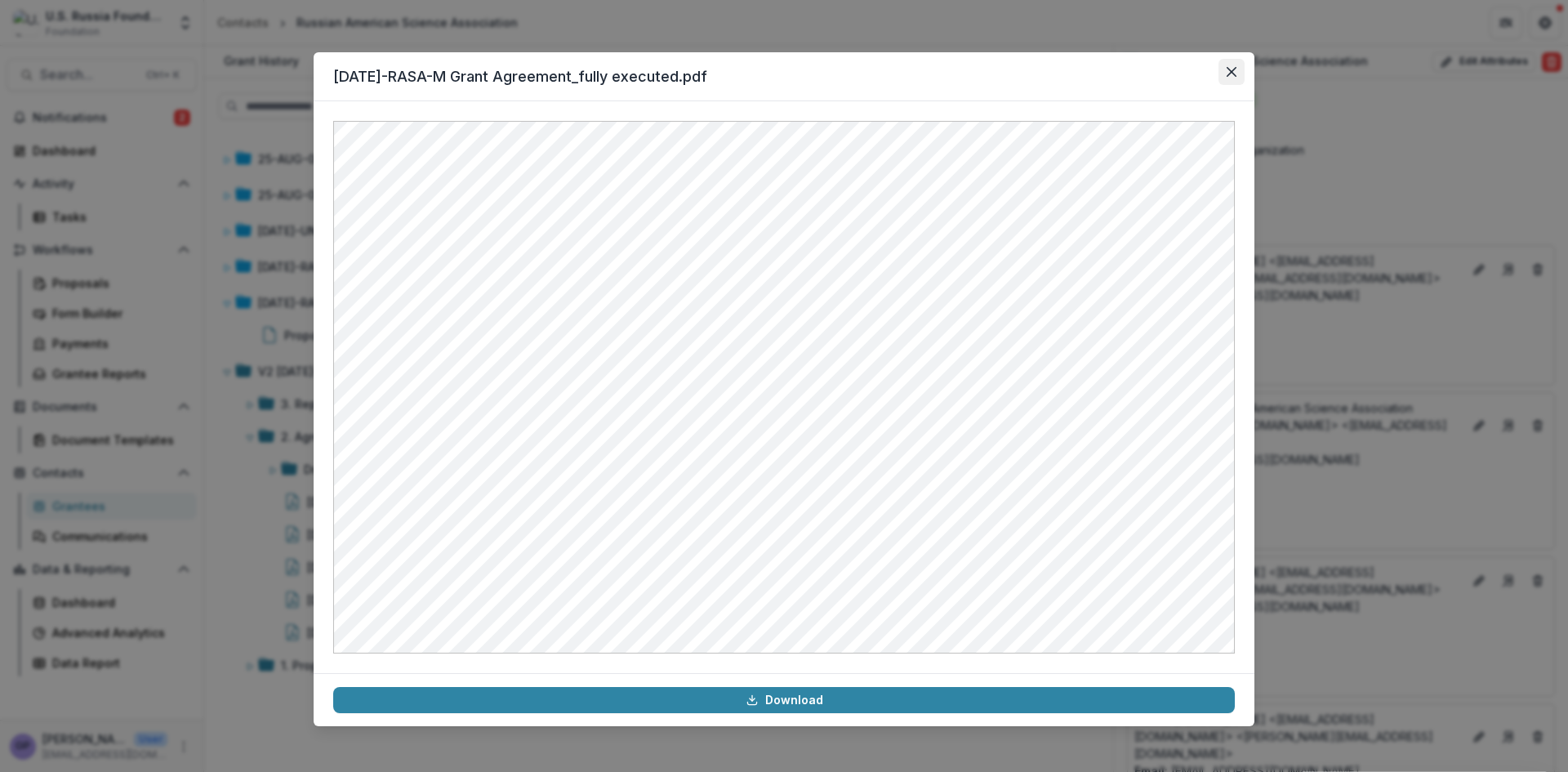
click at [1227, 66] on button "Close" at bounding box center [1231, 72] width 26 height 26
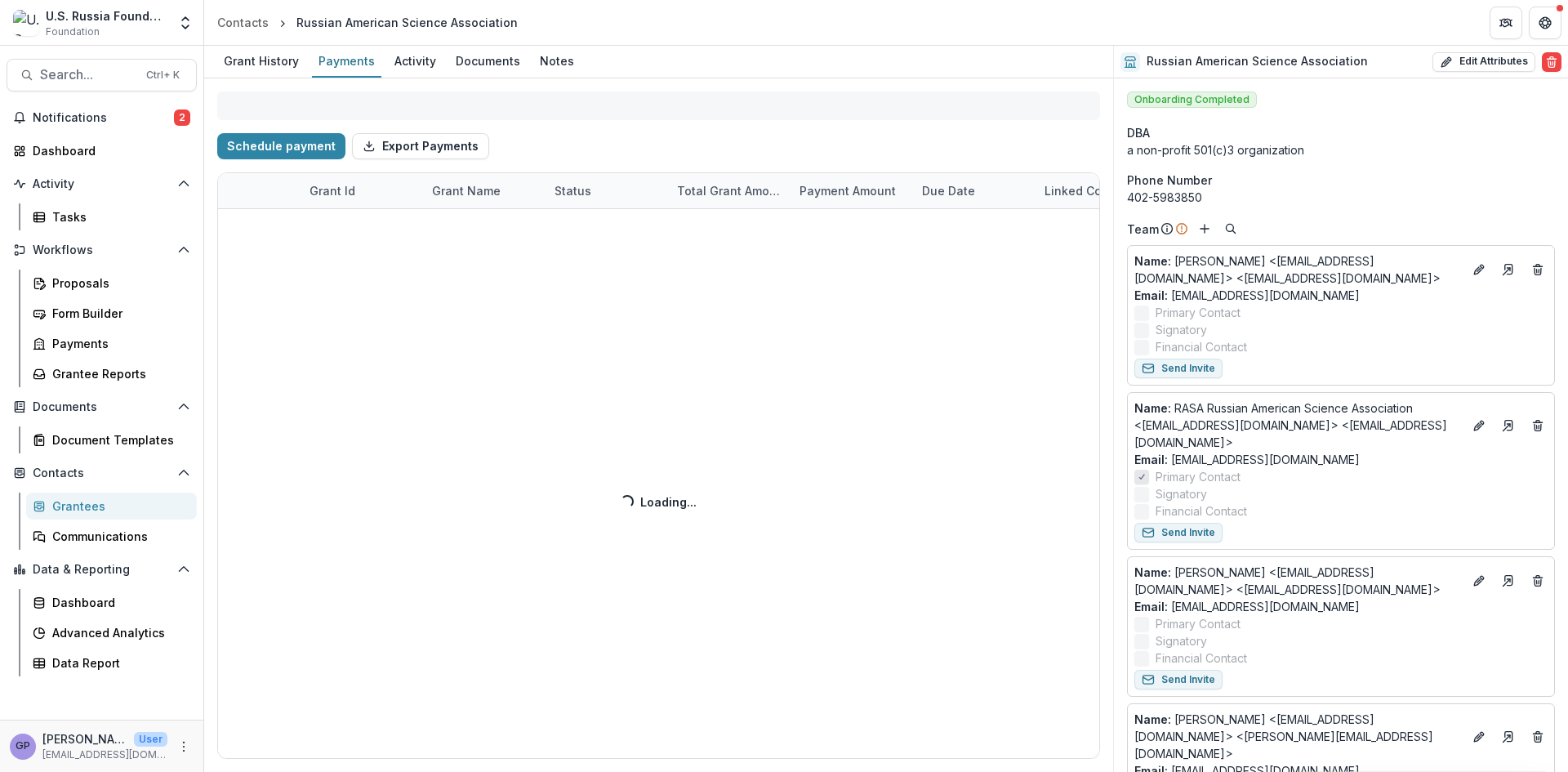
select select "****"
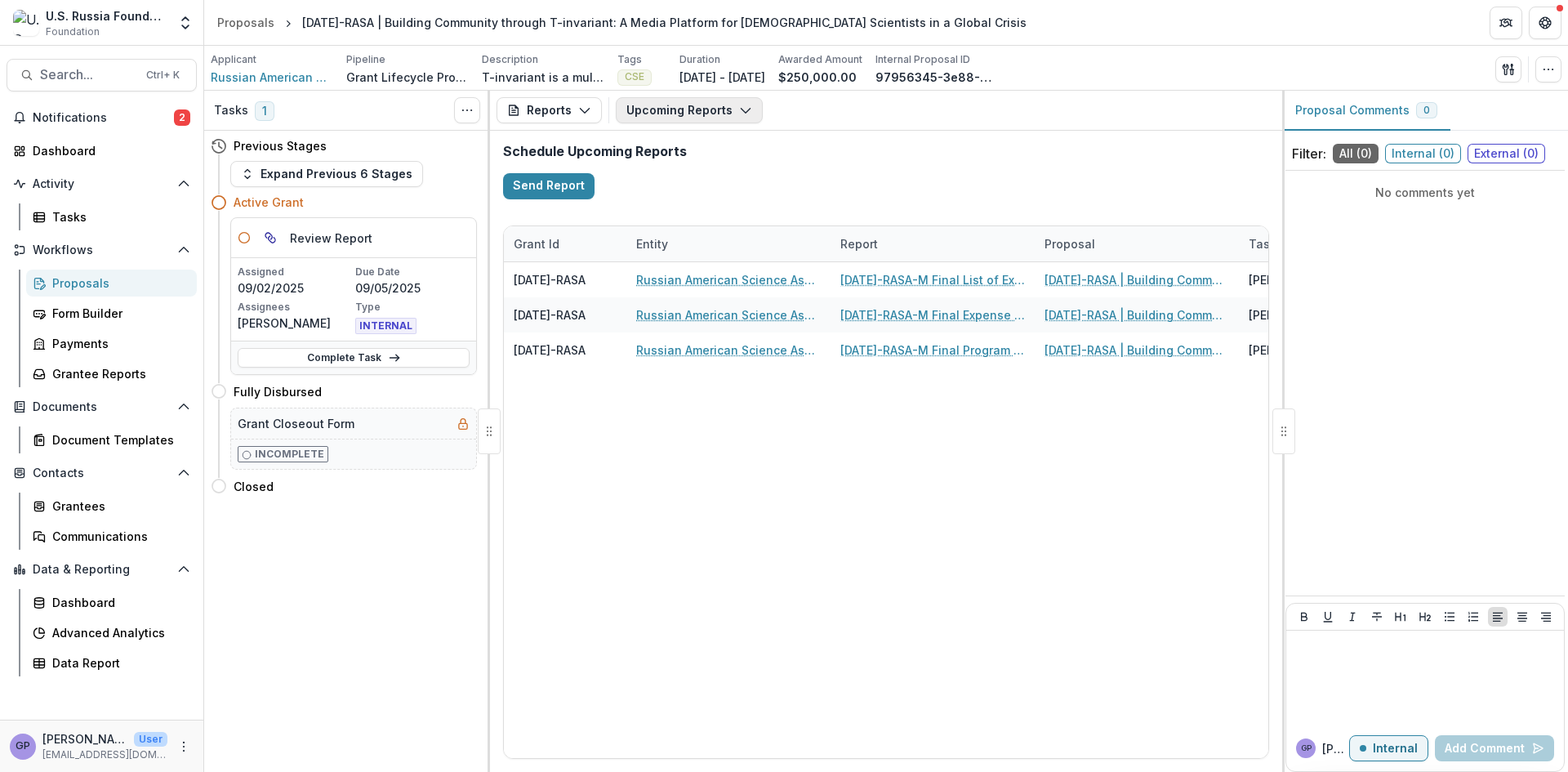
click at [739, 104] on icon "button" at bounding box center [745, 109] width 13 height 13
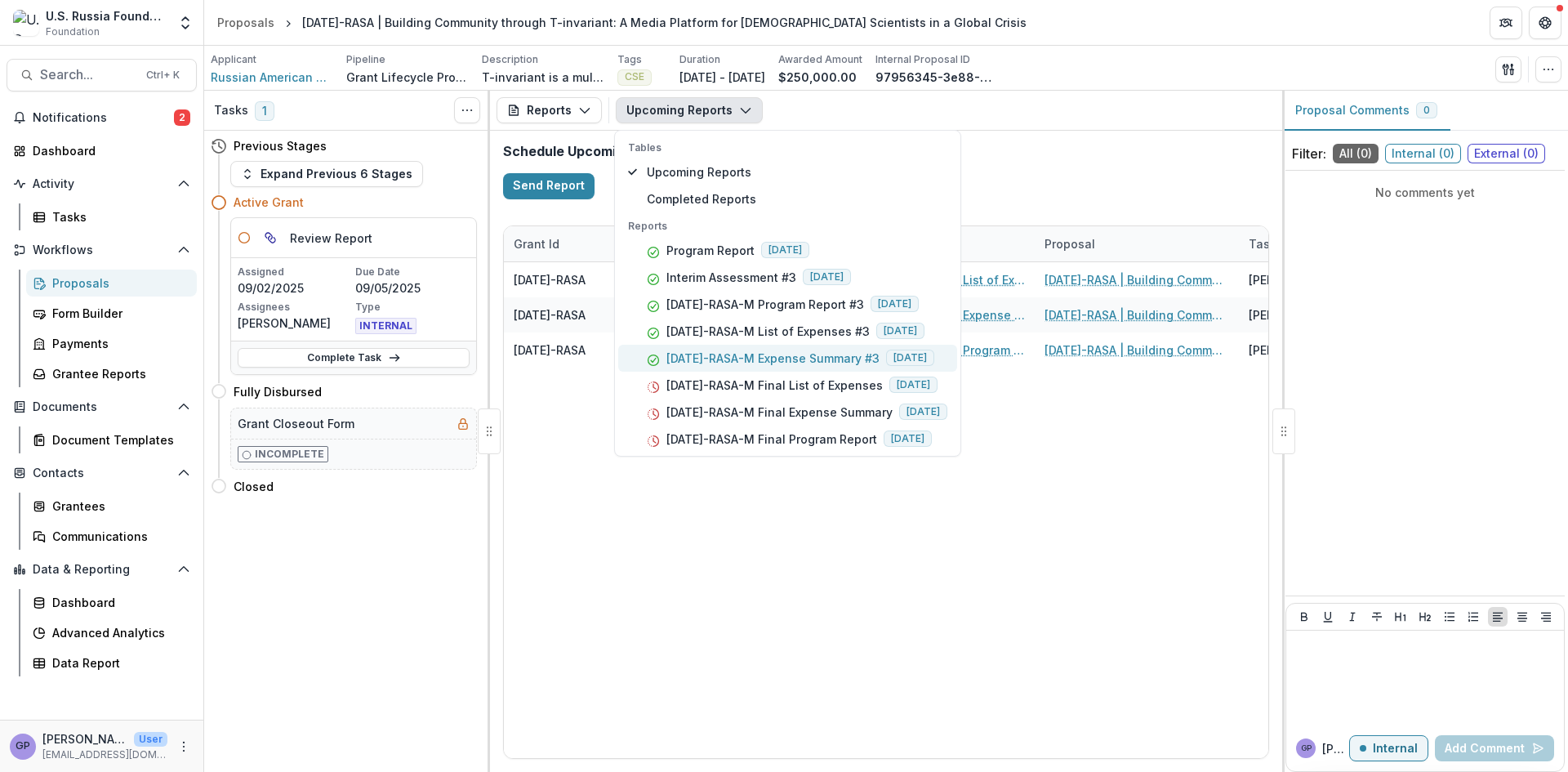
click at [739, 355] on p "[DATE]-RASA-M Expense Summary #3" at bounding box center [773, 358] width 213 height 17
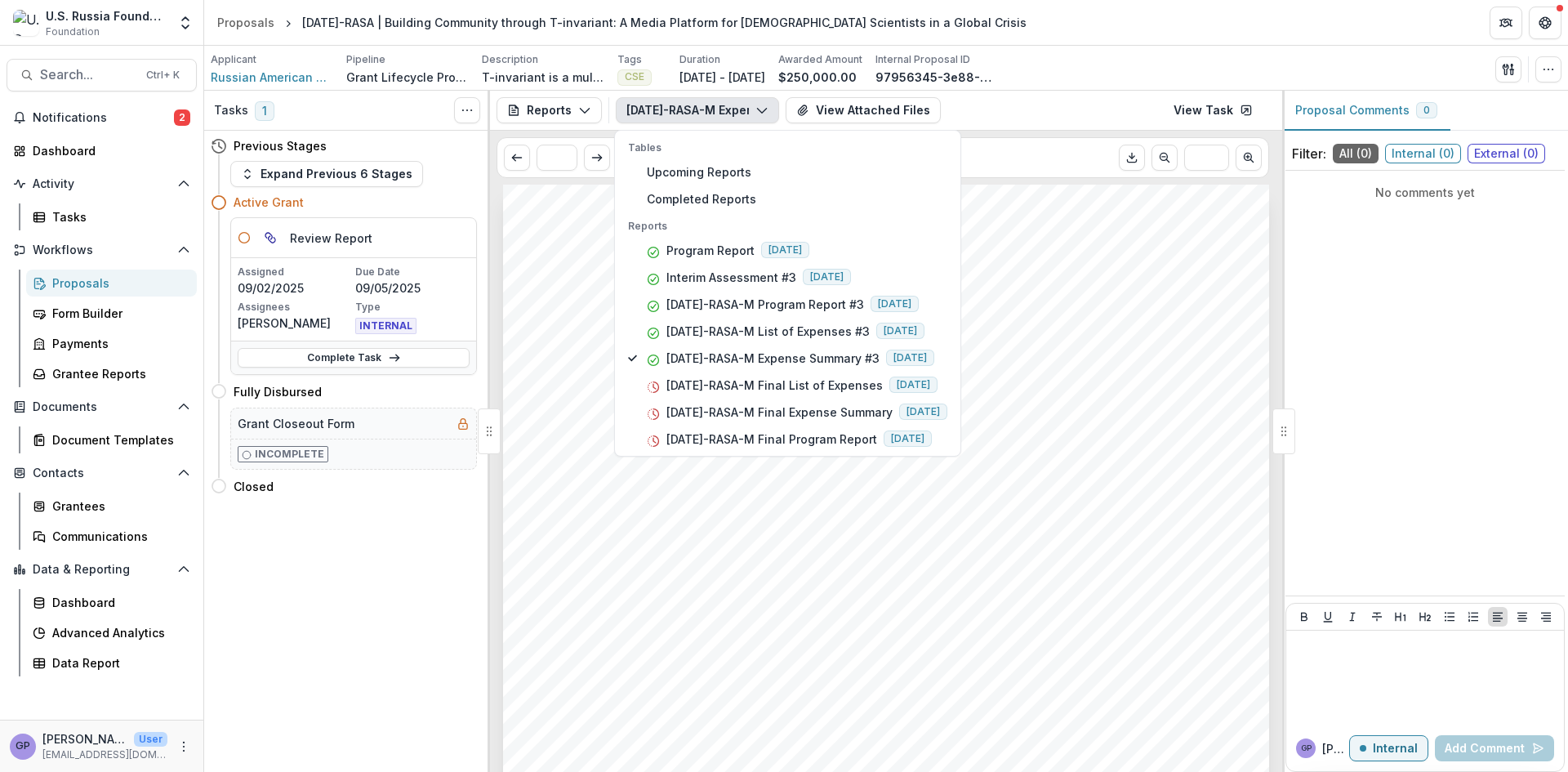
click at [1189, 405] on div "Submission Responses Financial Report Expense Summary Grant ID [DATE]-RASA What…" at bounding box center [885, 726] width 766 height 1084
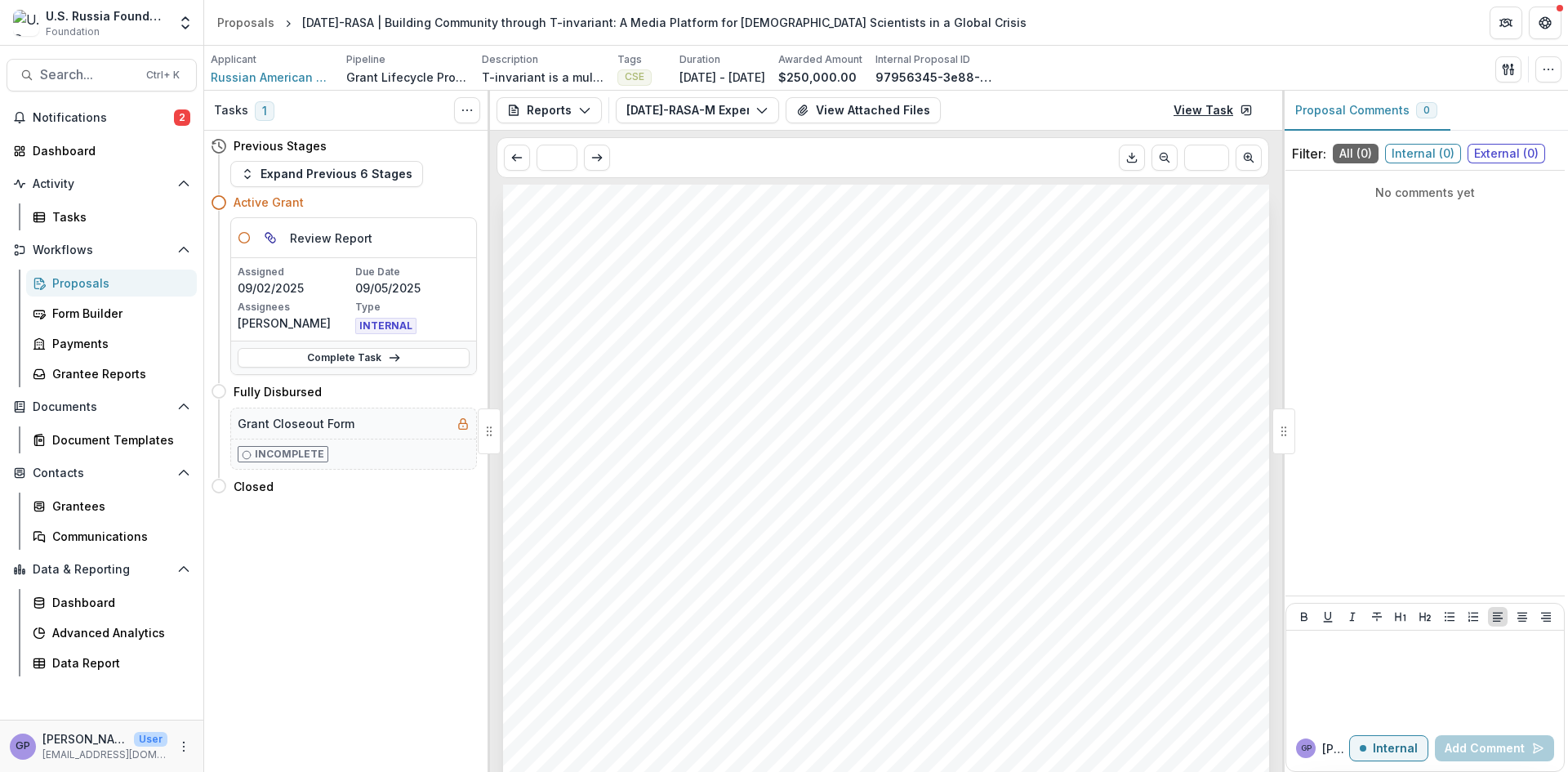
click at [1214, 111] on link "View Task" at bounding box center [1214, 109] width 99 height 26
